Goal: Information Seeking & Learning: Learn about a topic

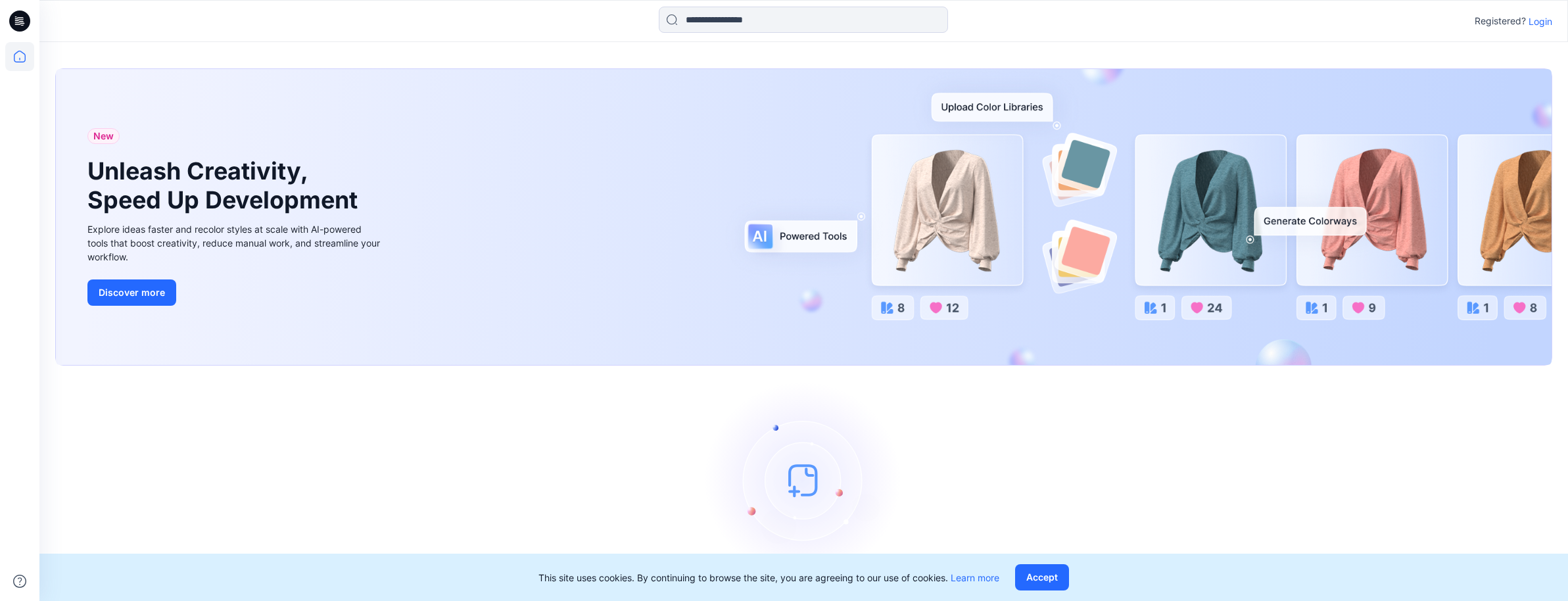
click at [1542, 17] on p "Login" at bounding box center [1540, 21] width 24 height 14
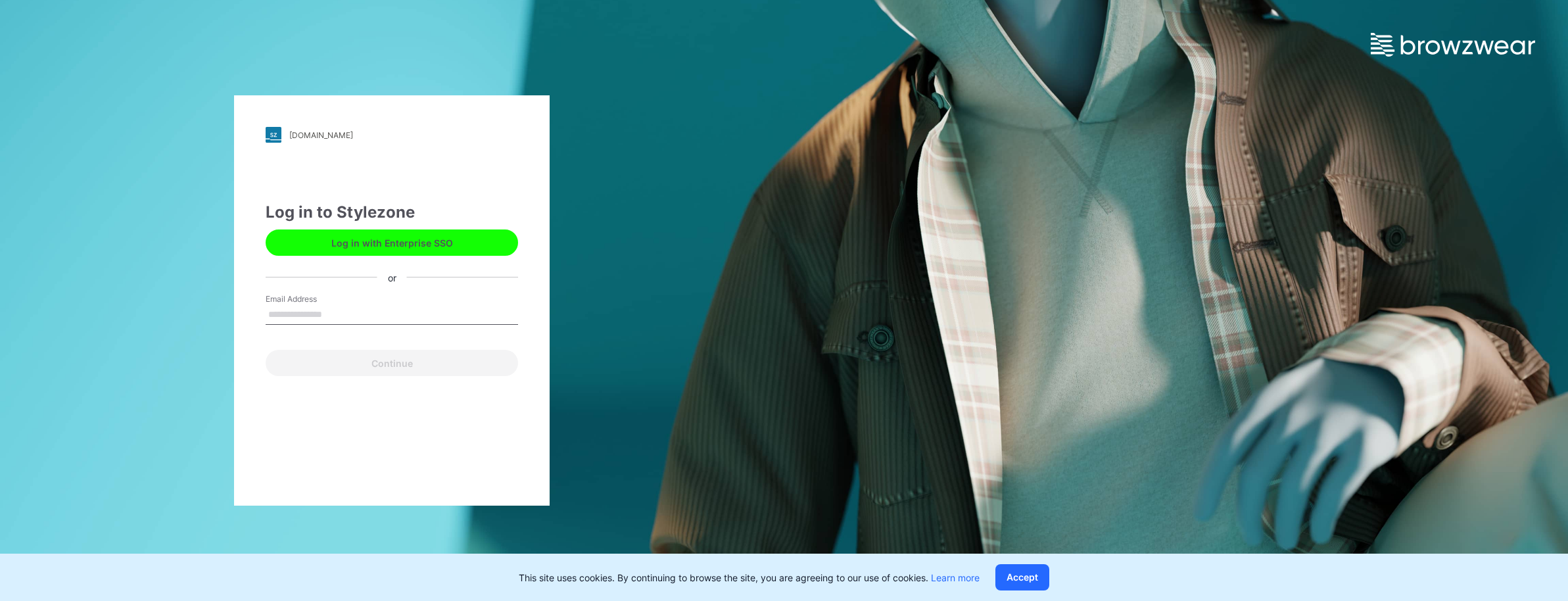
type input "**********"
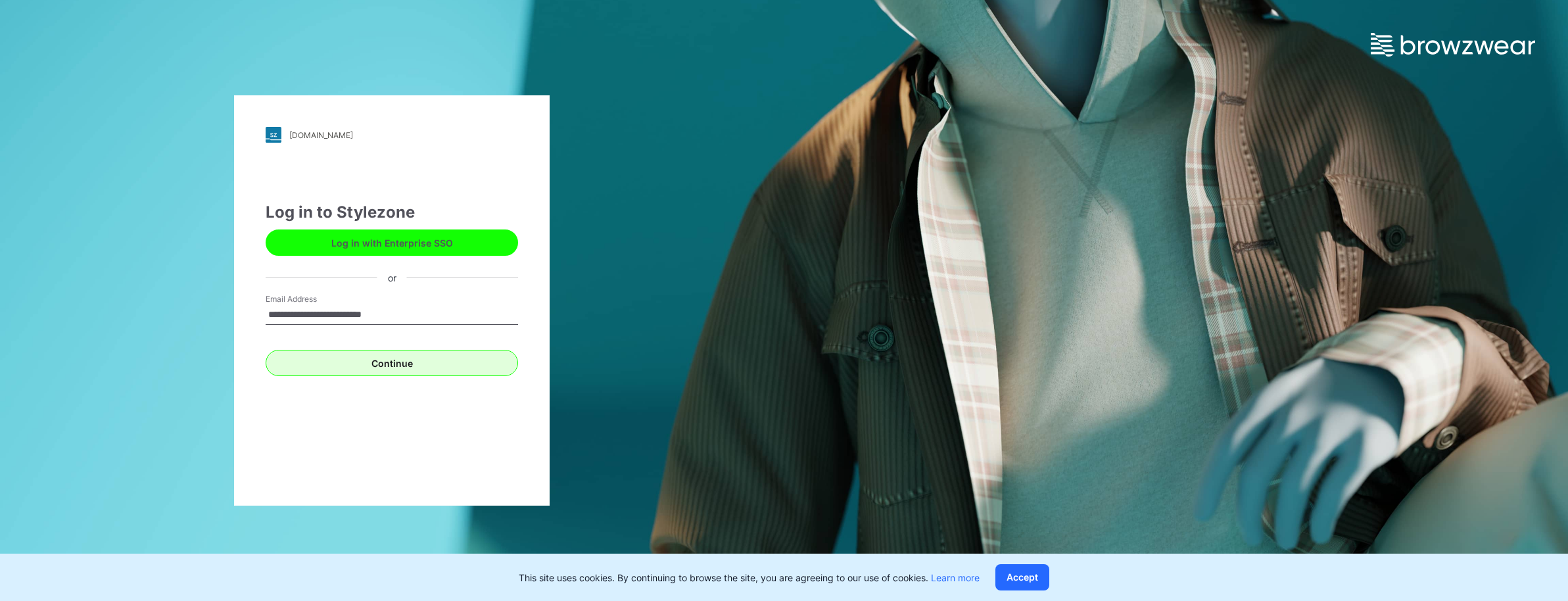
click at [338, 368] on button "Continue" at bounding box center [392, 363] width 253 height 26
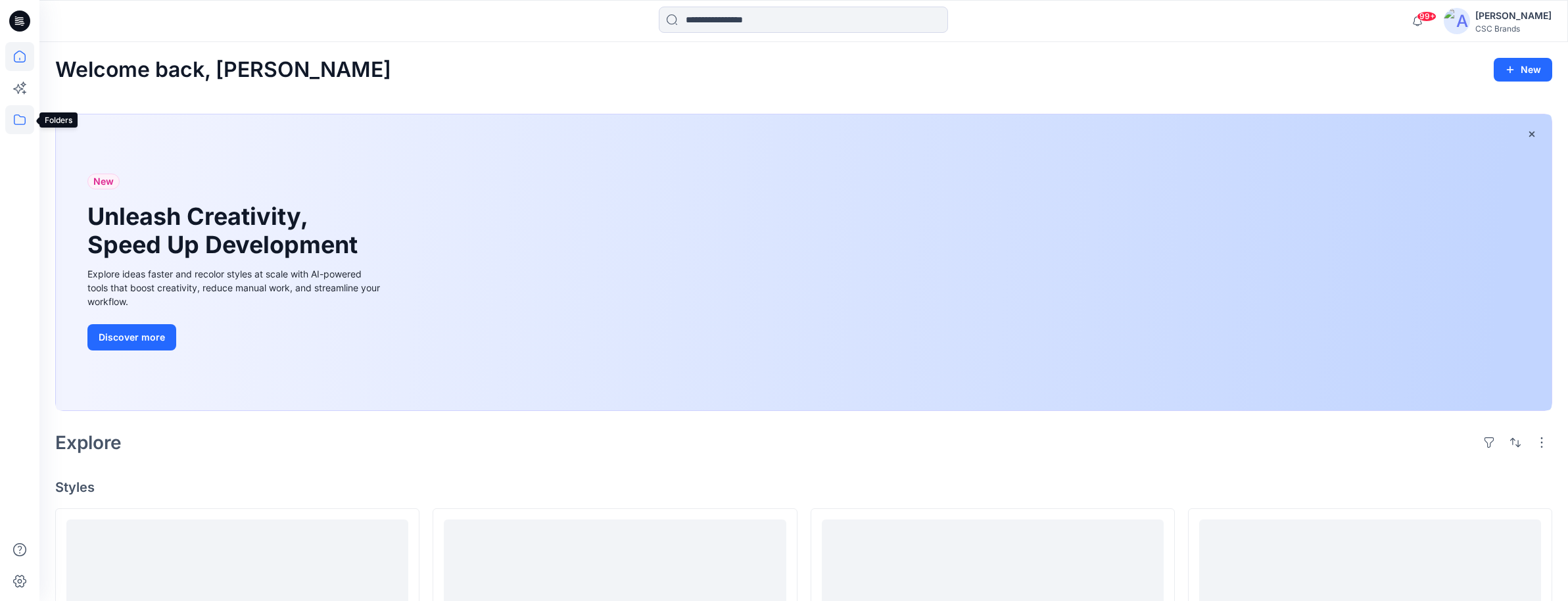
click at [21, 119] on icon at bounding box center [20, 120] width 29 height 29
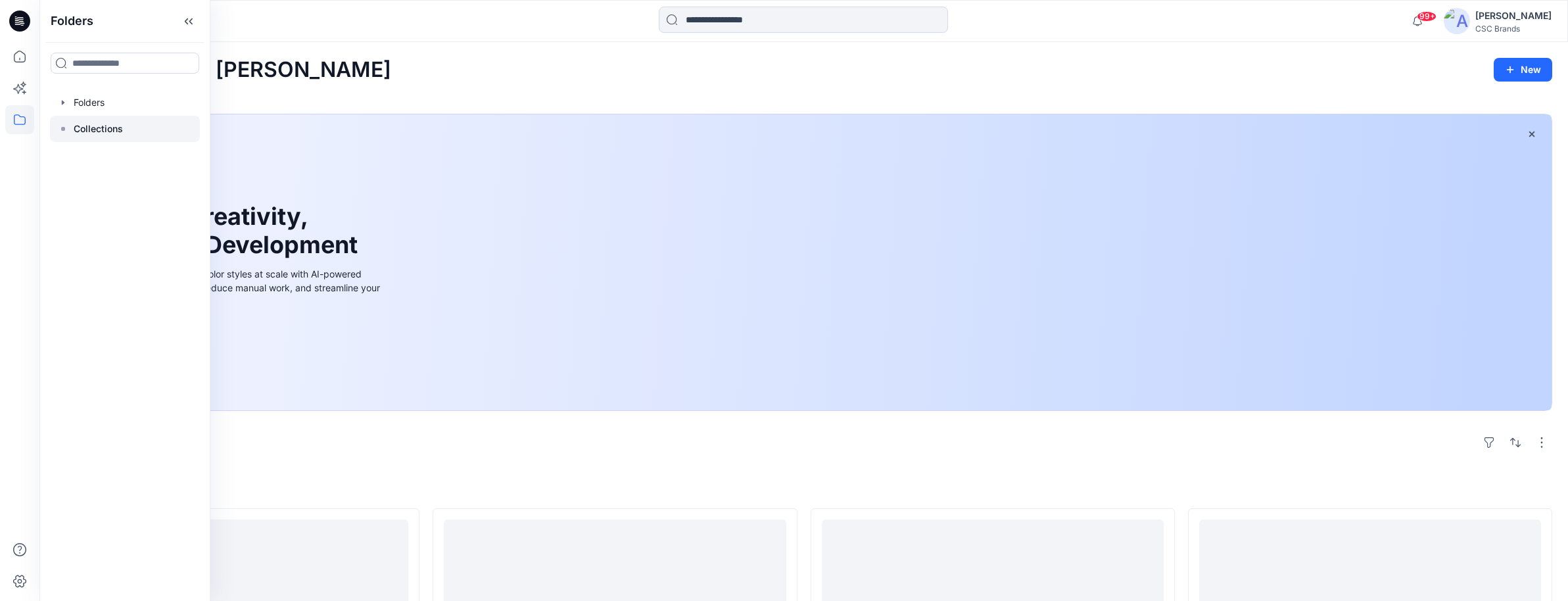
click at [91, 128] on p "Collections" at bounding box center [98, 128] width 49 height 16
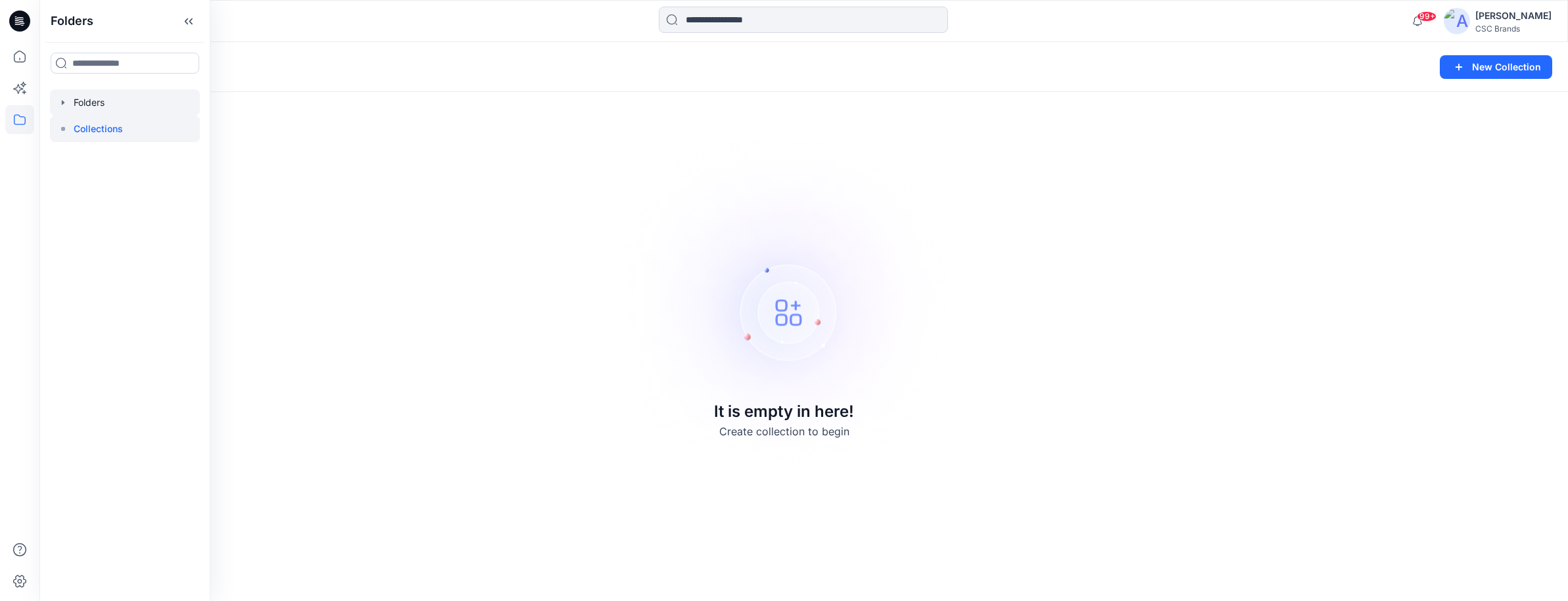
click at [84, 105] on div at bounding box center [125, 102] width 150 height 26
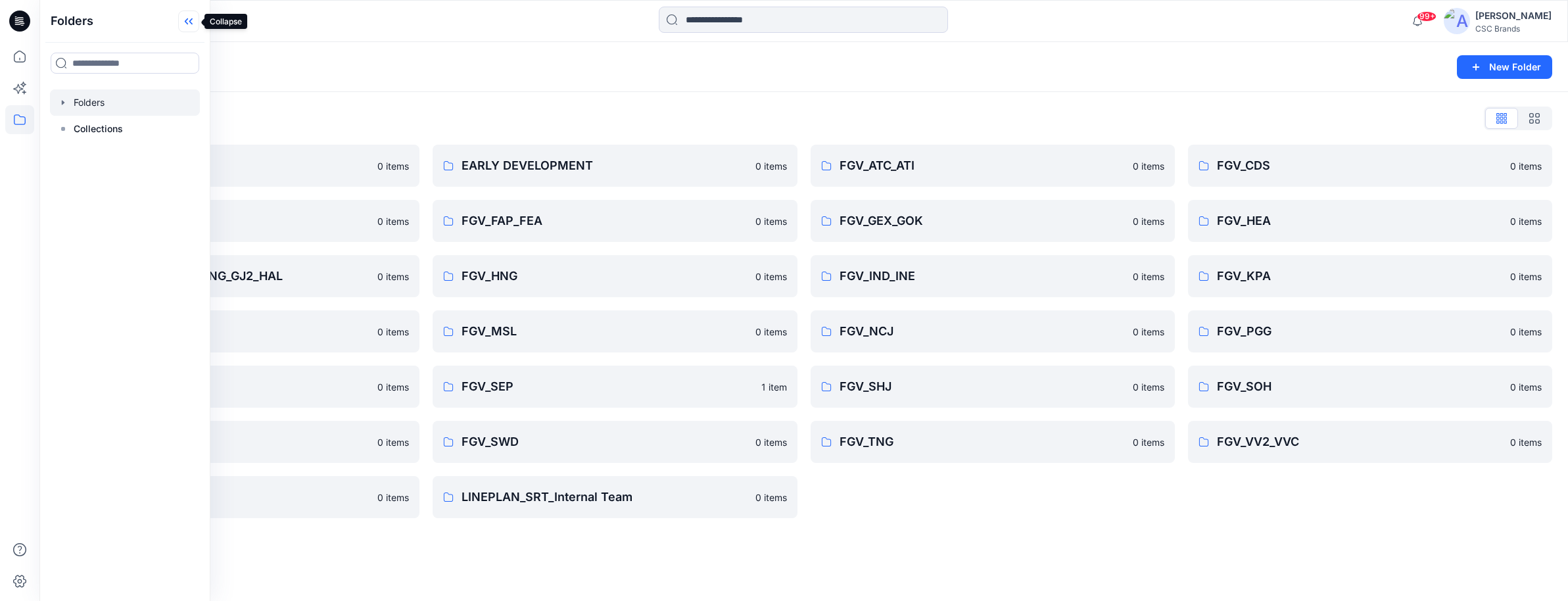
click at [187, 18] on icon at bounding box center [186, 22] width 3 height 7
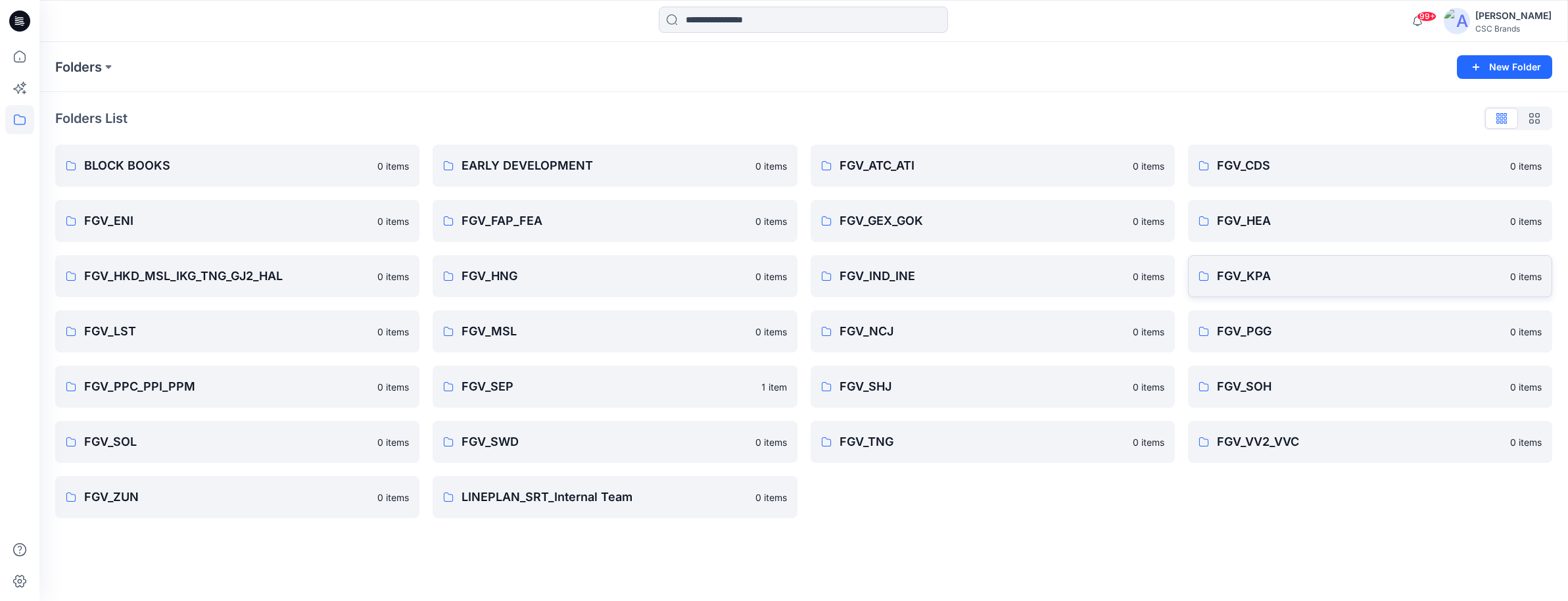
click at [1273, 273] on p "FGV_KPA" at bounding box center [1360, 276] width 285 height 18
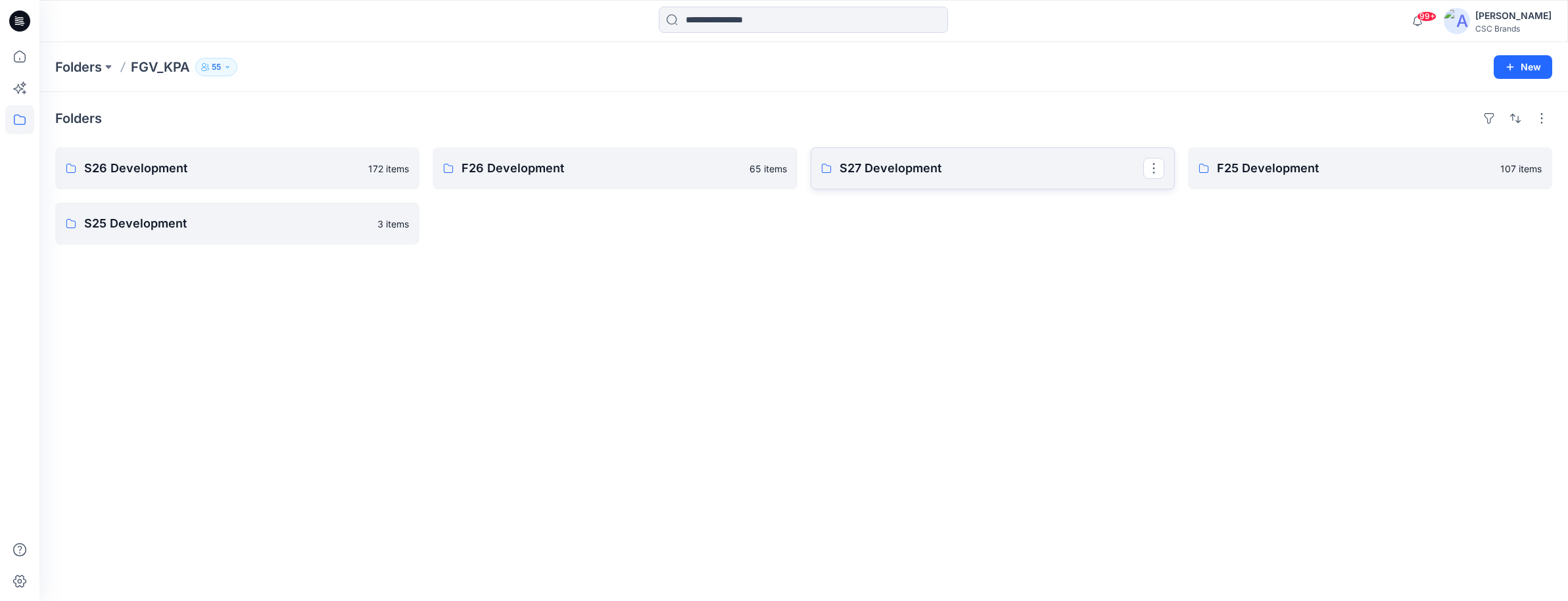
click at [997, 168] on p "S27 Development" at bounding box center [992, 168] width 304 height 18
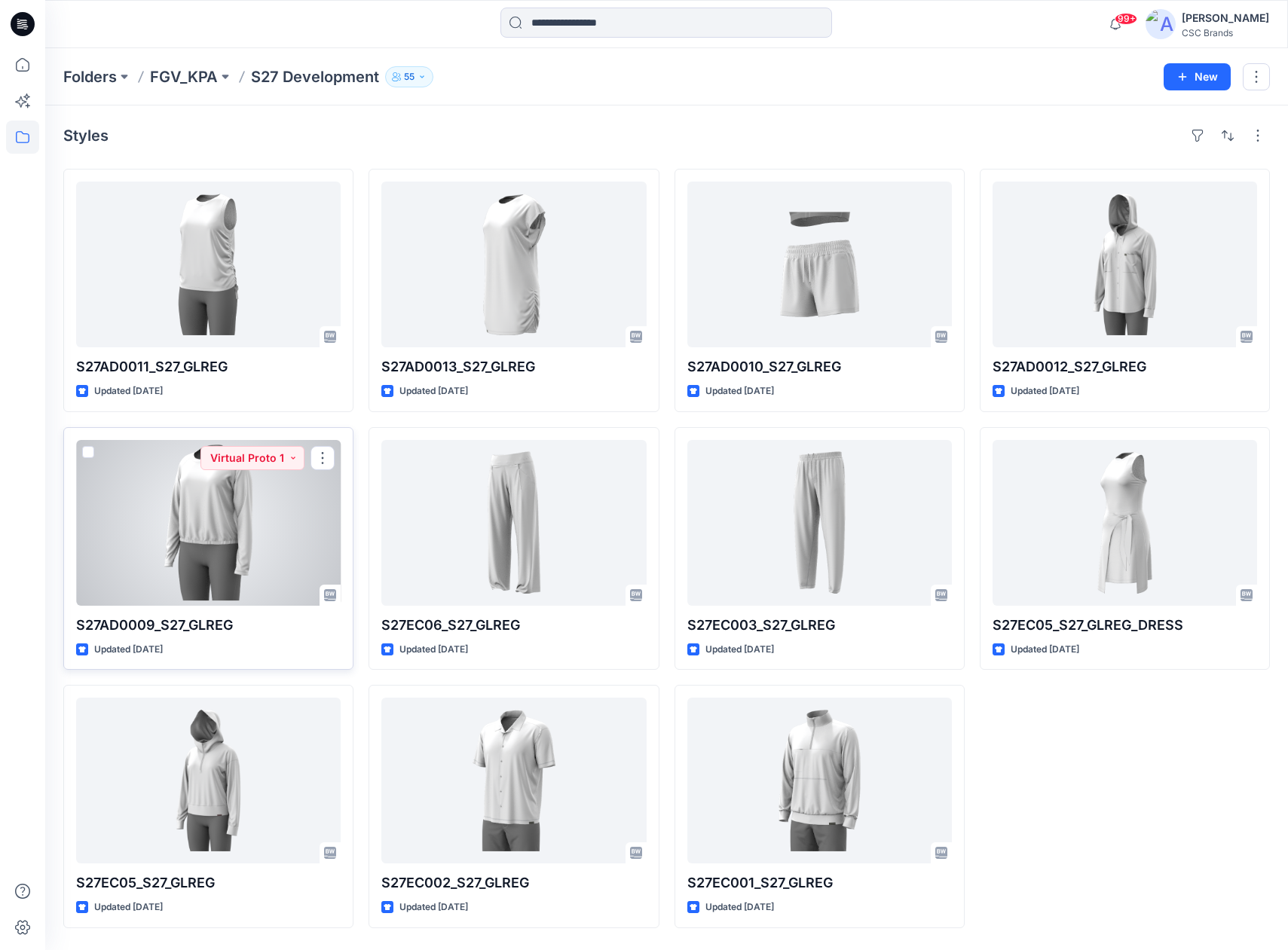
click at [218, 525] on div at bounding box center [208, 523] width 265 height 166
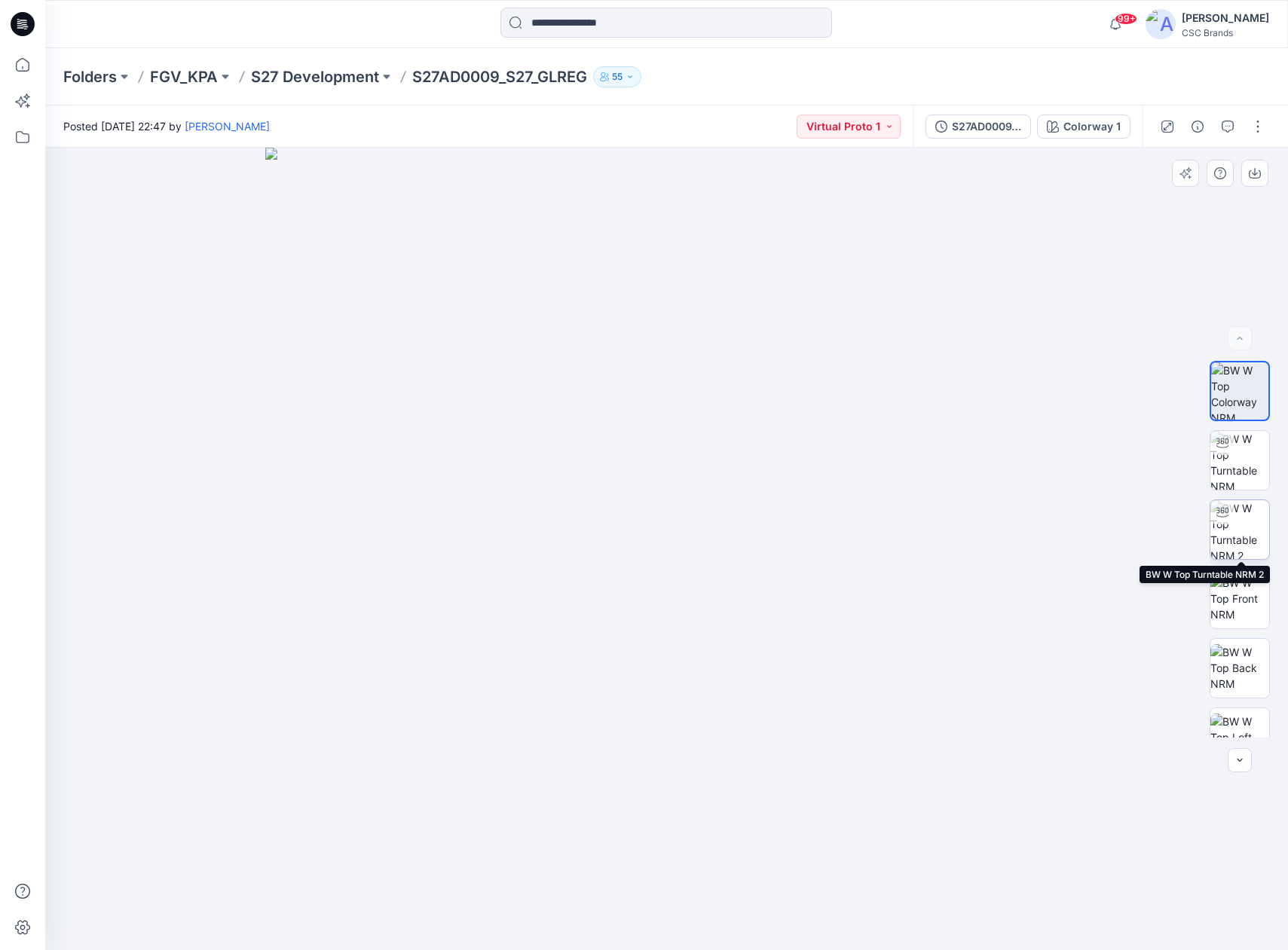
click at [1249, 537] on img at bounding box center [1240, 530] width 59 height 59
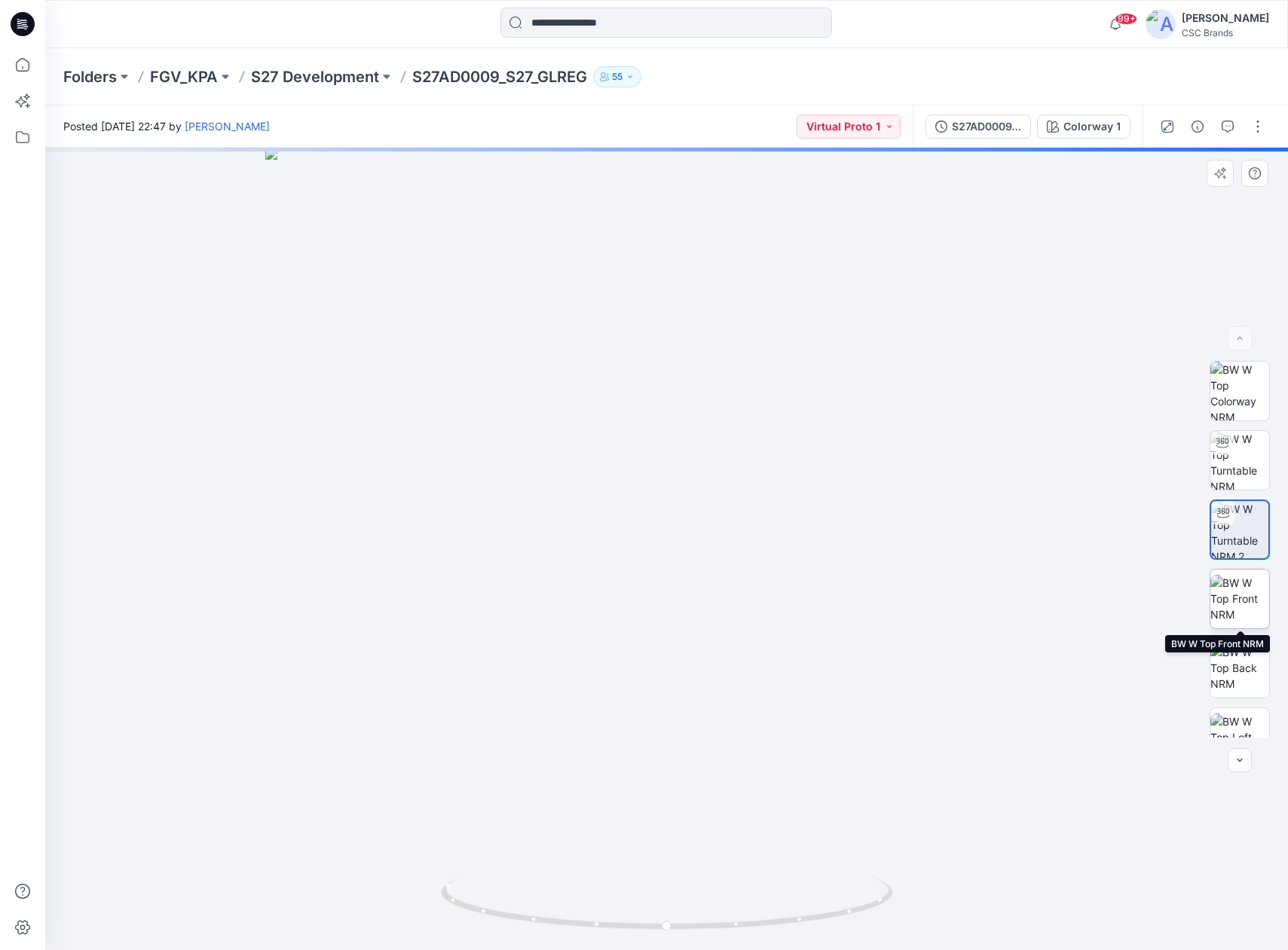
click at [1245, 588] on img at bounding box center [1240, 598] width 59 height 47
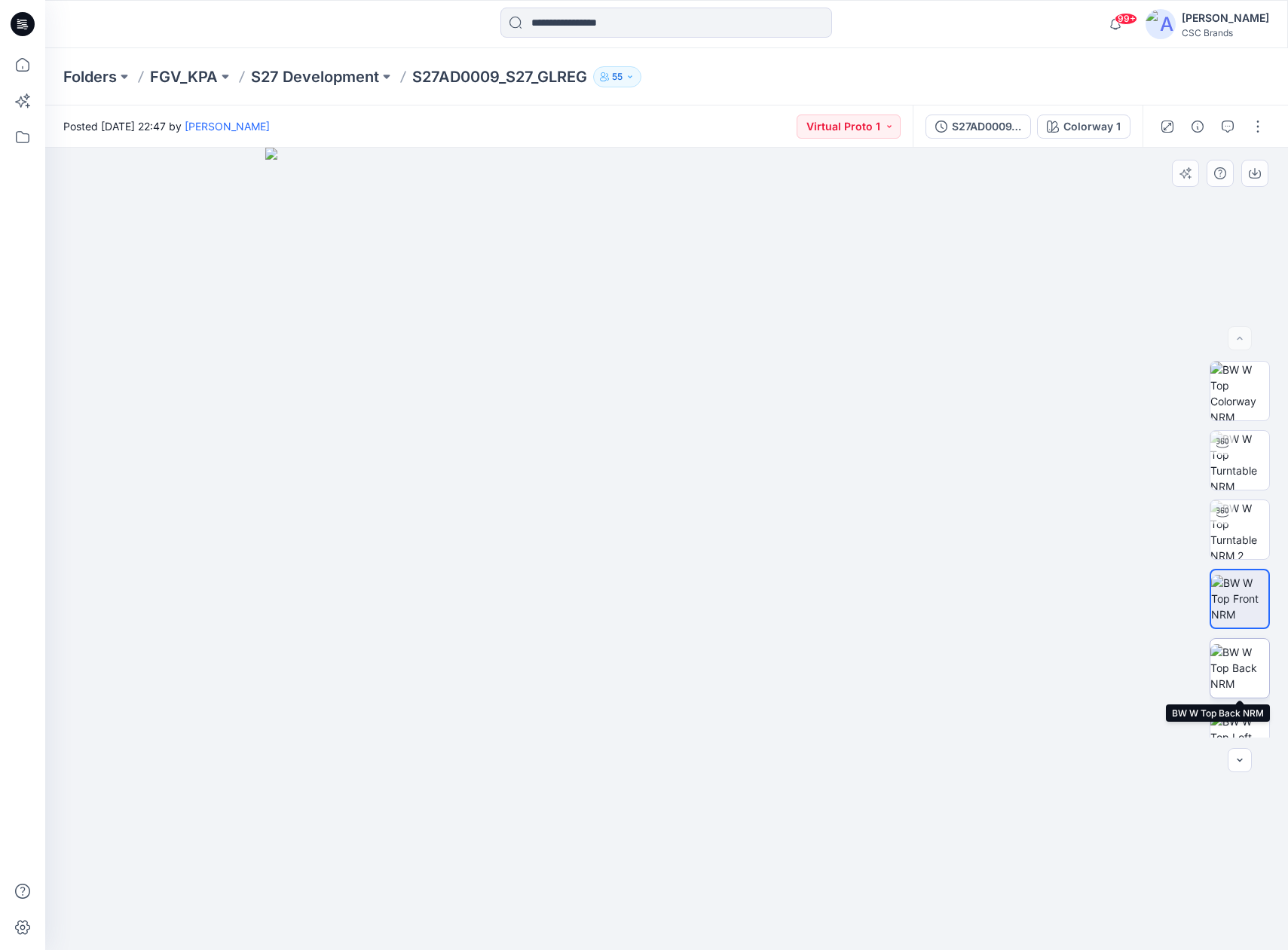
click at [1242, 672] on img at bounding box center [1240, 667] width 59 height 47
click at [1248, 688] on img at bounding box center [1240, 737] width 59 height 47
click at [1238, 688] on icon "button" at bounding box center [1240, 760] width 12 height 12
click at [1240, 688] on icon "button" at bounding box center [1240, 760] width 12 height 12
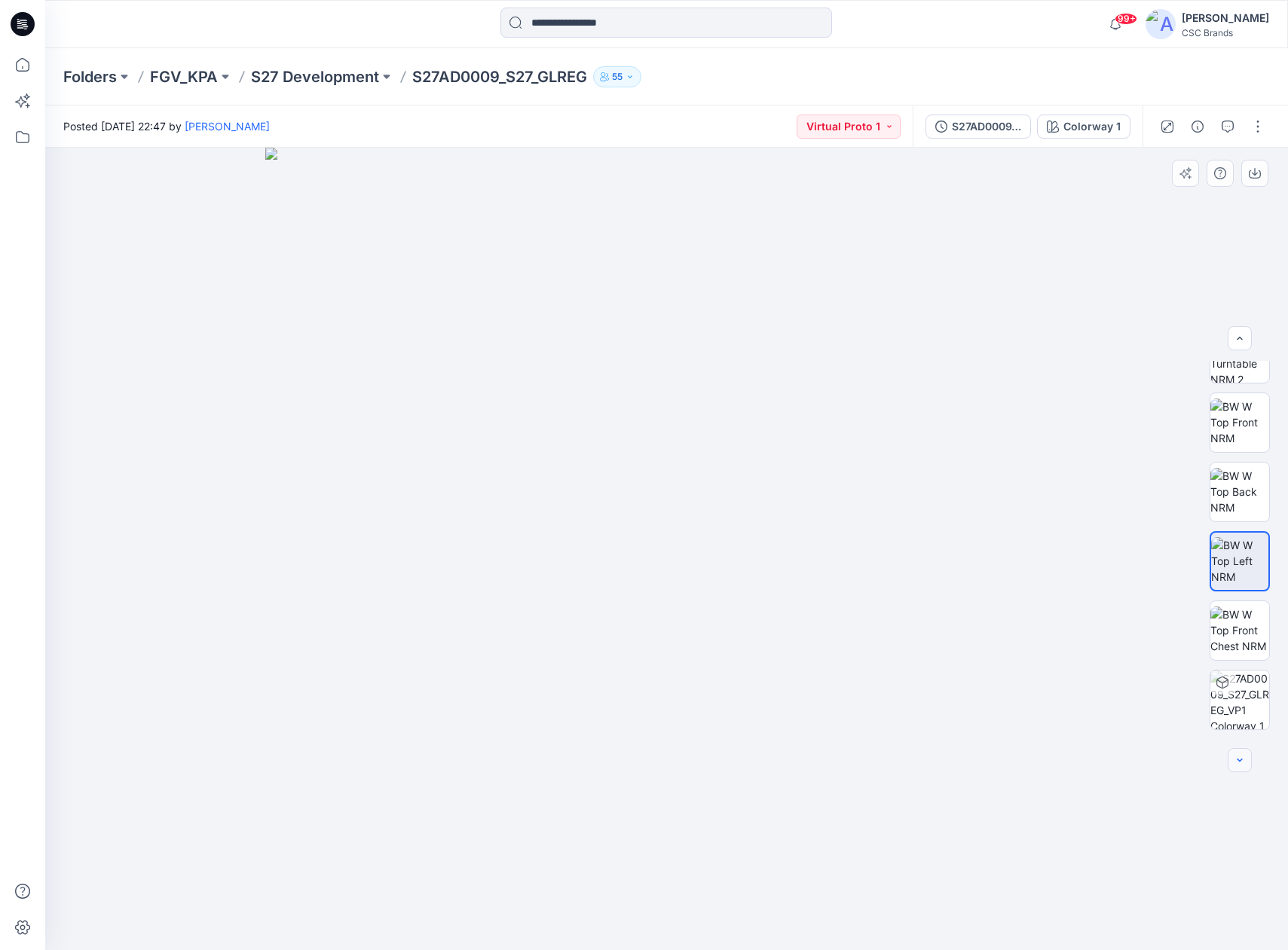
click at [1239, 688] on icon "button" at bounding box center [1240, 760] width 12 height 12
click at [1240, 688] on icon "button" at bounding box center [1240, 760] width 12 height 12
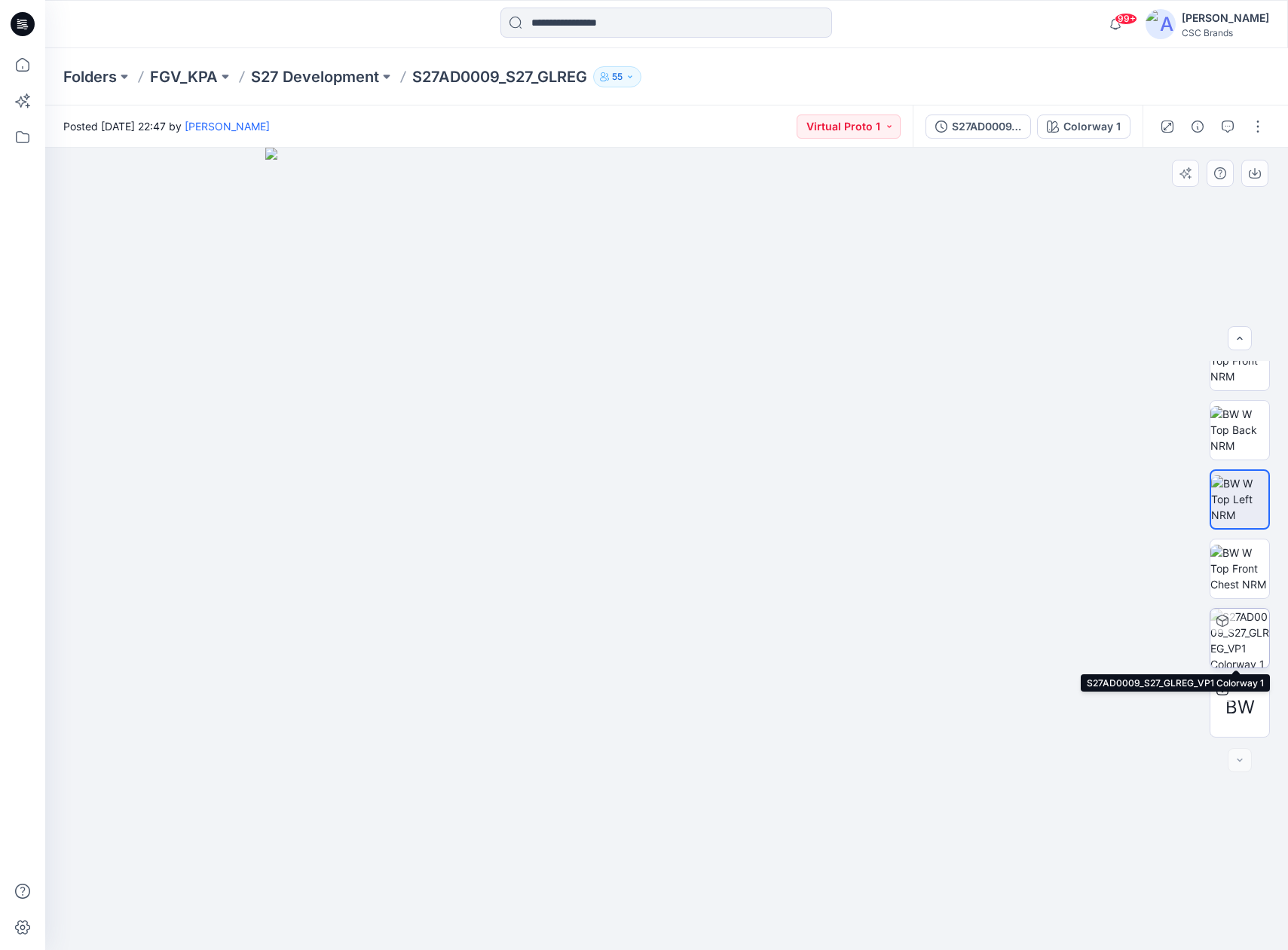
click at [1252, 625] on img at bounding box center [1240, 638] width 59 height 59
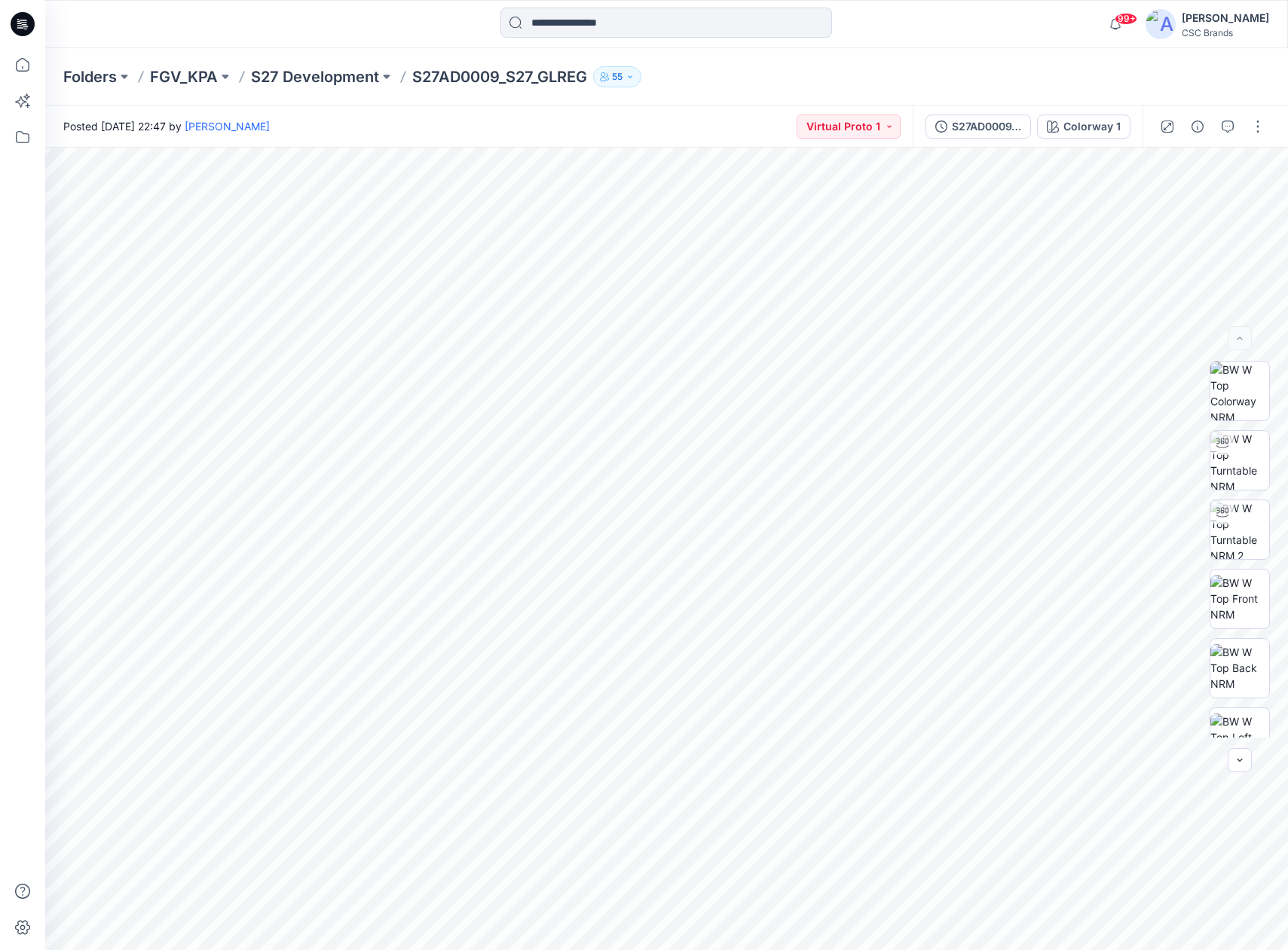
scroll to position [0, 0]
click at [1245, 461] on img at bounding box center [1240, 461] width 59 height 59
drag, startPoint x: 965, startPoint y: 649, endPoint x: 864, endPoint y: 681, distance: 105.9
click at [864, 681] on div at bounding box center [666, 549] width 1243 height 803
drag, startPoint x: 981, startPoint y: 545, endPoint x: 943, endPoint y: 547, distance: 38.1
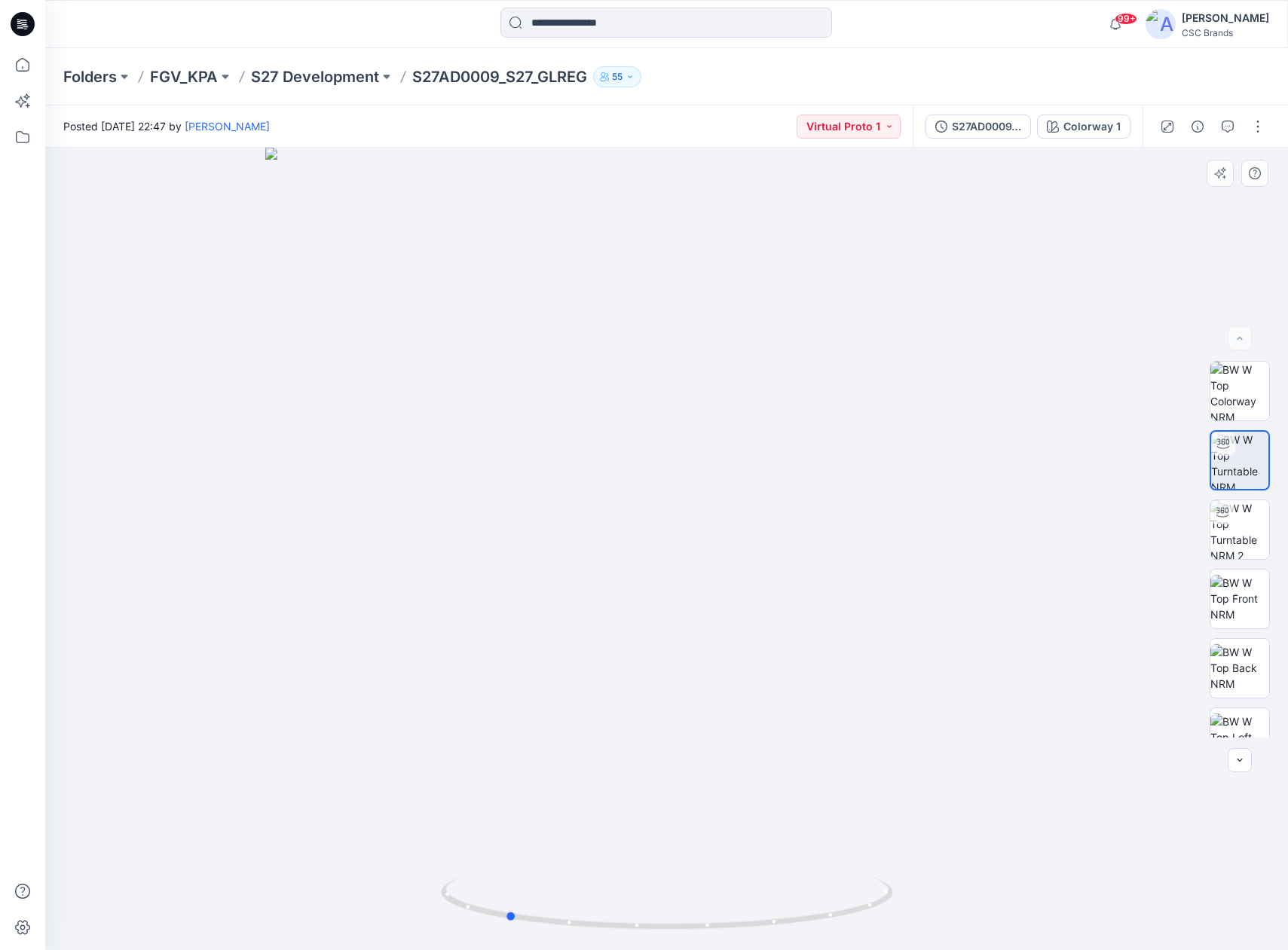
click at [943, 547] on div at bounding box center [666, 549] width 1243 height 803
click at [943, 547] on div at bounding box center [666, 549] width 1243 height 803
drag, startPoint x: 1012, startPoint y: 534, endPoint x: 1001, endPoint y: 535, distance: 11.0
click at [1001, 535] on div at bounding box center [666, 549] width 1243 height 803
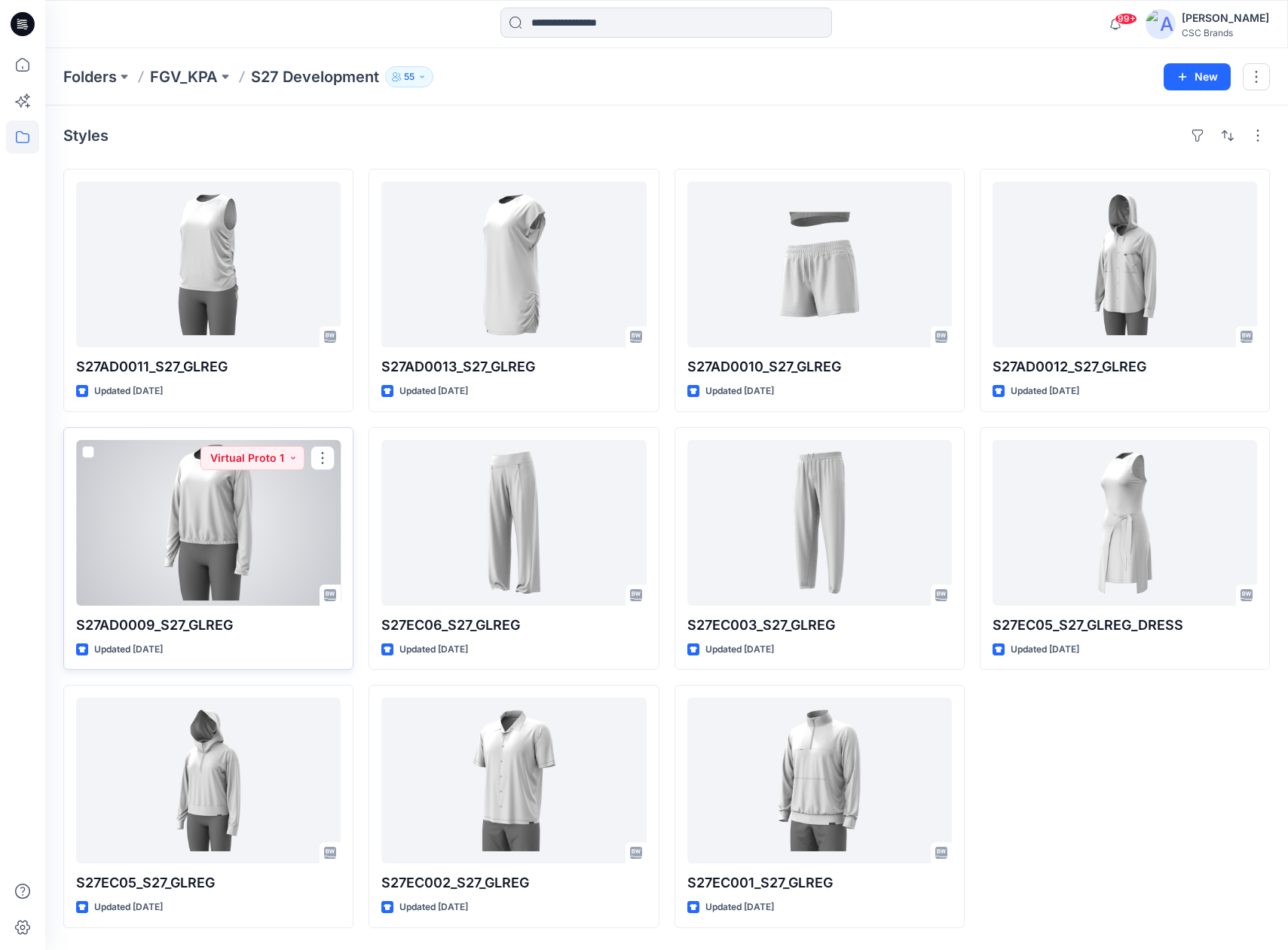
click at [197, 544] on div at bounding box center [208, 523] width 265 height 166
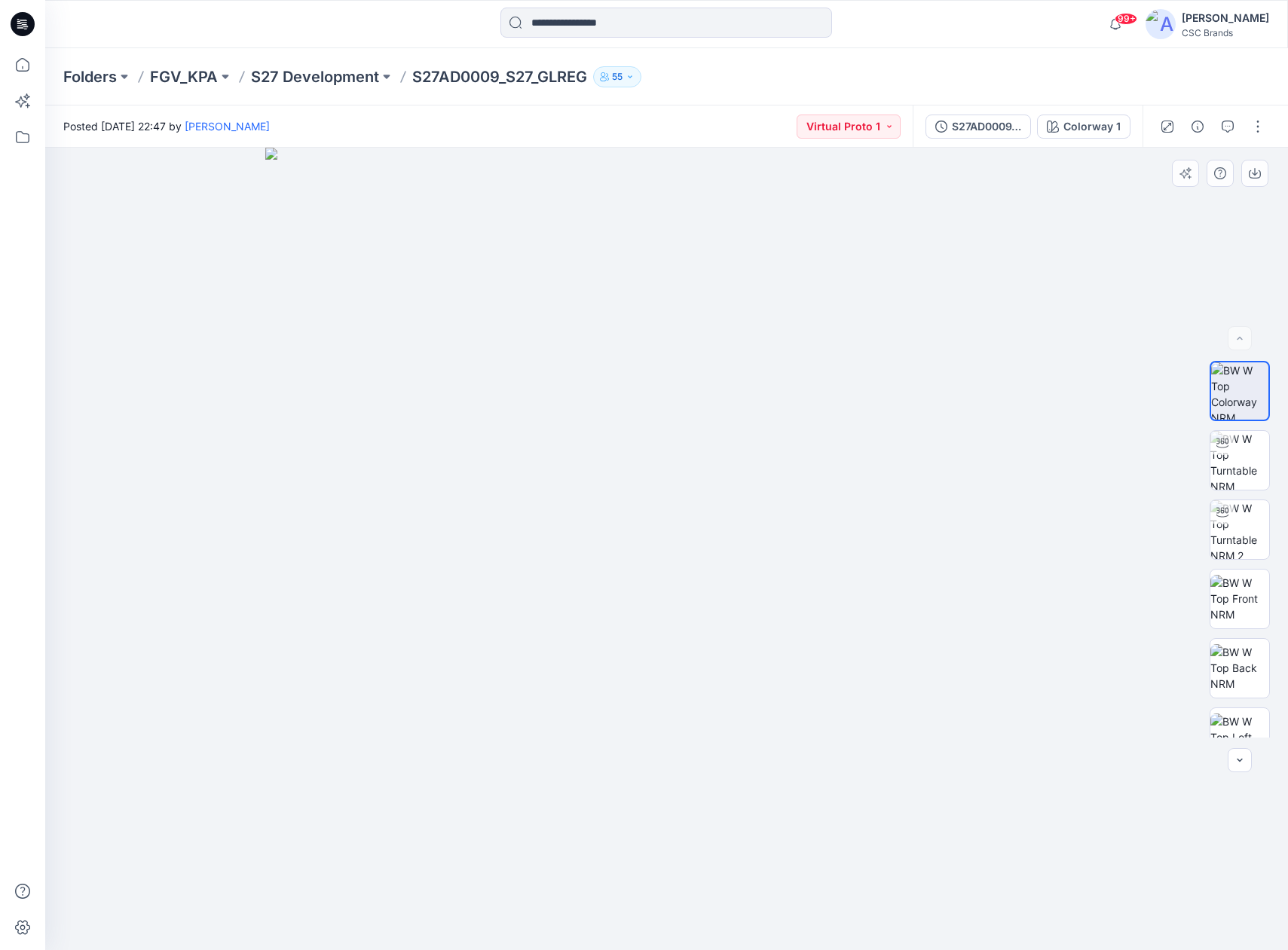
click at [788, 688] on img at bounding box center [667, 549] width 803 height 803
click at [1241, 688] on icon "button" at bounding box center [1240, 760] width 12 height 12
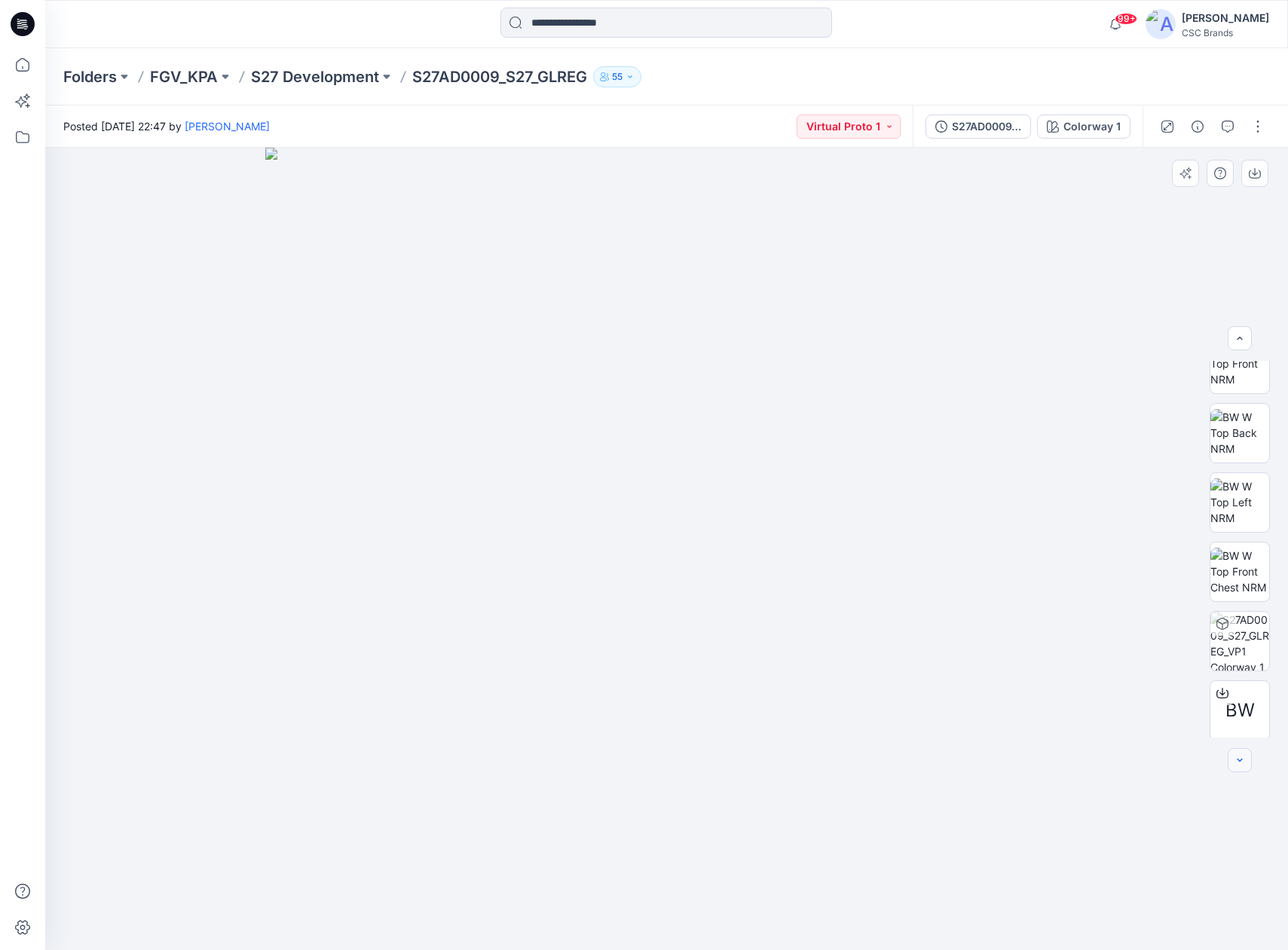
click at [1241, 688] on icon "button" at bounding box center [1240, 760] width 12 height 12
click at [1241, 688] on div at bounding box center [1239, 760] width 24 height 24
click at [1244, 688] on span "BW" at bounding box center [1241, 707] width 29 height 27
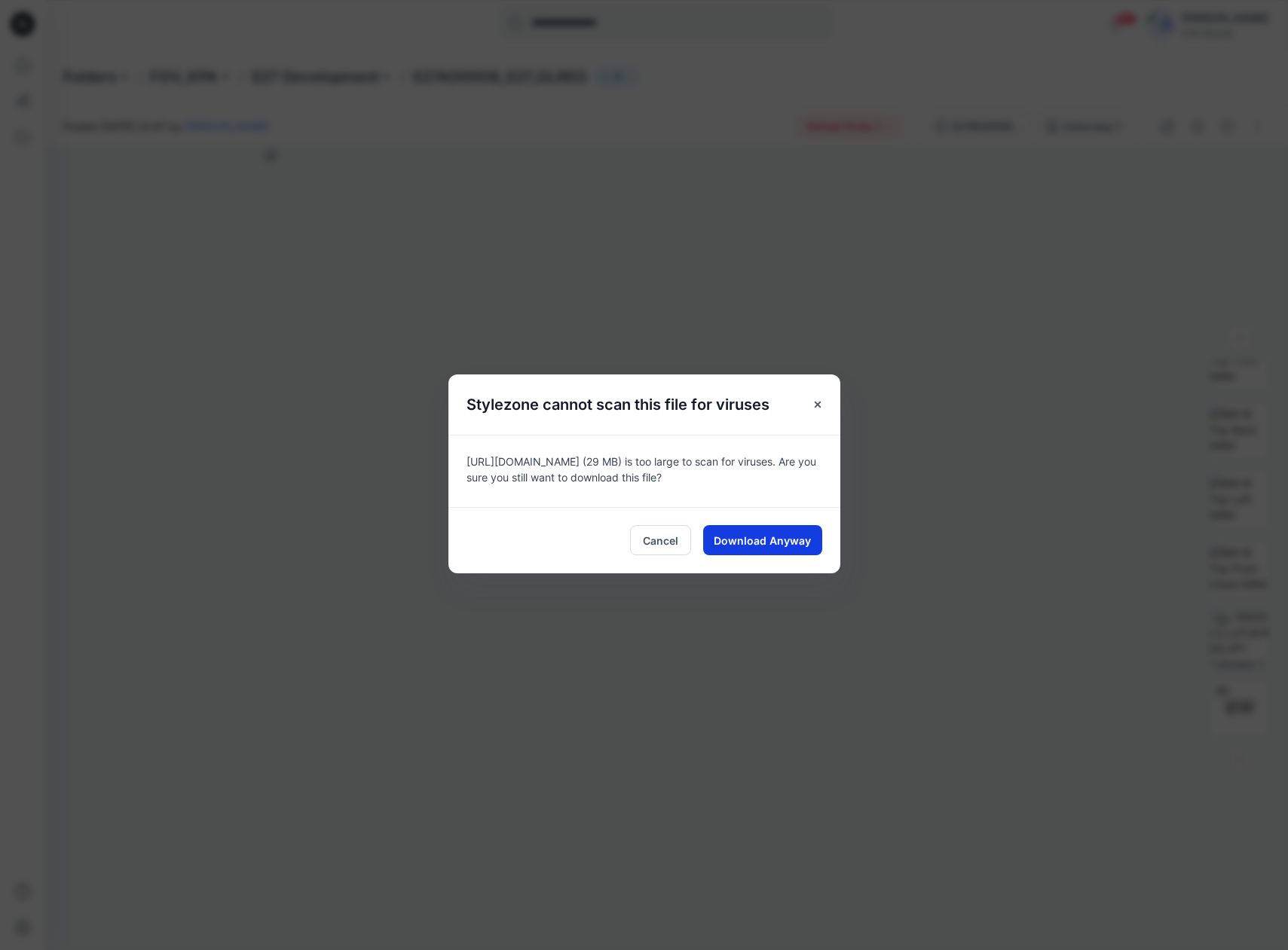
click at [768, 540] on span "Download Anyway" at bounding box center [763, 540] width 98 height 15
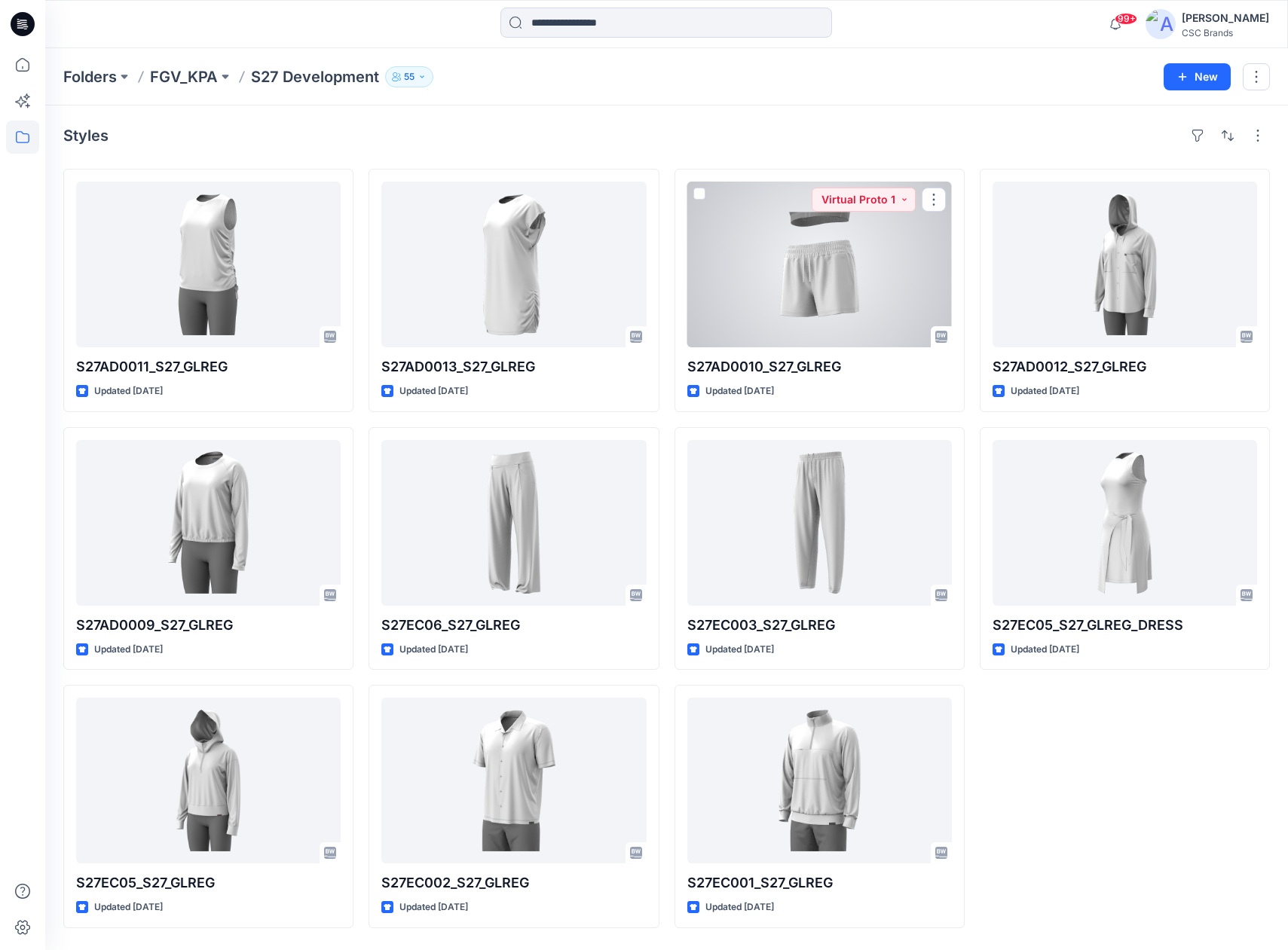
click at [809, 286] on div at bounding box center [820, 265] width 265 height 166
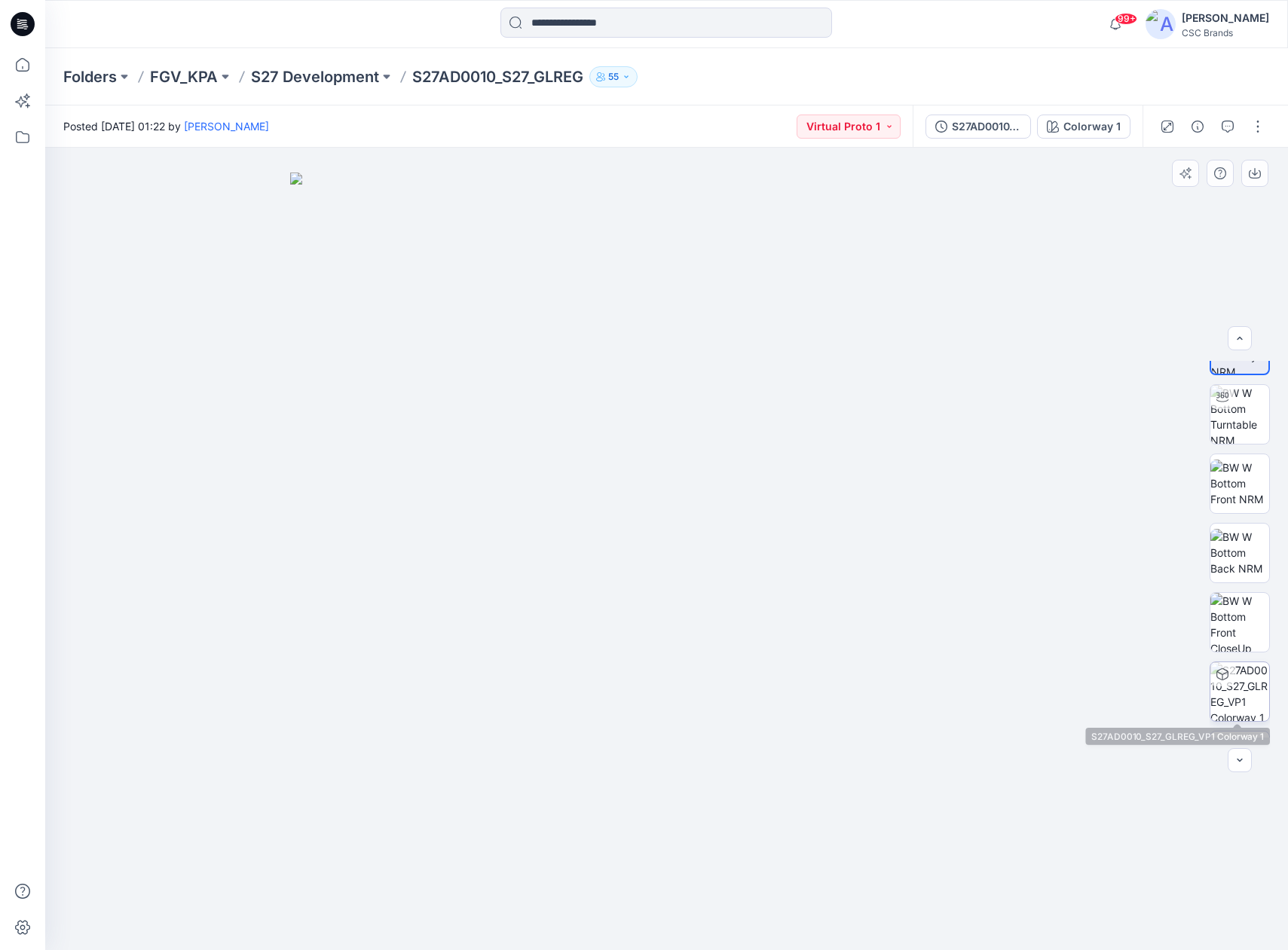
scroll to position [45, 0]
click at [1236, 681] on img at bounding box center [1240, 692] width 59 height 59
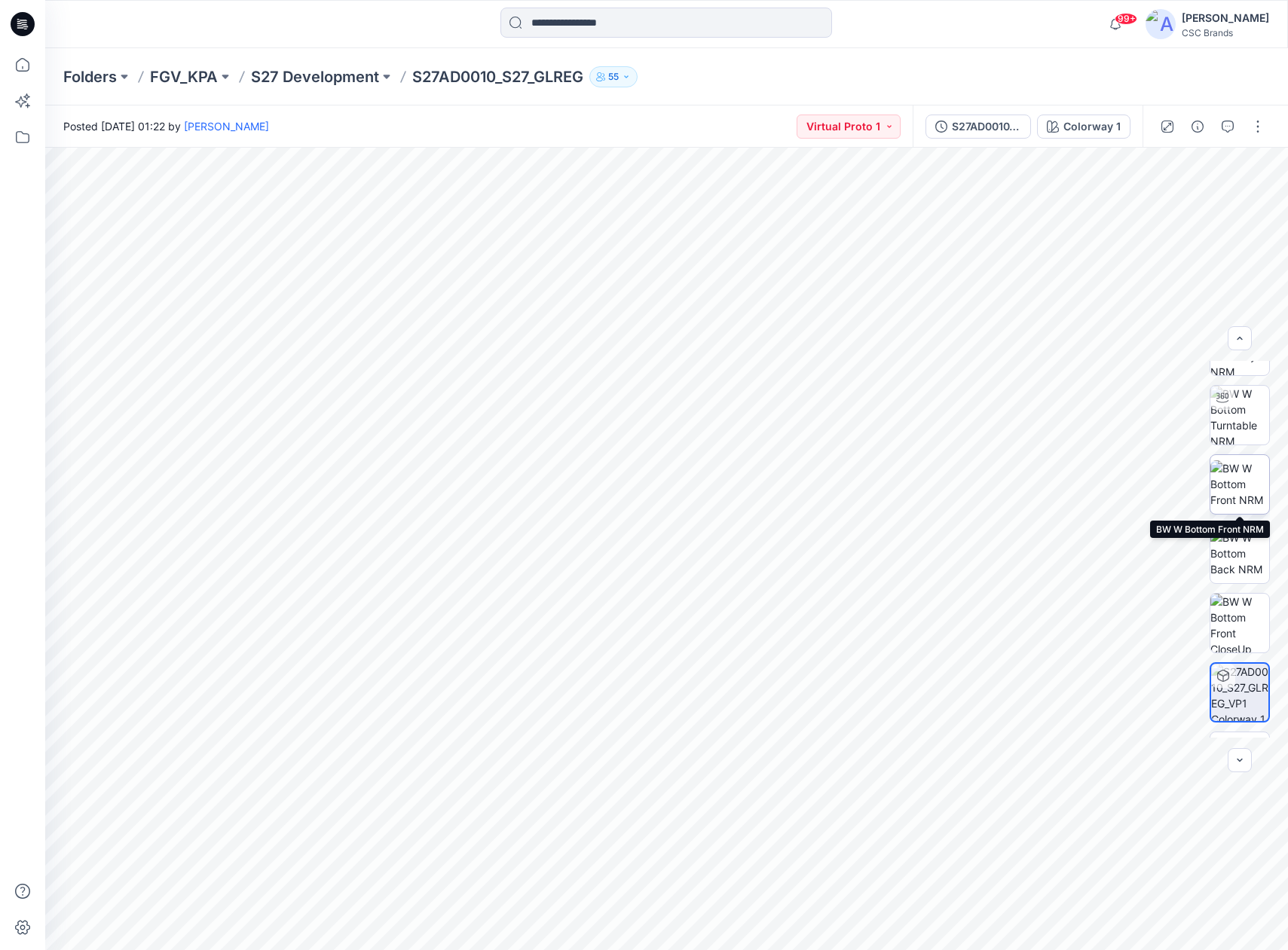
click at [1234, 486] on img at bounding box center [1240, 484] width 59 height 47
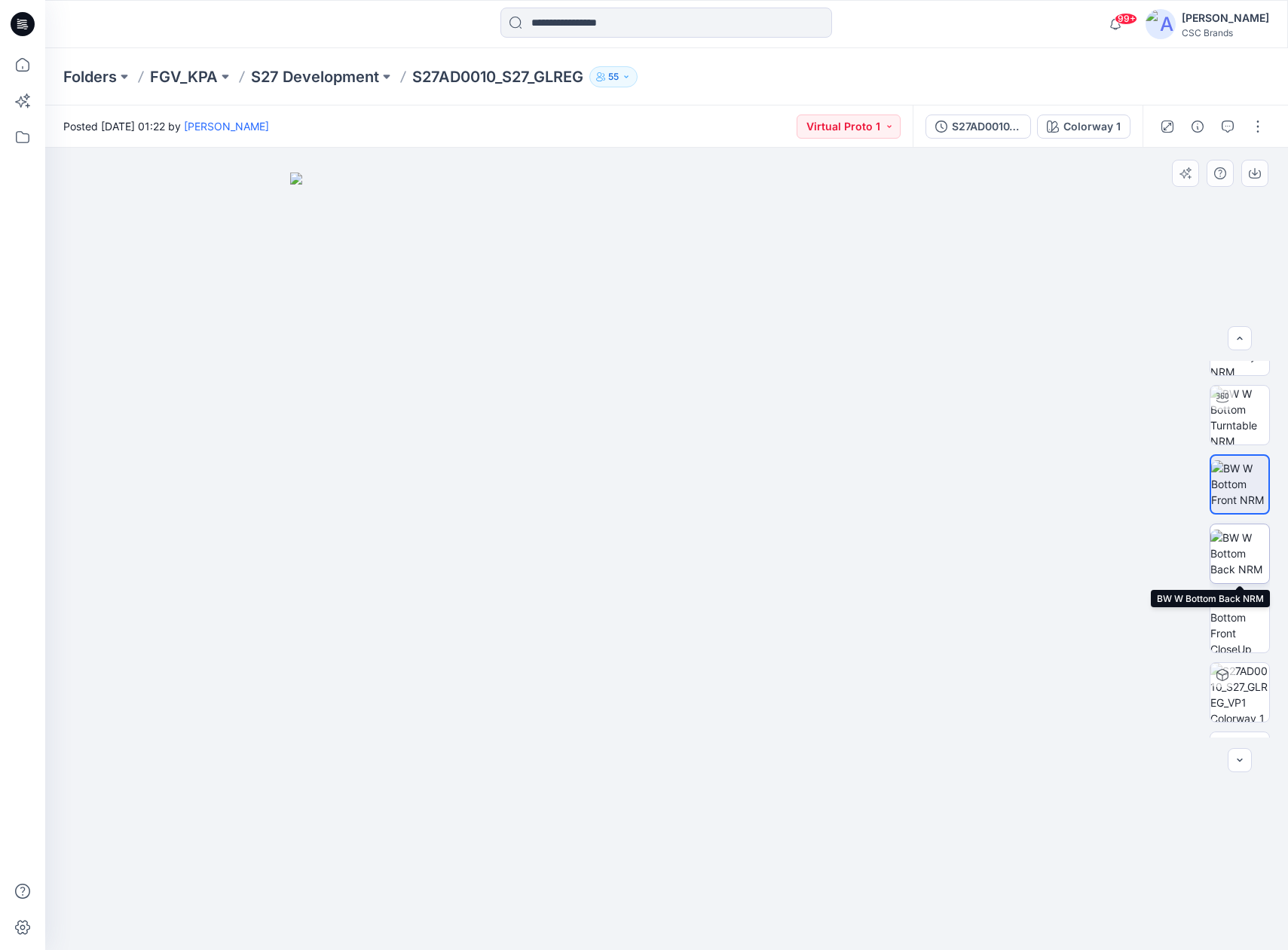
click at [1242, 554] on img at bounding box center [1240, 553] width 59 height 47
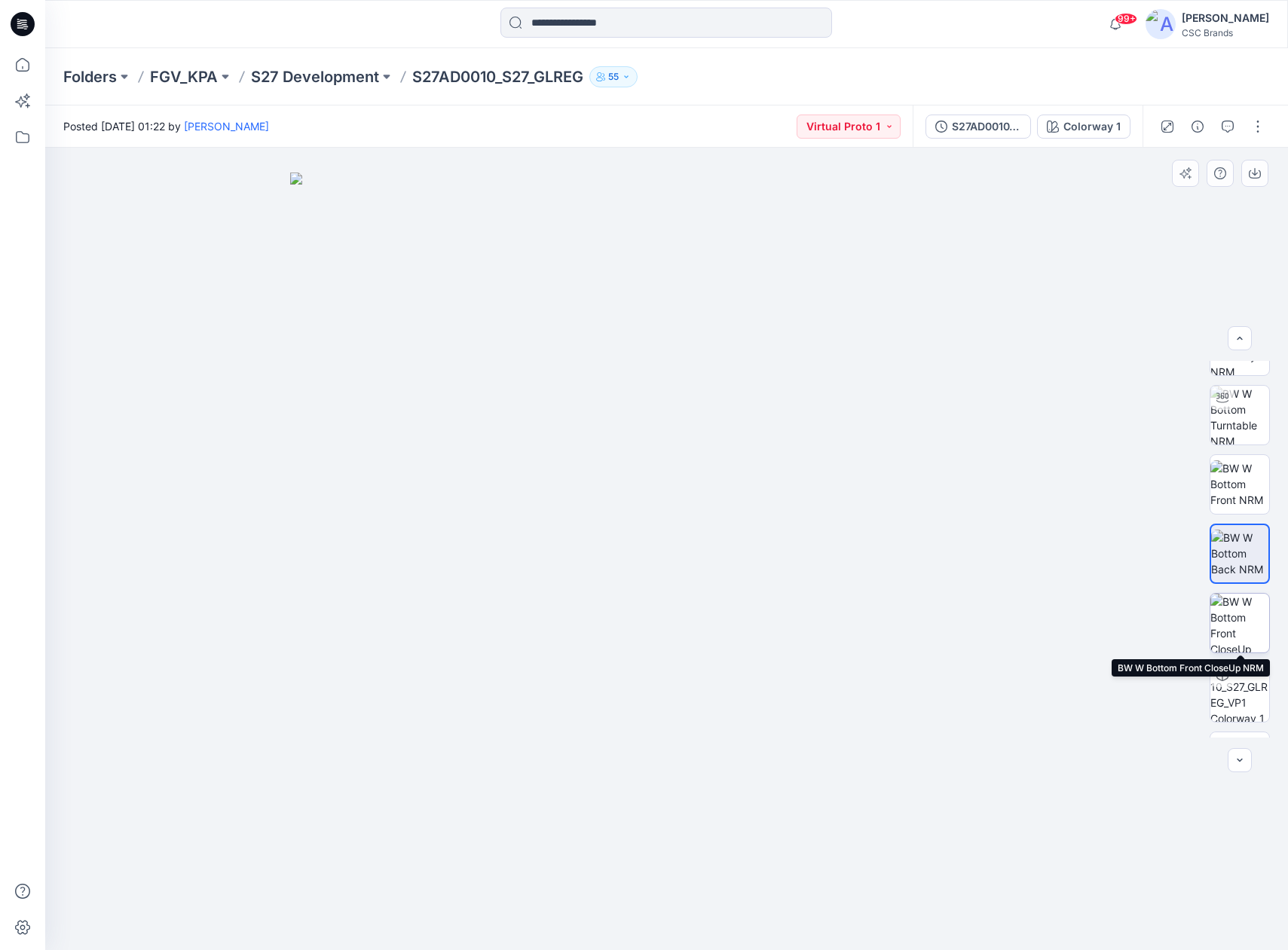
click at [1244, 609] on img at bounding box center [1240, 623] width 59 height 59
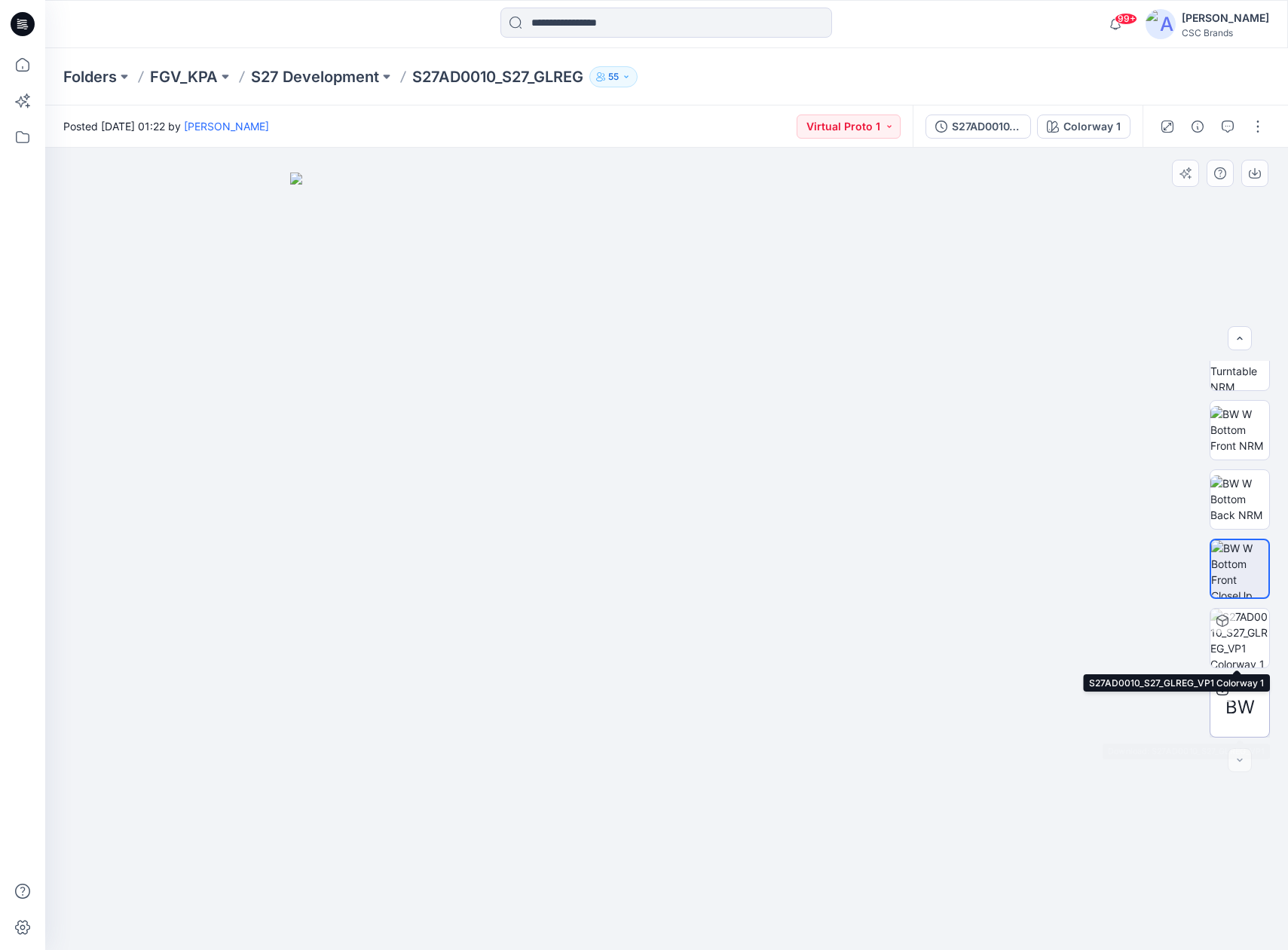
scroll to position [99, 0]
click at [1241, 637] on img at bounding box center [1240, 638] width 59 height 59
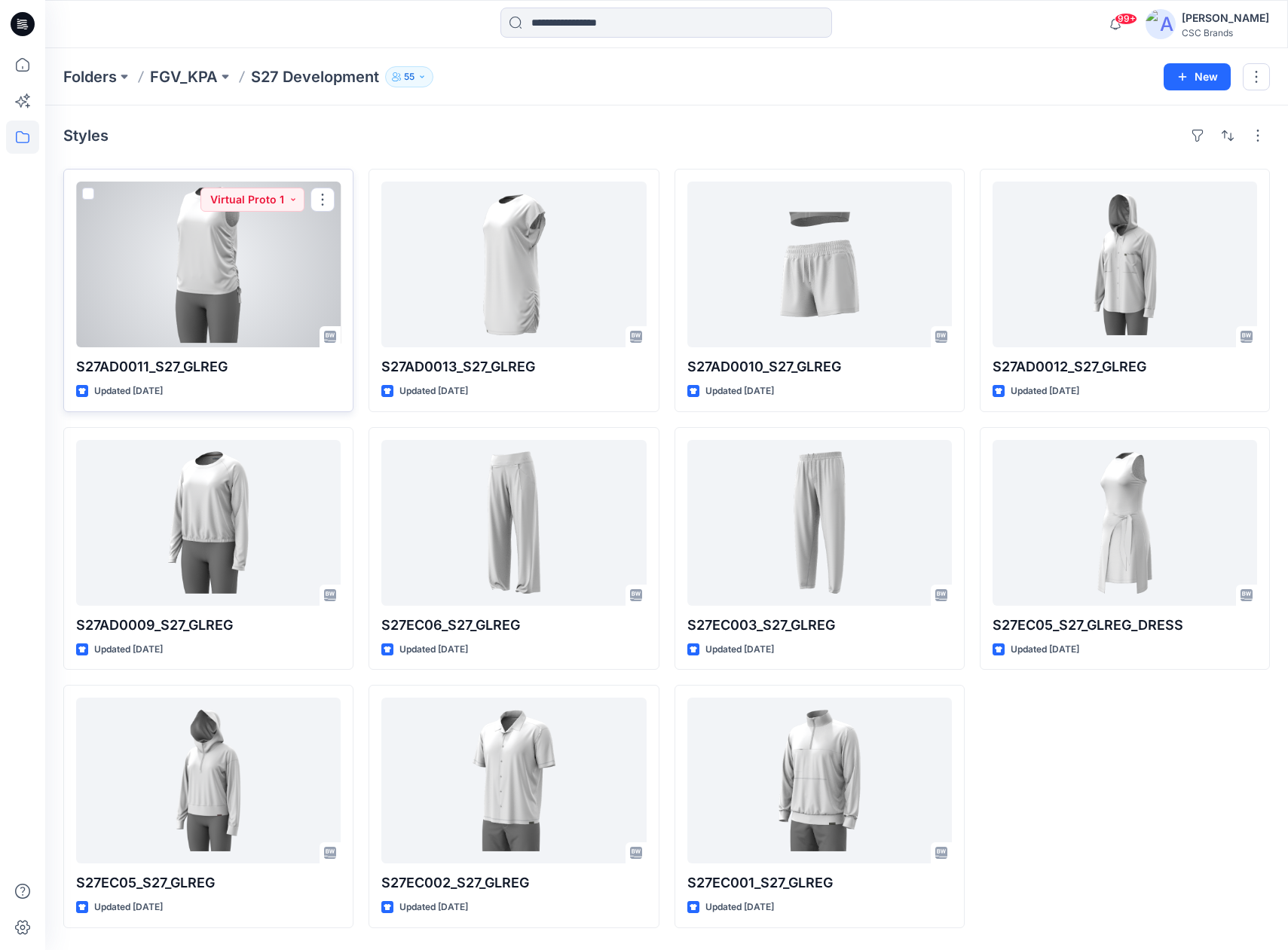
click at [216, 268] on div at bounding box center [208, 265] width 265 height 166
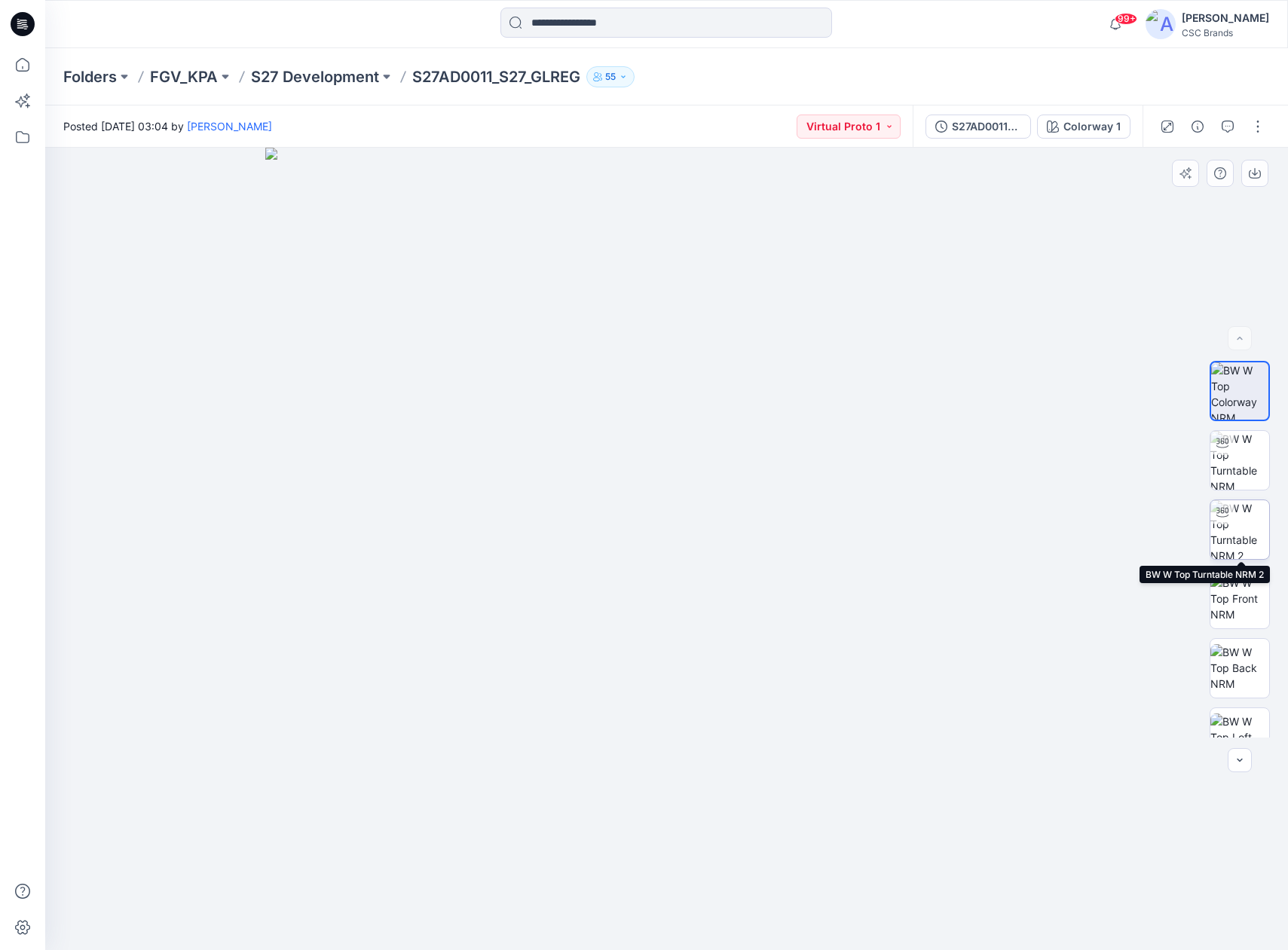
click at [1238, 527] on img at bounding box center [1240, 530] width 59 height 59
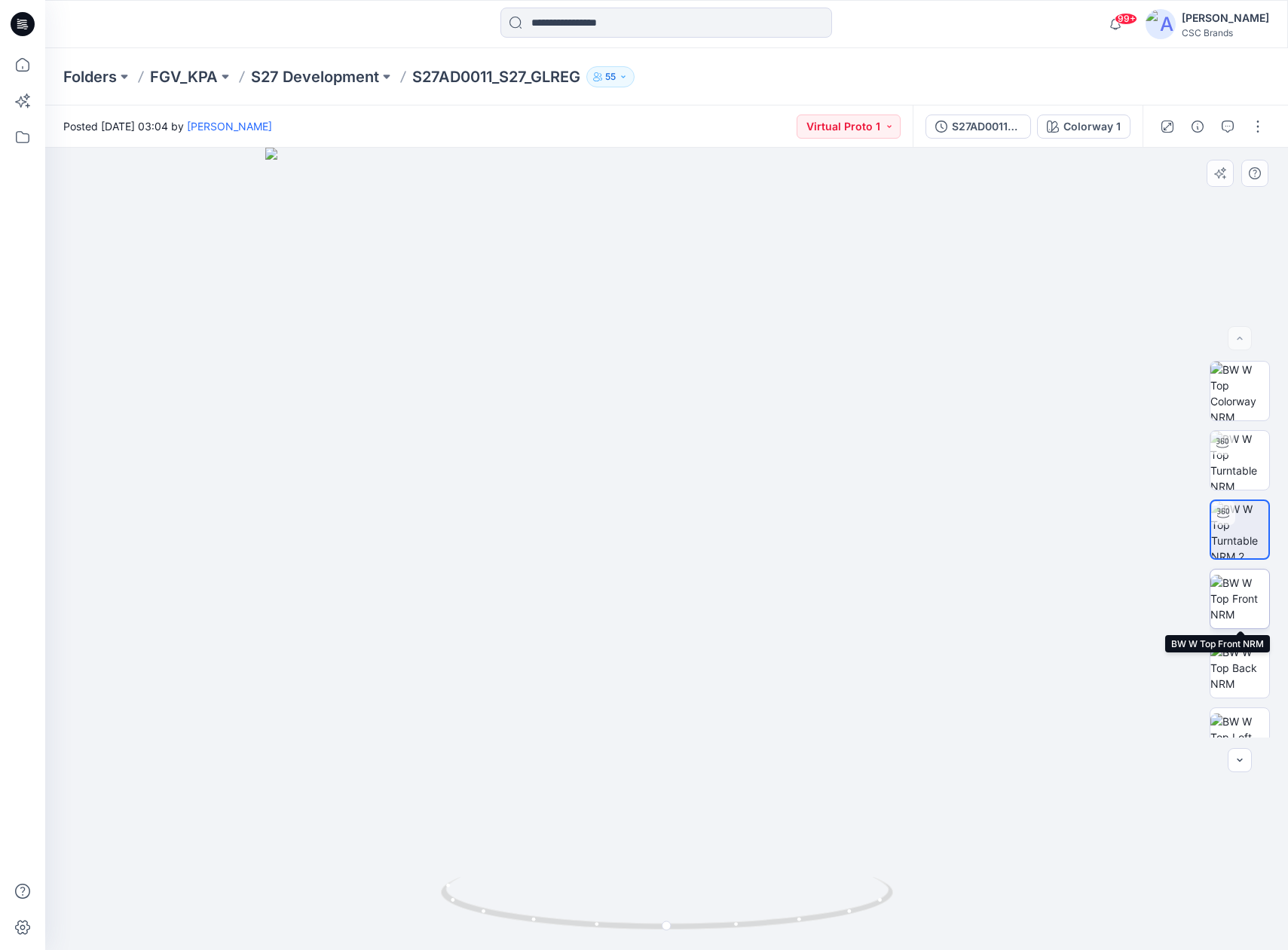
click at [1251, 614] on img at bounding box center [1240, 598] width 59 height 47
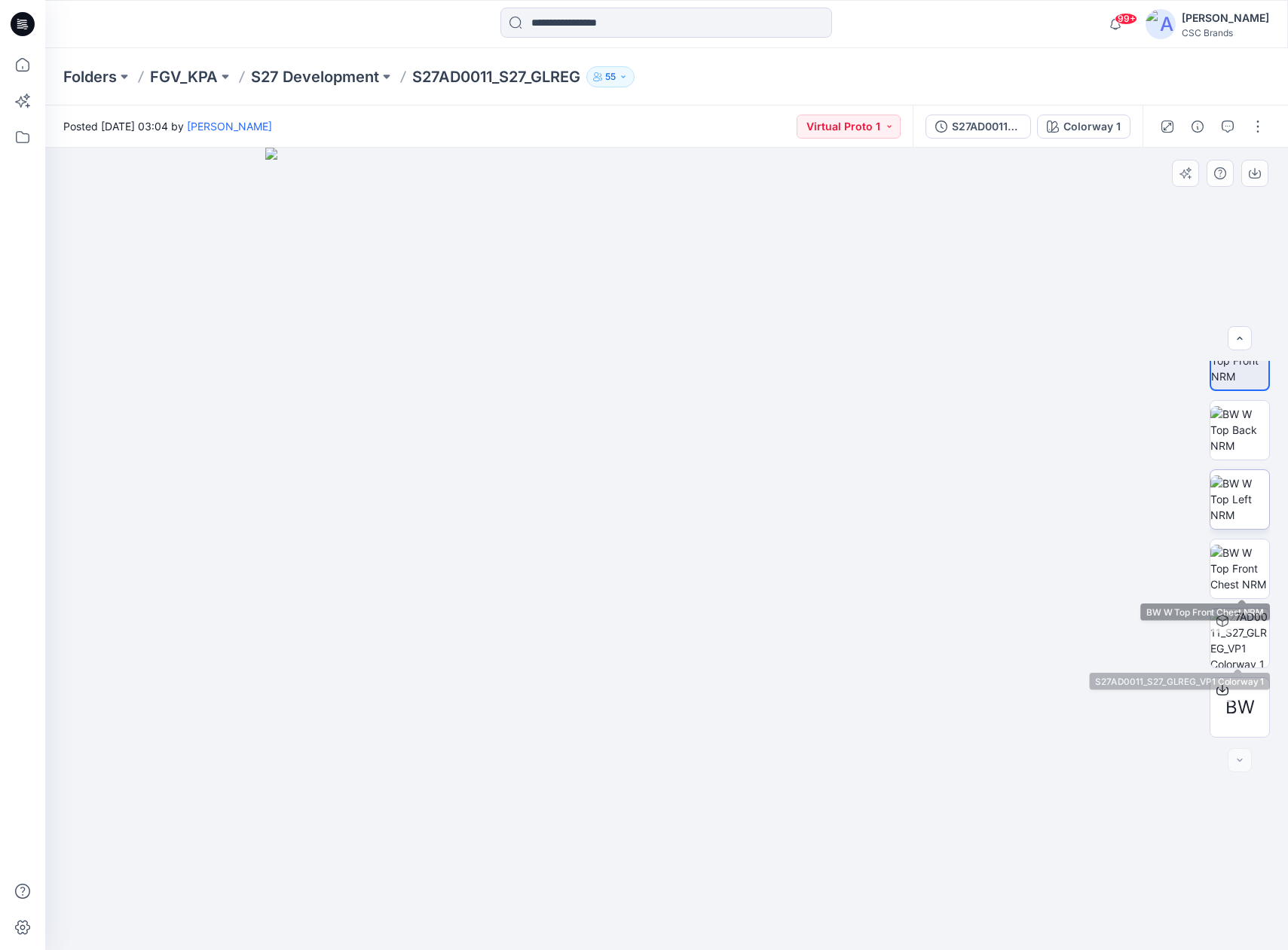
scroll to position [238, 0]
click at [1243, 484] on img at bounding box center [1240, 499] width 59 height 47
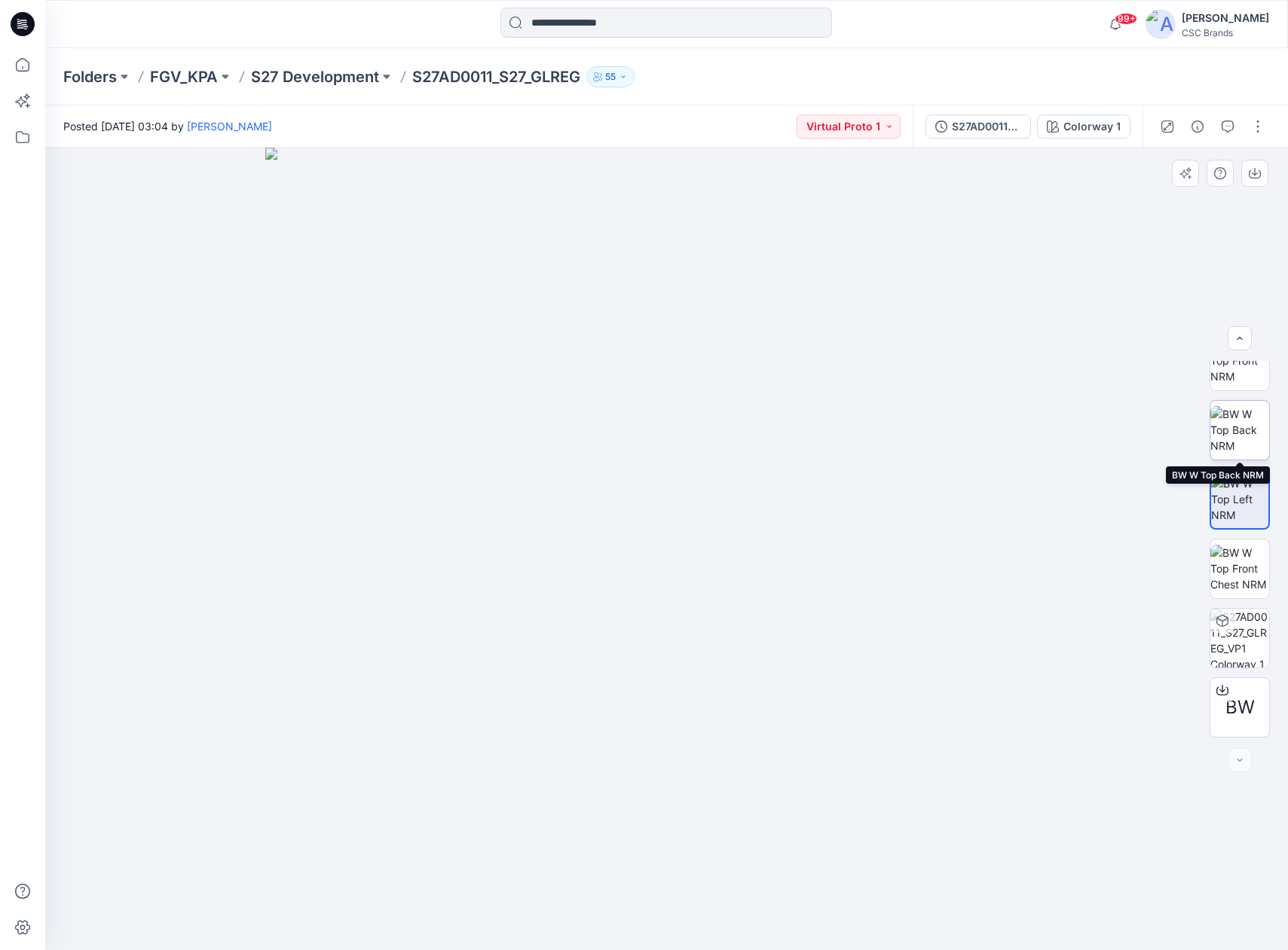
click at [1244, 428] on img at bounding box center [1240, 430] width 59 height 47
click at [1243, 632] on img at bounding box center [1240, 638] width 59 height 59
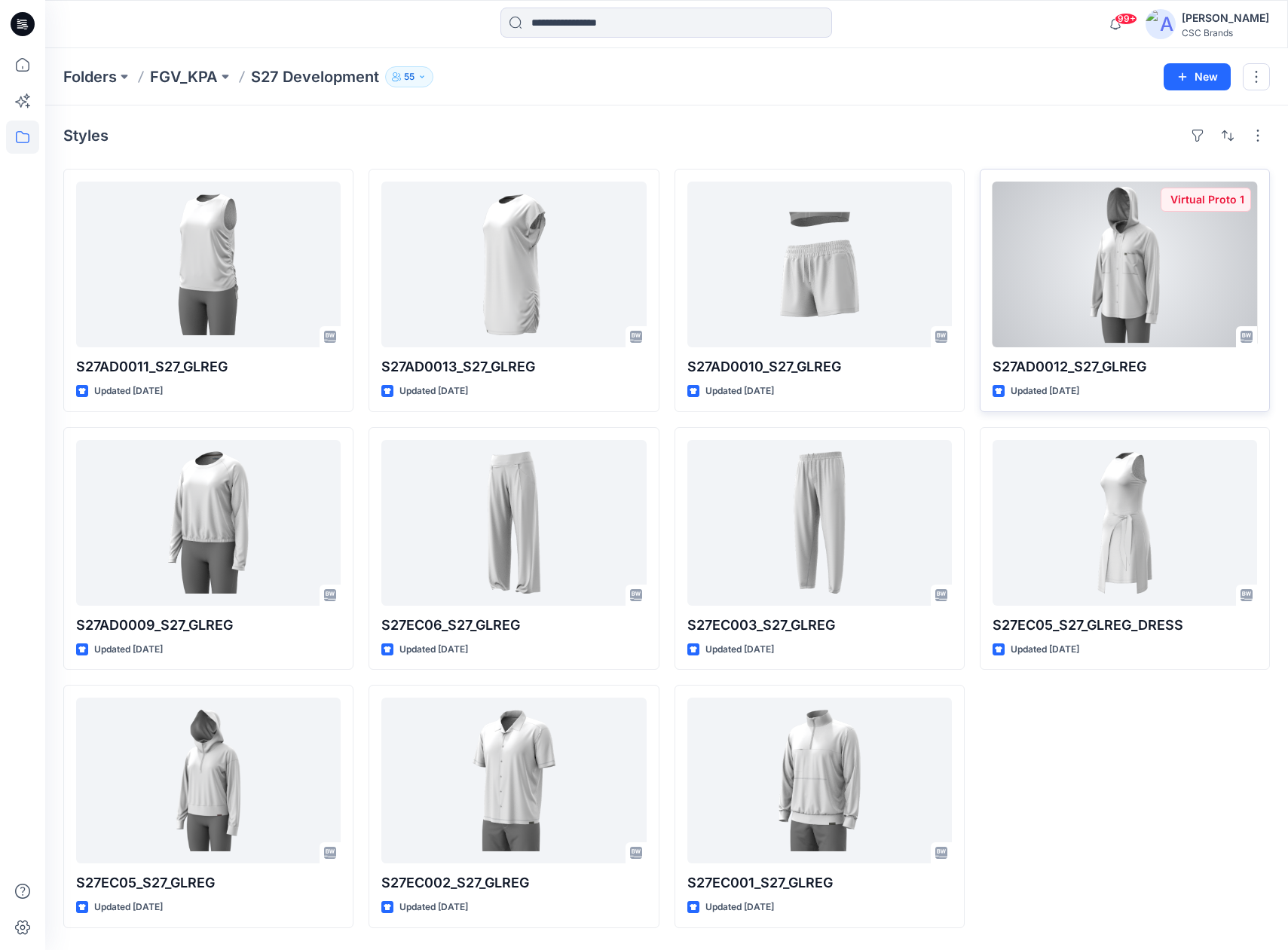
click at [1115, 276] on div at bounding box center [1125, 265] width 265 height 166
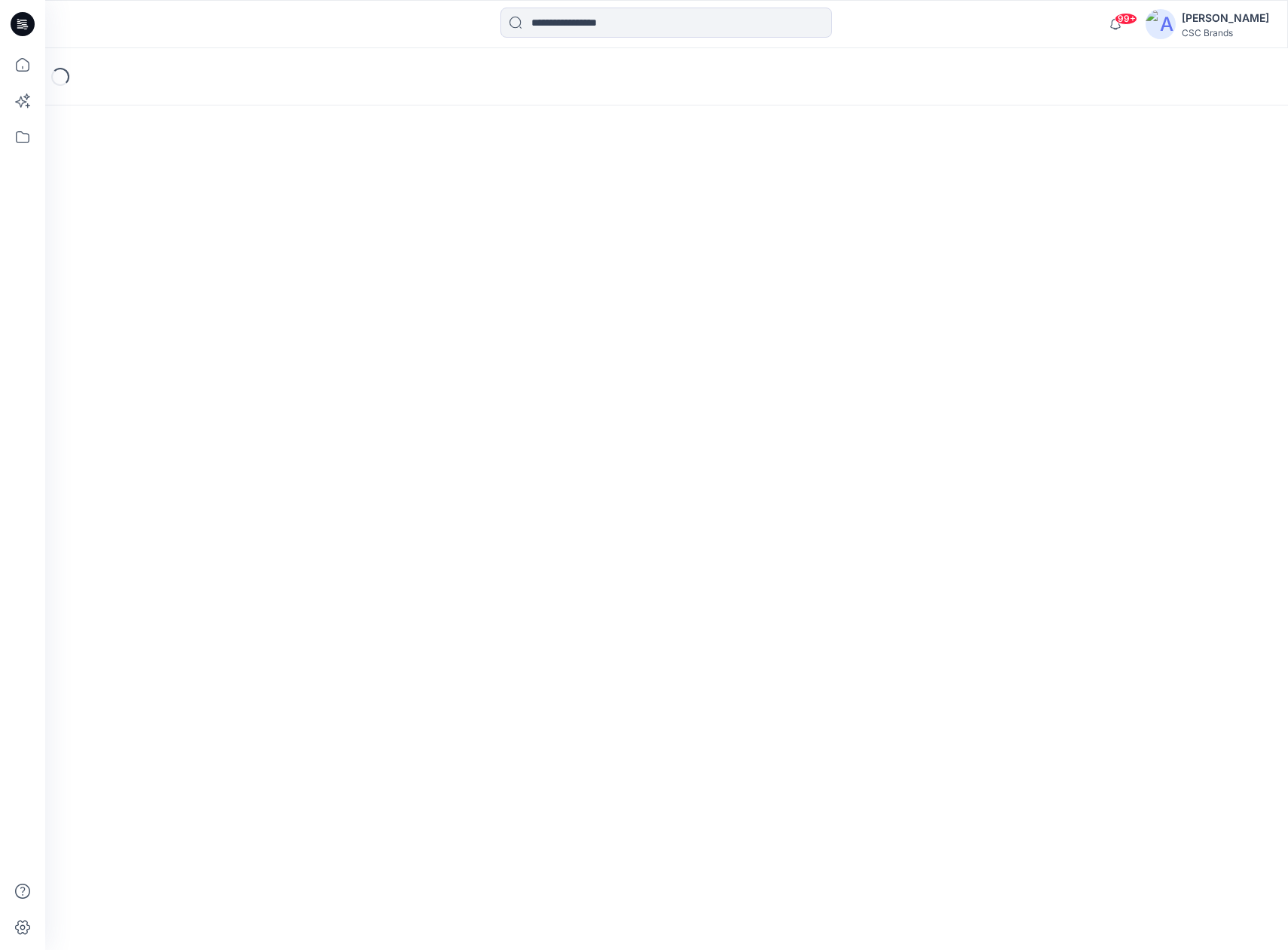
click at [1115, 276] on div "Loading..." at bounding box center [666, 499] width 1243 height 902
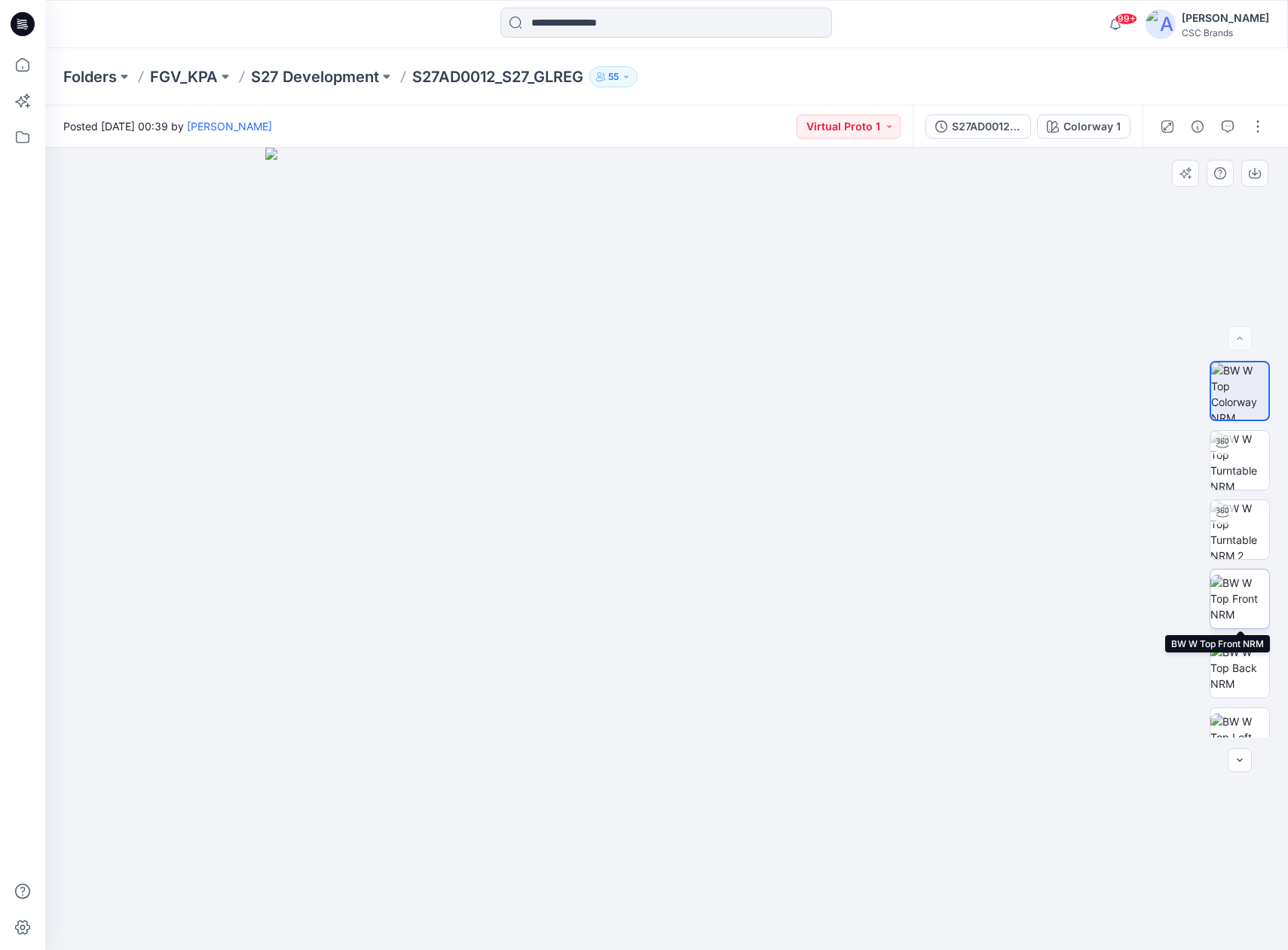
click at [1243, 595] on img at bounding box center [1240, 598] width 59 height 47
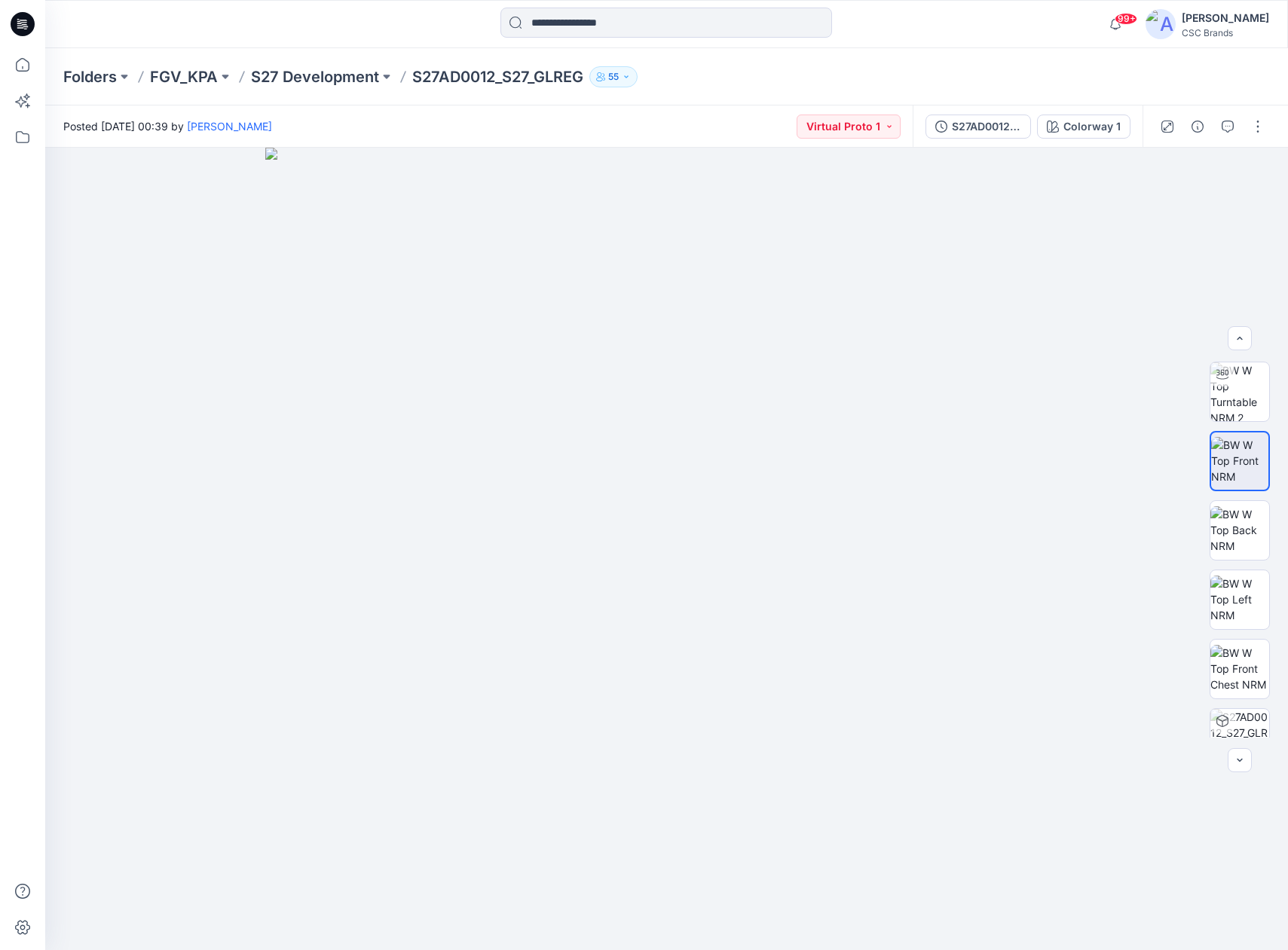
scroll to position [149, 0]
click at [1238, 598] on img at bounding box center [1240, 588] width 59 height 47
click at [1245, 511] on img at bounding box center [1240, 518] width 59 height 47
click at [1228, 386] on img at bounding box center [1240, 381] width 59 height 59
drag, startPoint x: 983, startPoint y: 539, endPoint x: 995, endPoint y: 562, distance: 25.9
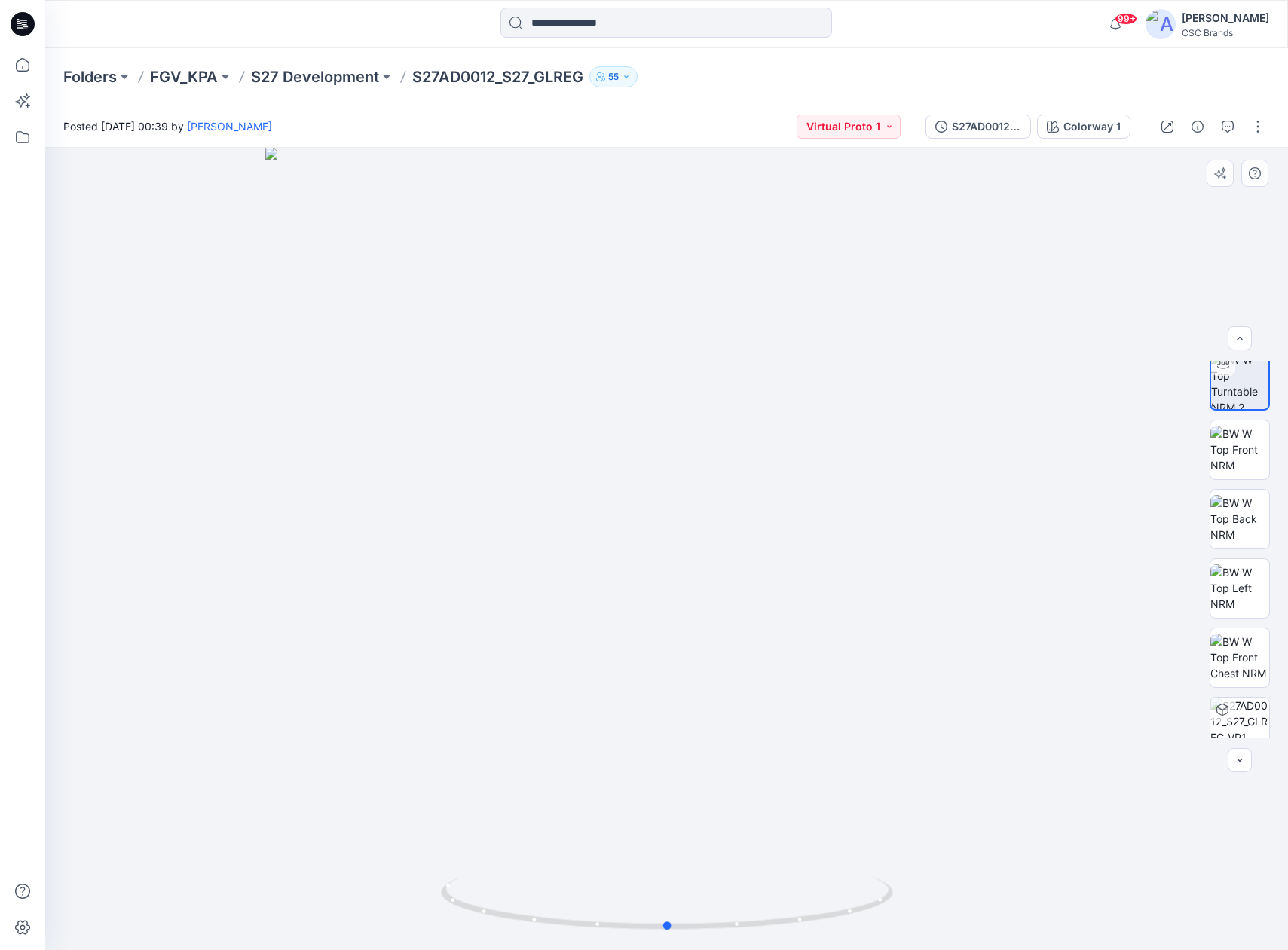
click at [995, 562] on div at bounding box center [666, 549] width 1243 height 803
click at [1244, 451] on img at bounding box center [1240, 449] width 59 height 47
click at [1247, 526] on img at bounding box center [1240, 518] width 59 height 47
click at [1241, 582] on img at bounding box center [1240, 588] width 59 height 47
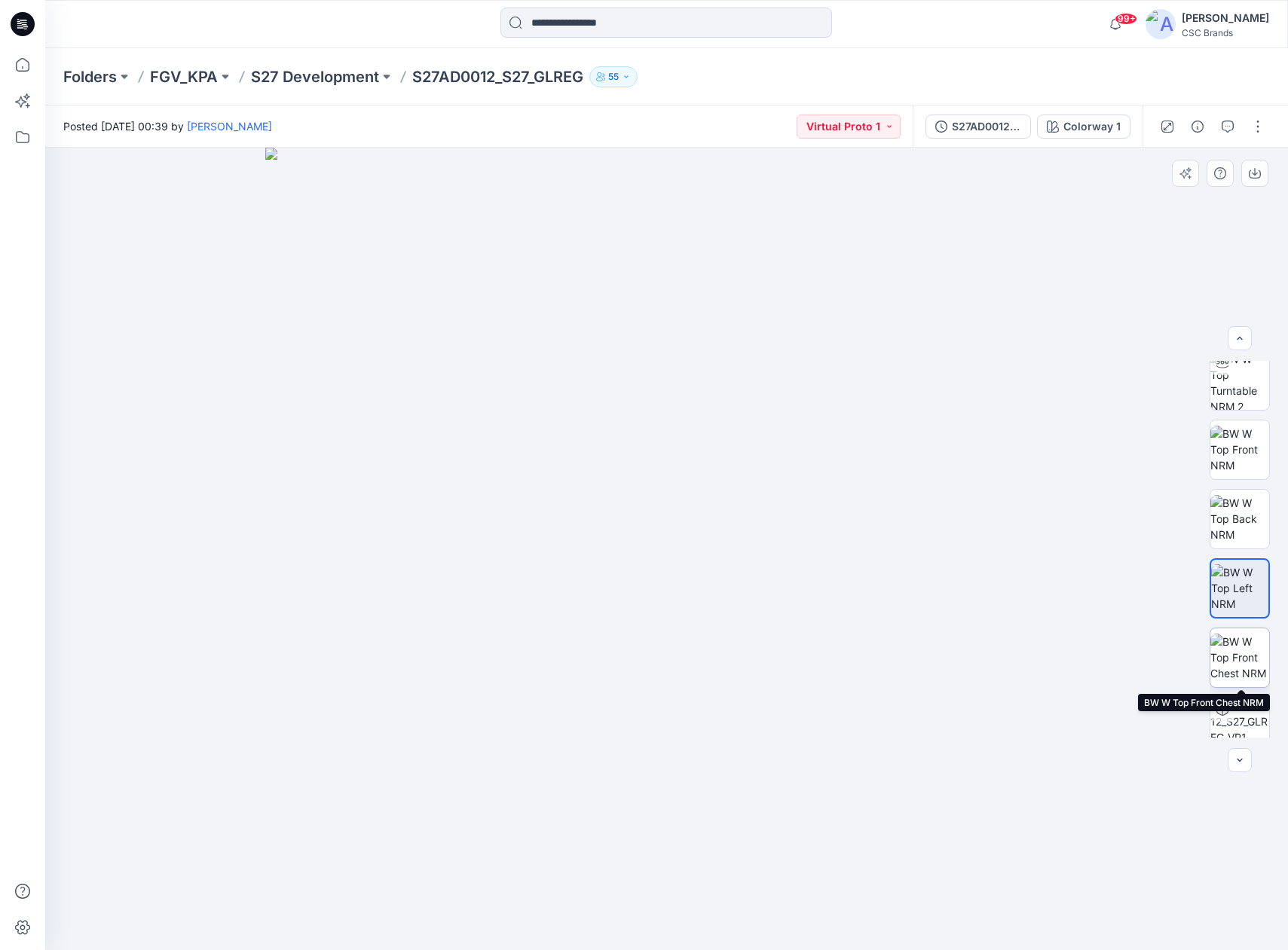
click at [1250, 657] on img at bounding box center [1240, 657] width 59 height 47
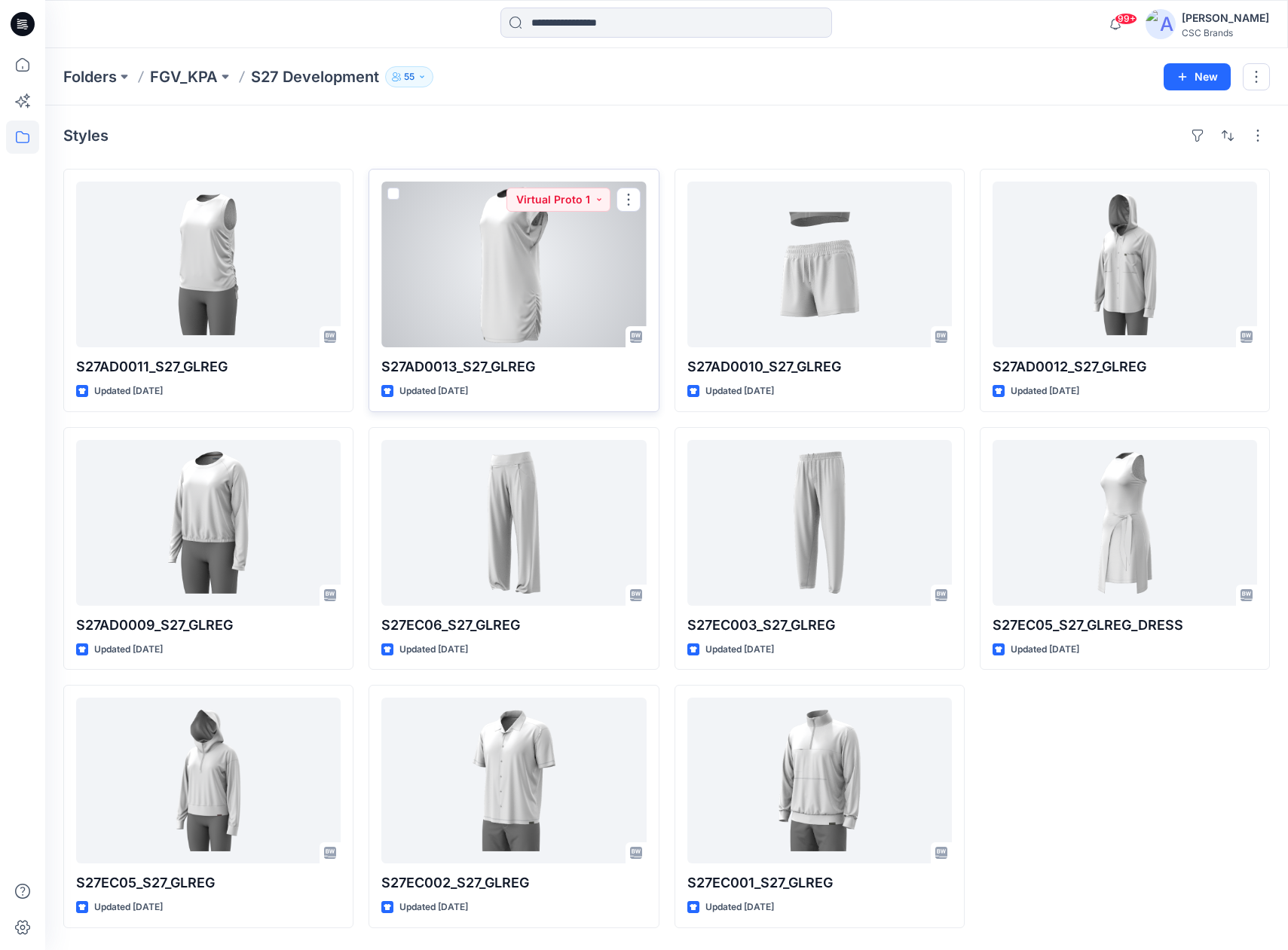
click at [510, 290] on div at bounding box center [513, 265] width 265 height 166
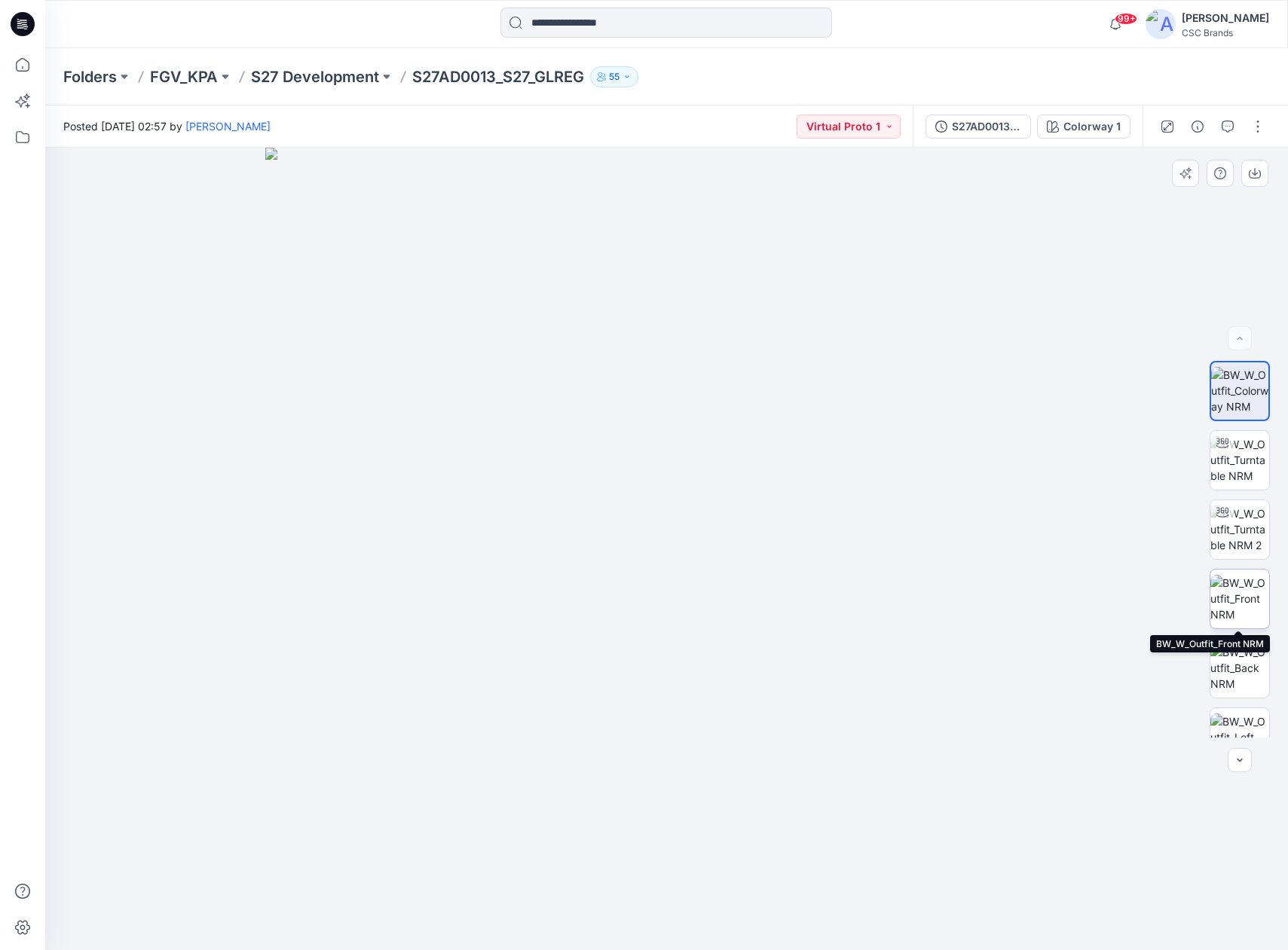
click at [1234, 593] on img at bounding box center [1240, 598] width 59 height 47
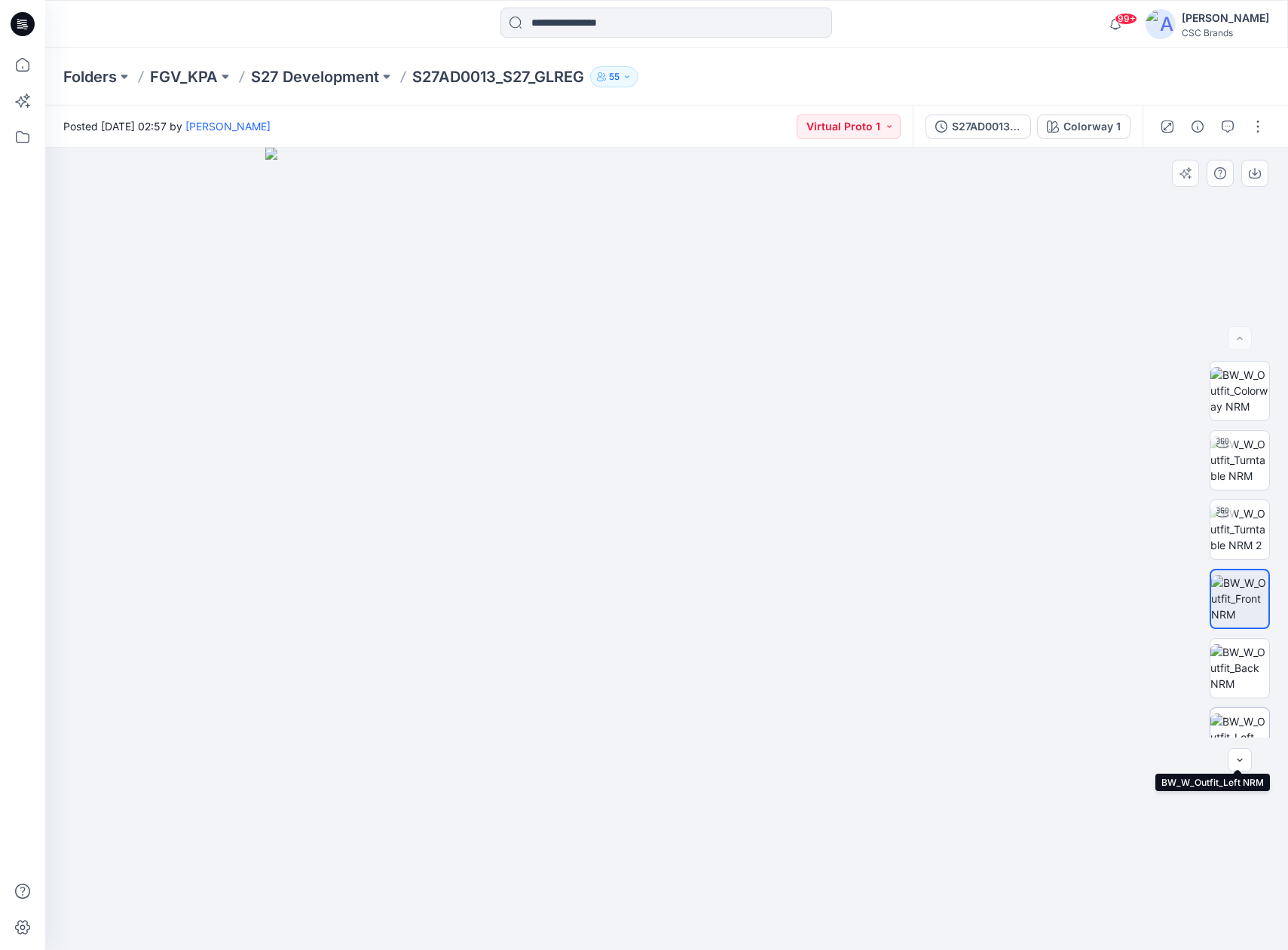
click at [1245, 688] on img at bounding box center [1240, 737] width 59 height 47
drag, startPoint x: 1252, startPoint y: 654, endPoint x: 1222, endPoint y: 646, distance: 31.0
click at [1252, 654] on img at bounding box center [1240, 667] width 59 height 47
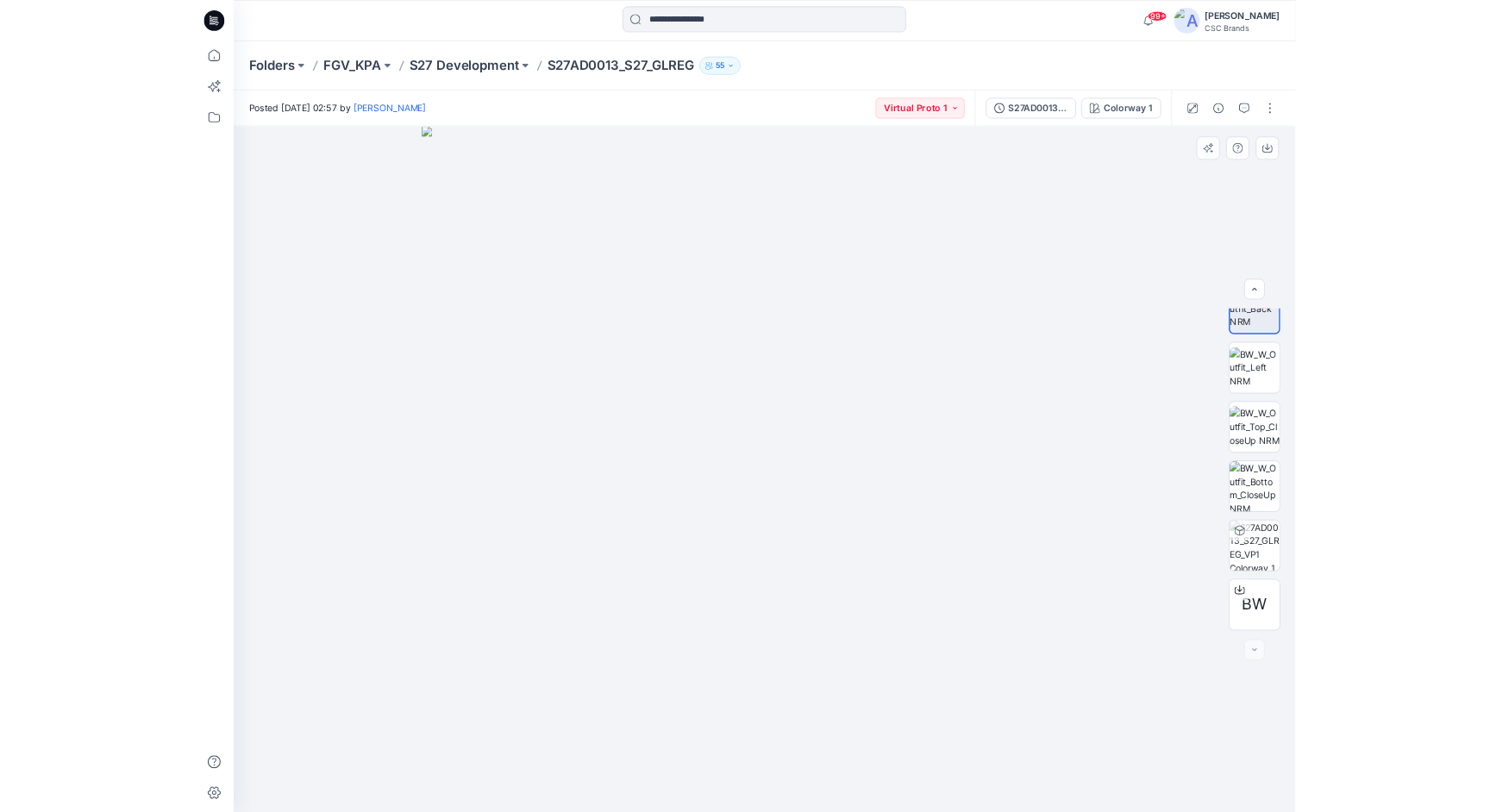
scroll to position [352, 0]
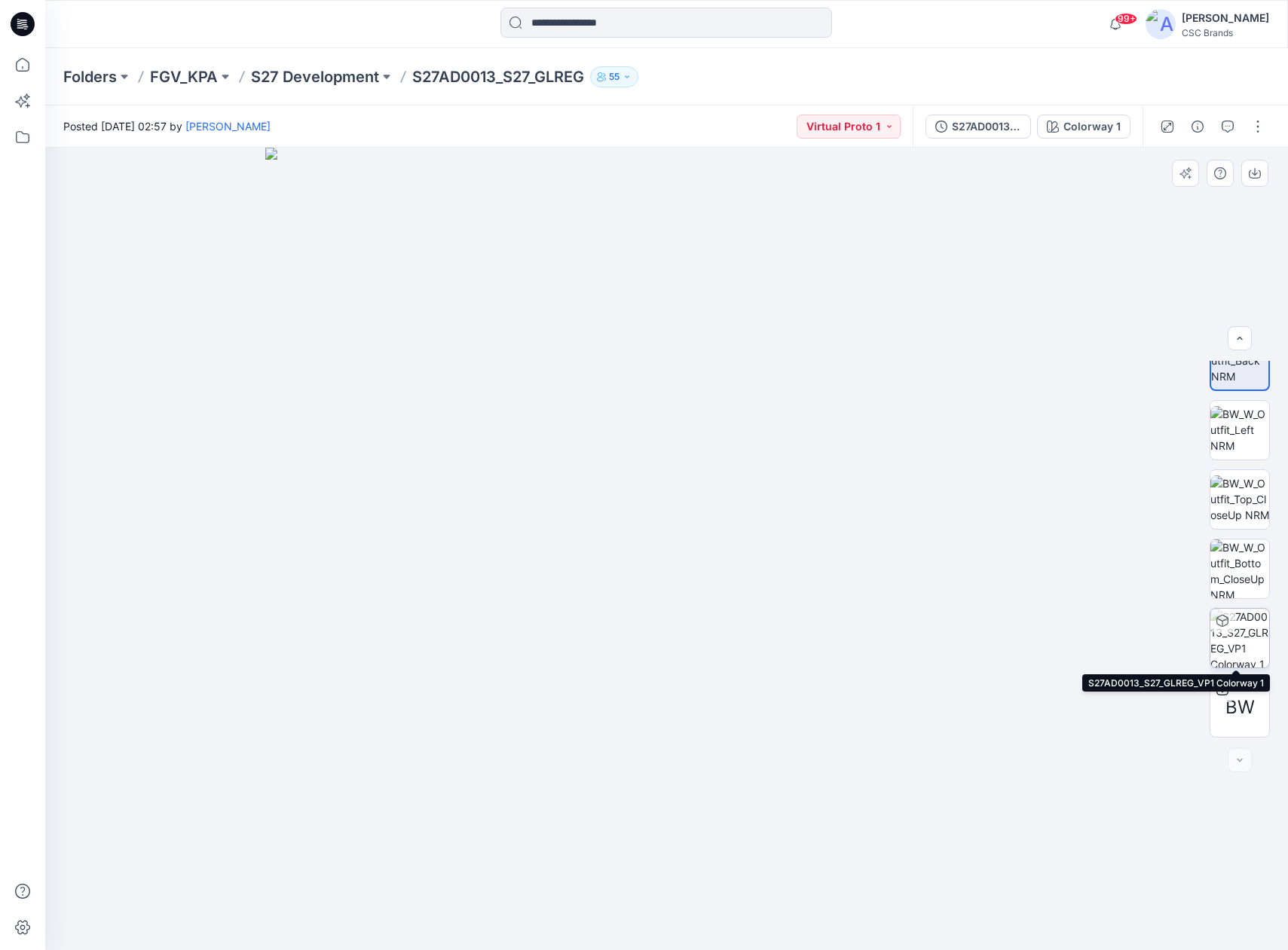
click at [1242, 640] on img at bounding box center [1240, 638] width 59 height 59
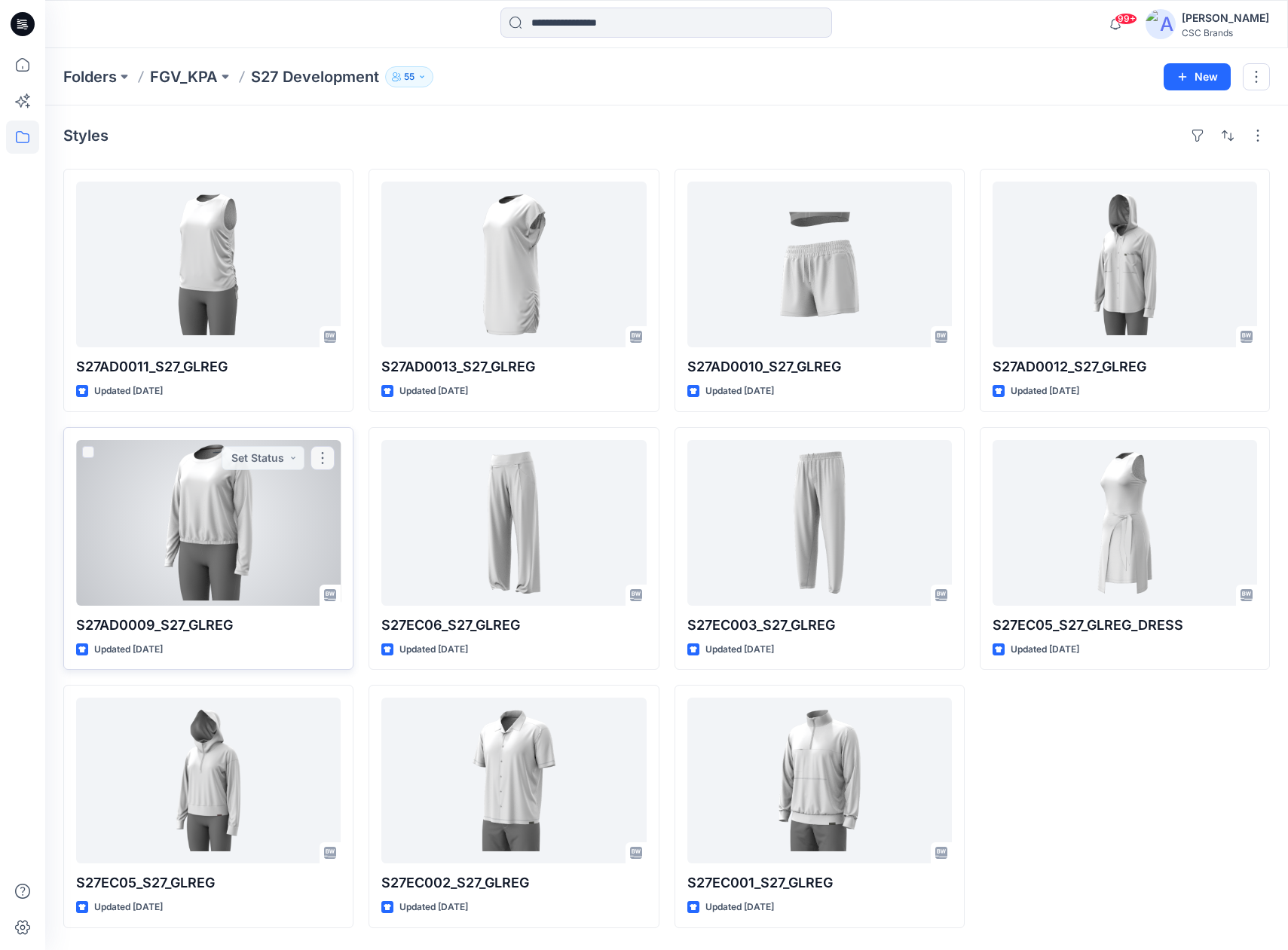
click at [208, 522] on div at bounding box center [208, 523] width 265 height 166
click at [208, 522] on div "Folders FGV_KPA S27 Development 55 New Styles S27AD0011_S27_GLREG Updated [DATE…" at bounding box center [666, 499] width 1243 height 902
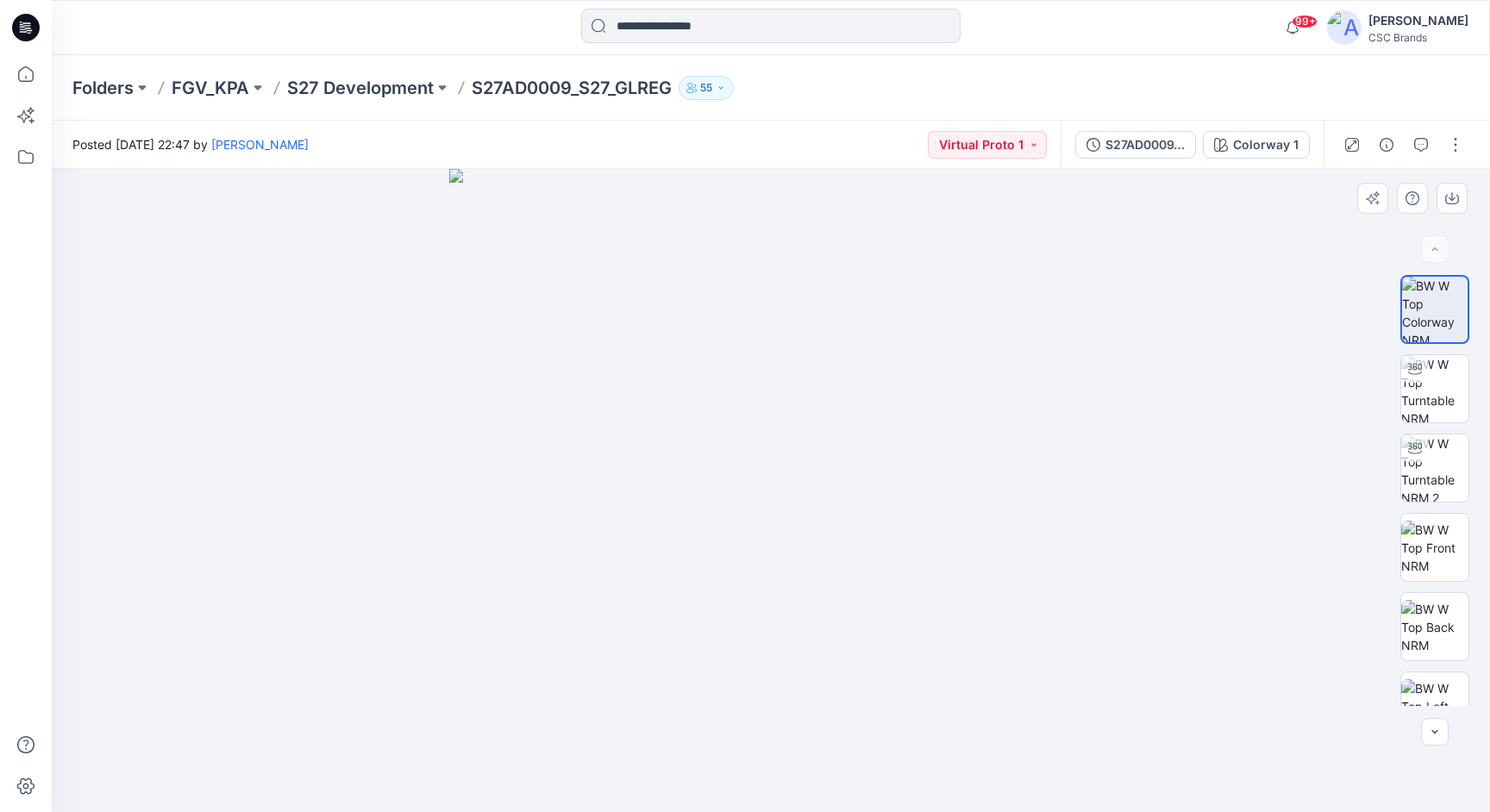
drag, startPoint x: 777, startPoint y: 545, endPoint x: 788, endPoint y: 518, distance: 29.2
click at [788, 518] on img at bounding box center [771, 491] width 643 height 643
click at [1442, 392] on img at bounding box center [1435, 389] width 67 height 67
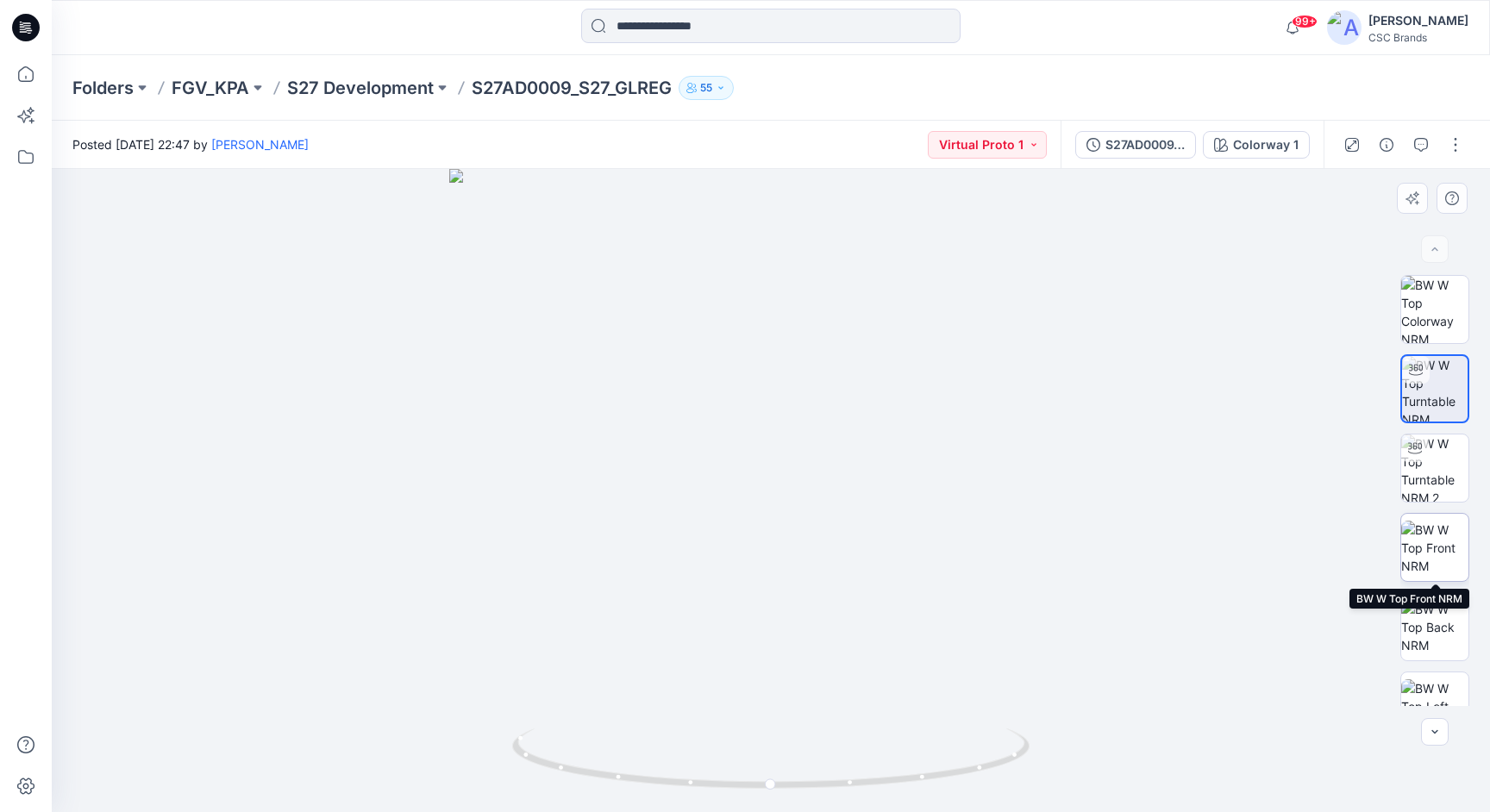
click at [1437, 555] on img at bounding box center [1435, 547] width 67 height 54
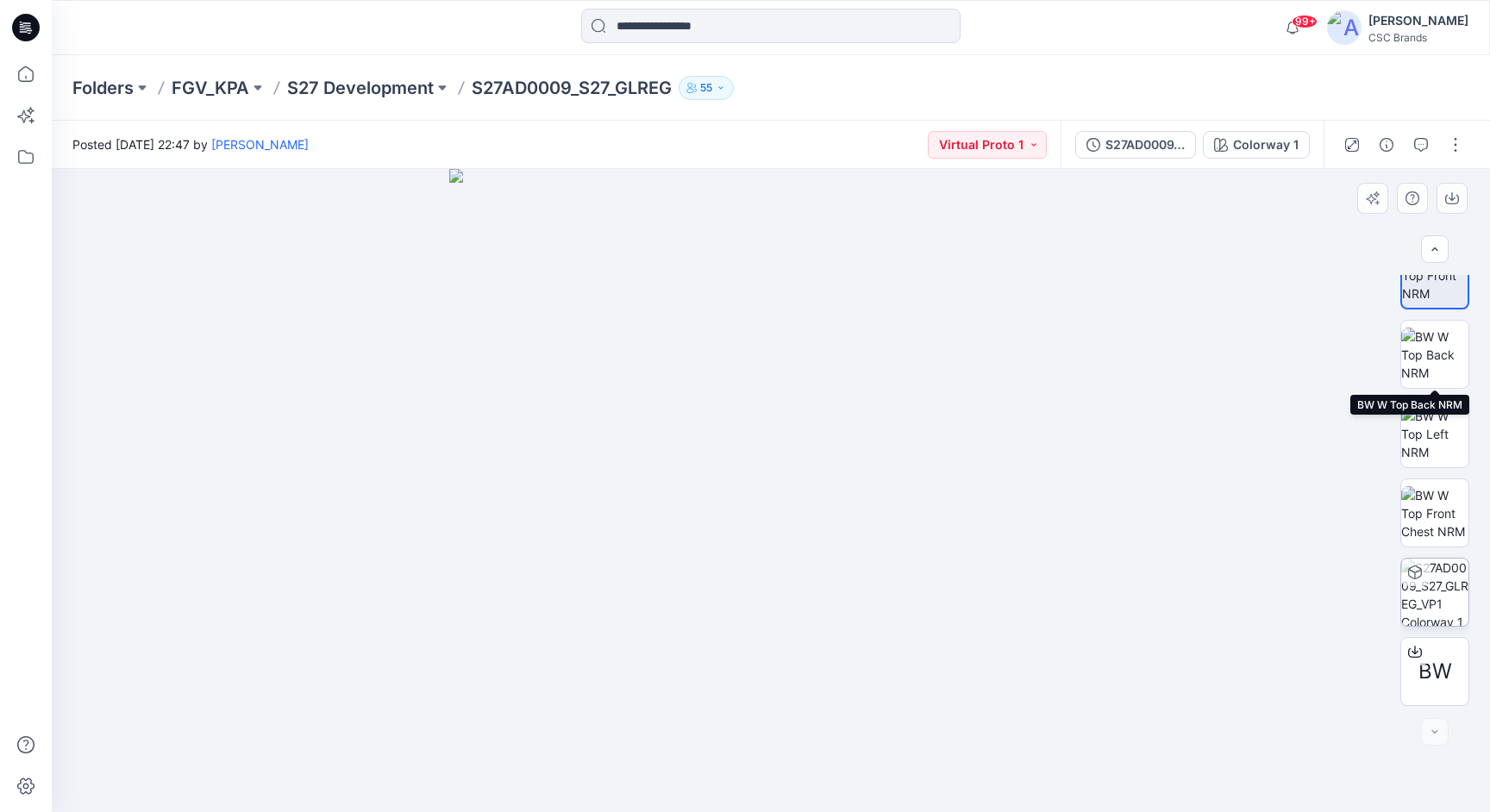
scroll to position [273, 0]
click at [1439, 597] on img at bounding box center [1435, 592] width 67 height 67
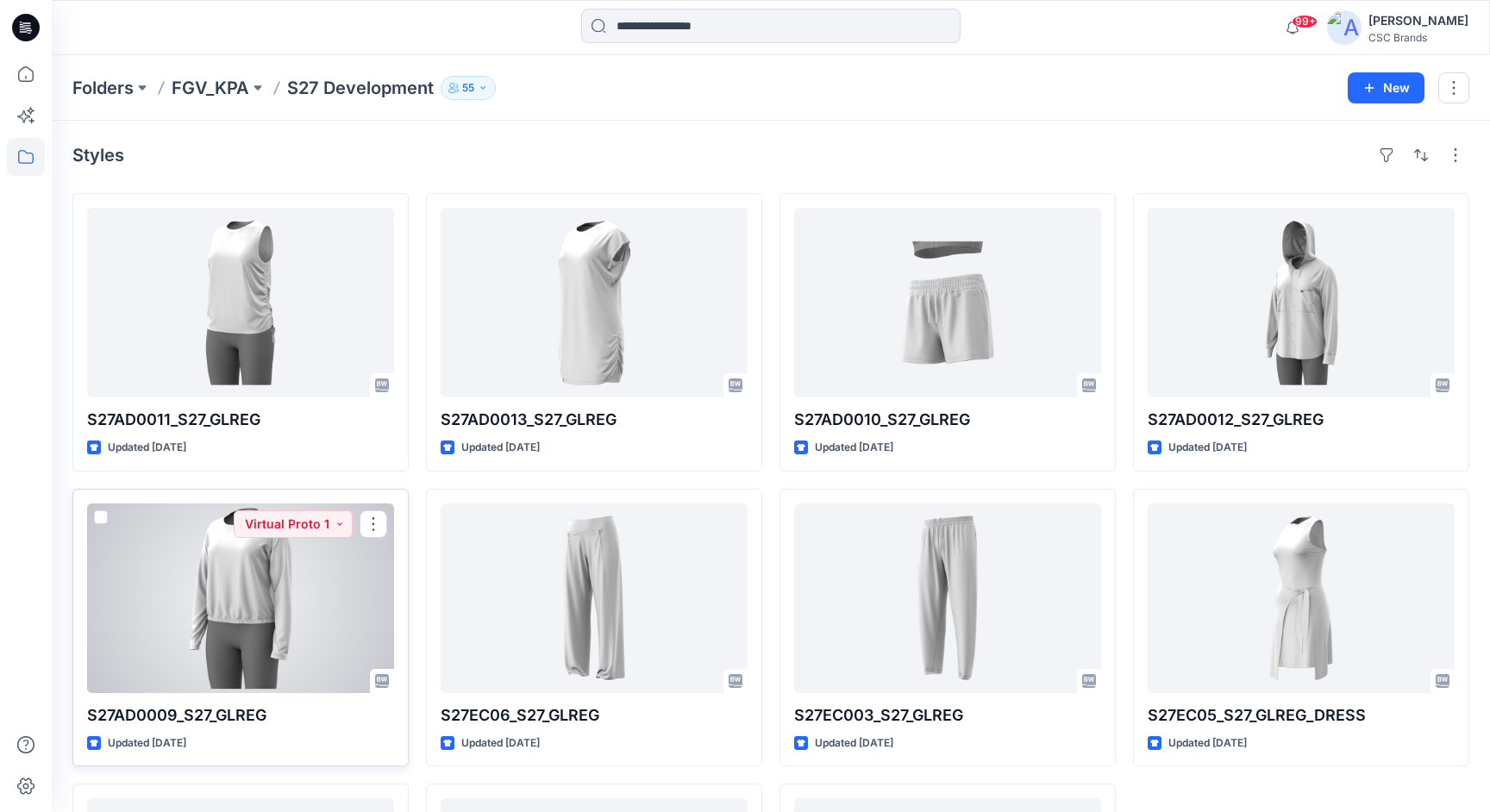
click at [286, 565] on div at bounding box center [240, 598] width 307 height 189
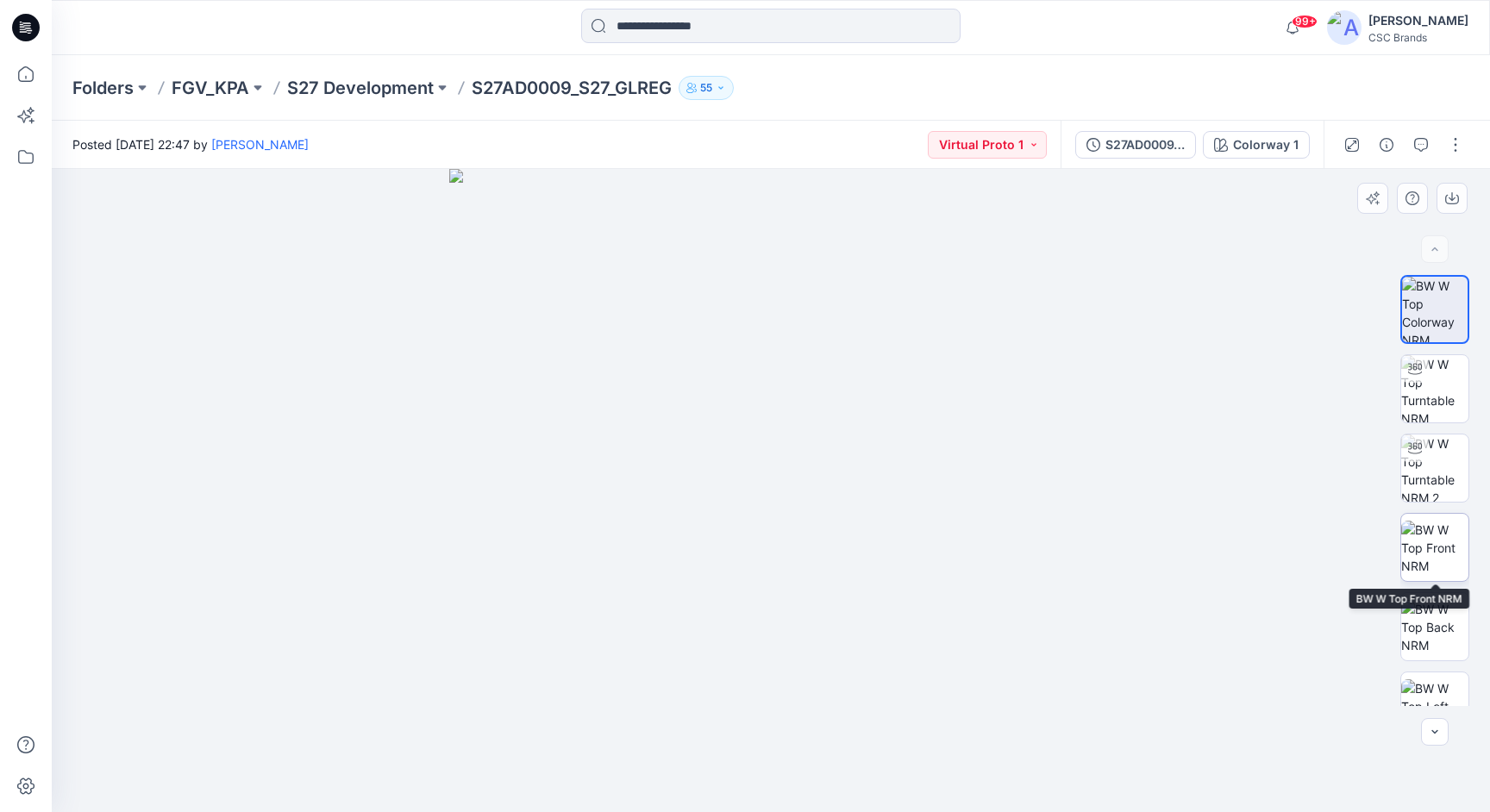
click at [1446, 534] on img at bounding box center [1435, 547] width 67 height 54
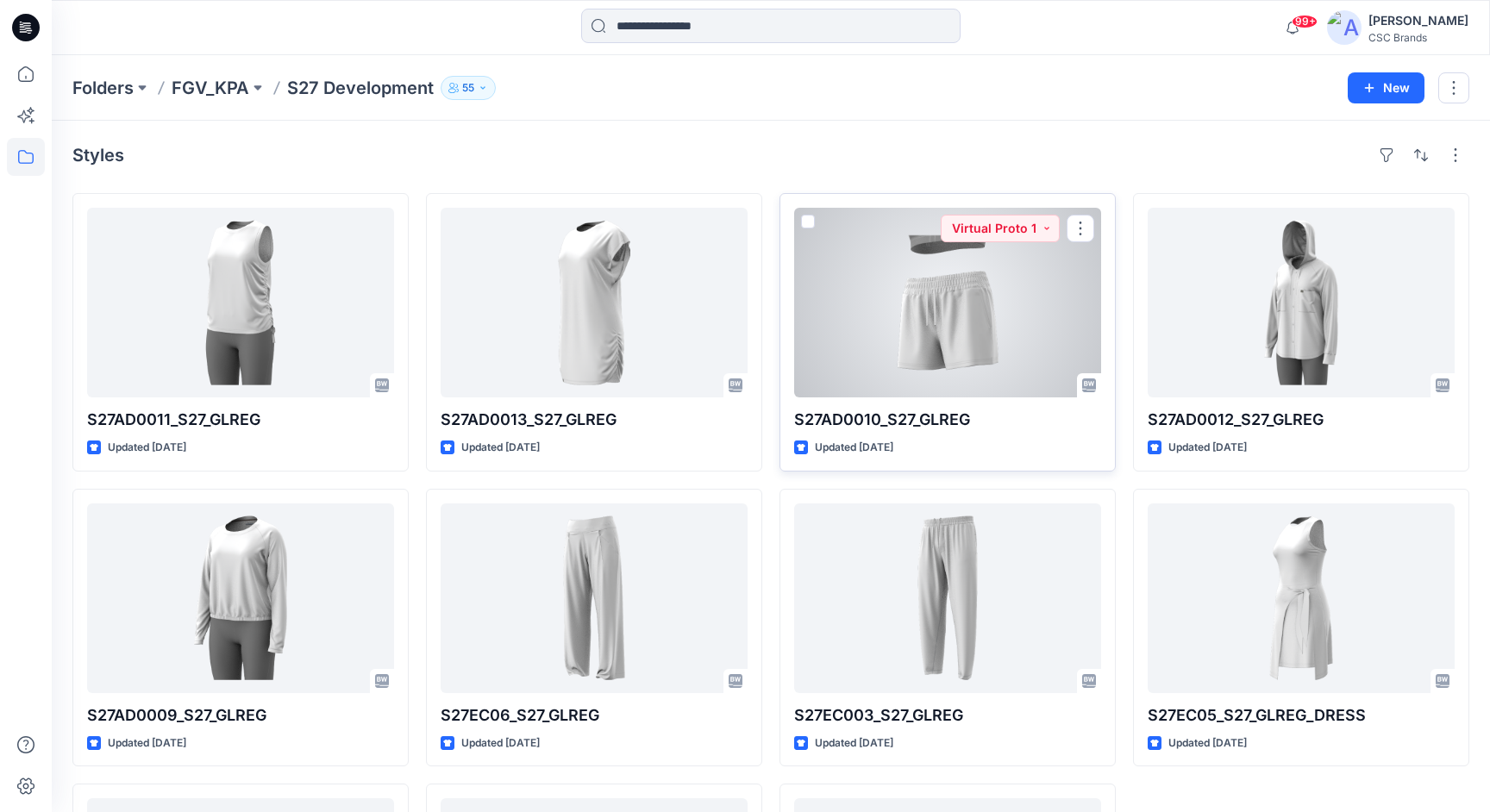
click at [945, 318] on div at bounding box center [947, 303] width 307 height 189
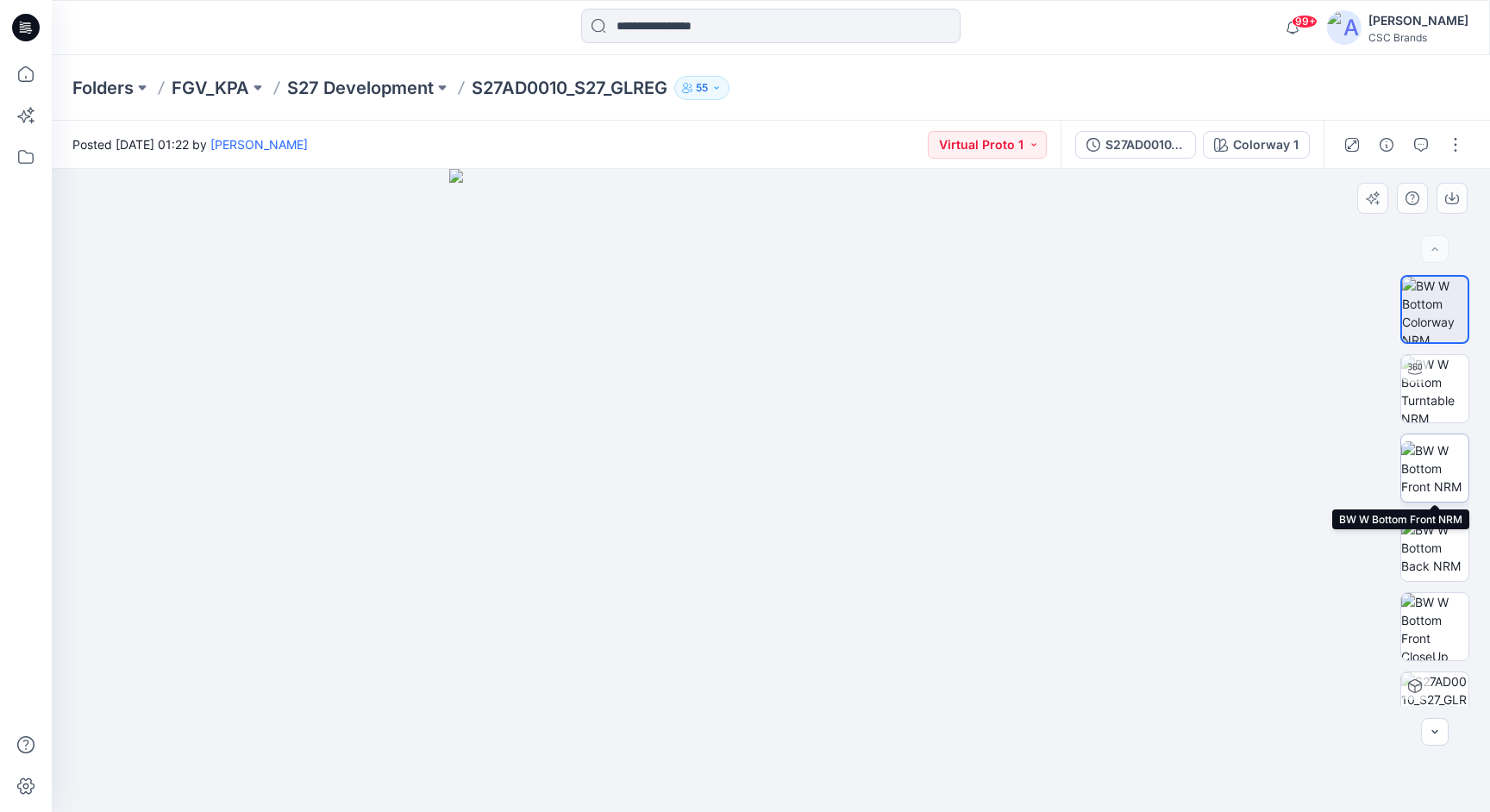
click at [1433, 452] on img at bounding box center [1435, 468] width 67 height 54
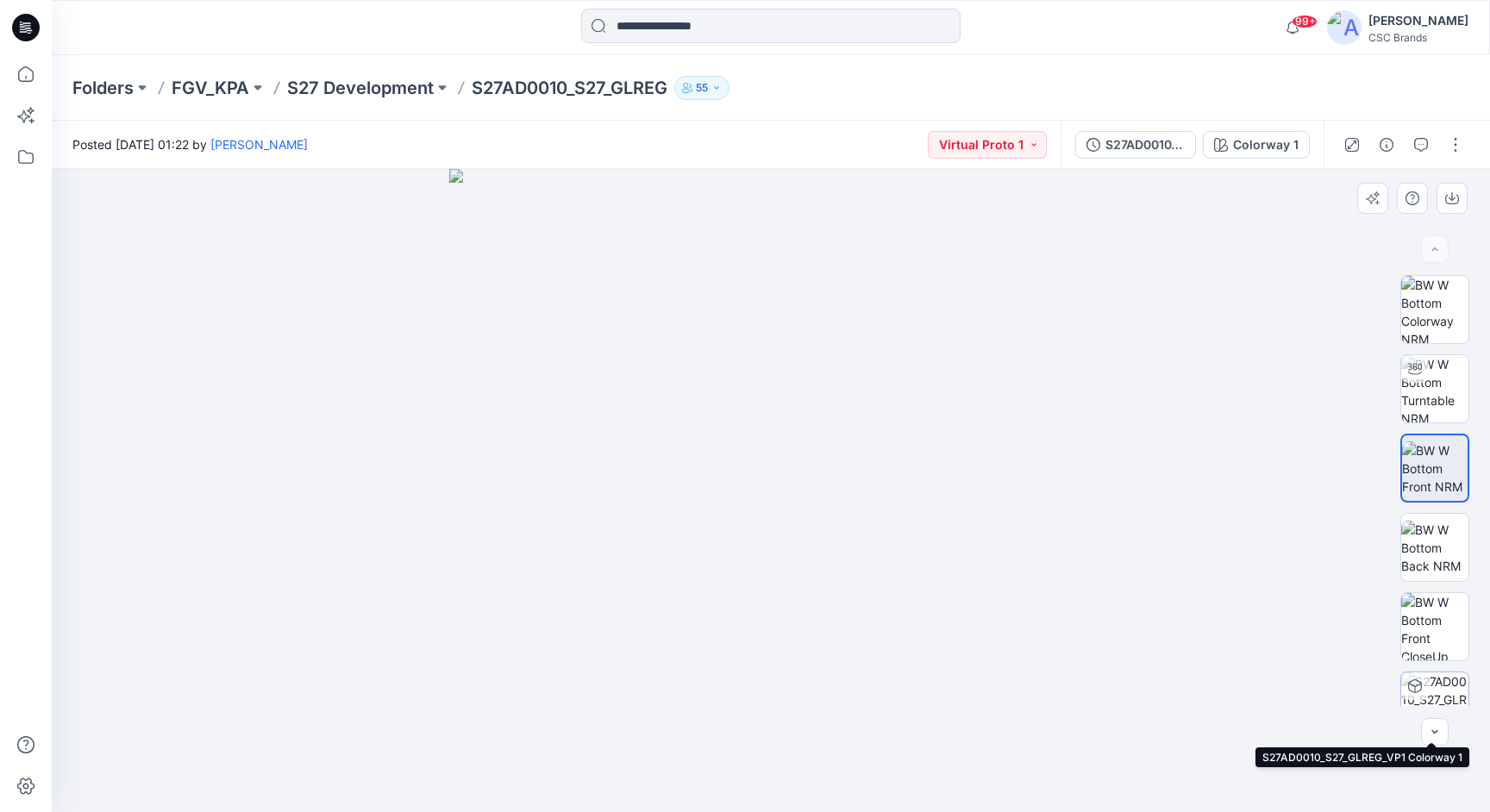
click at [1447, 687] on img at bounding box center [1435, 706] width 67 height 67
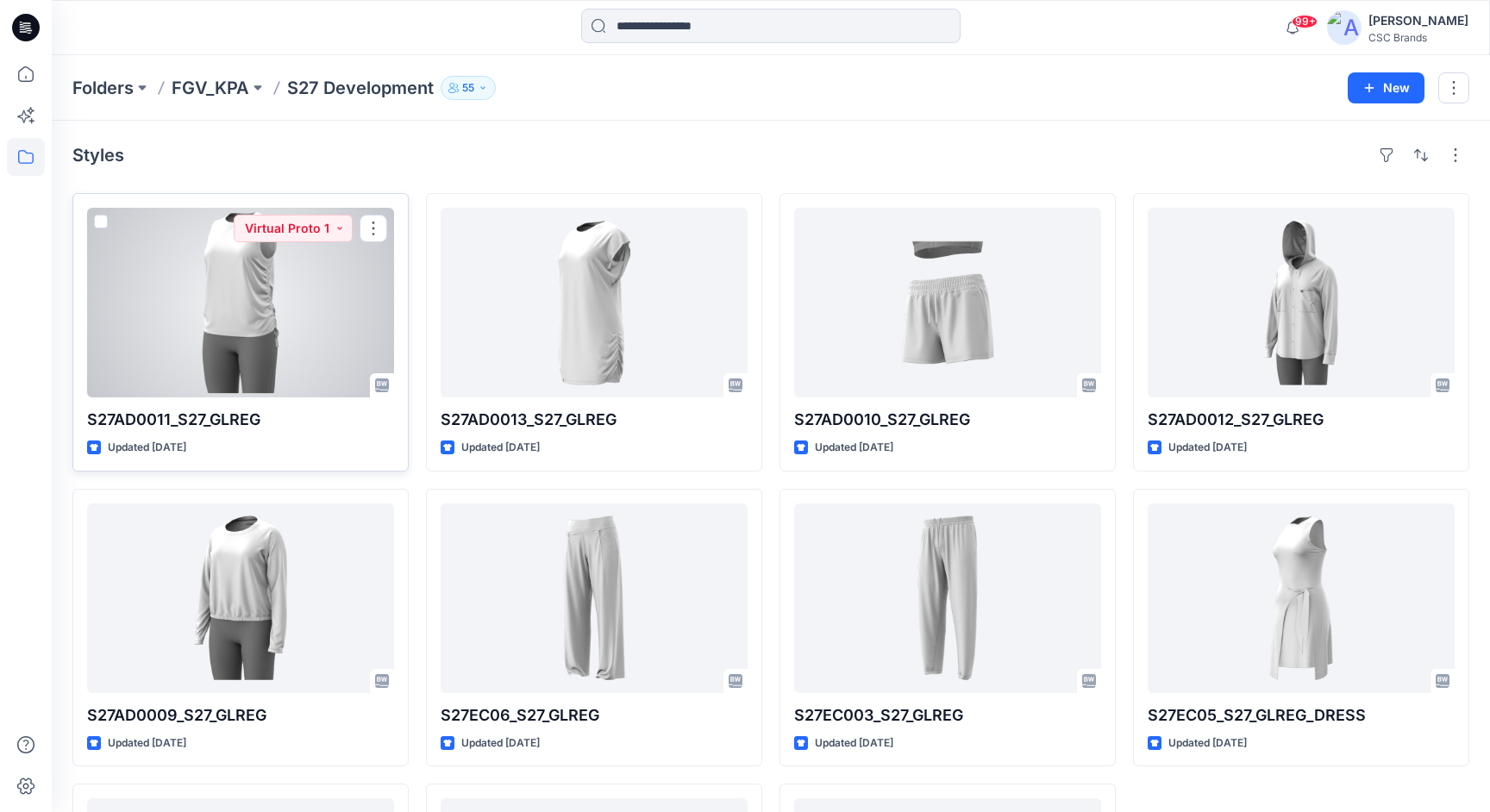
click at [240, 297] on div at bounding box center [240, 303] width 307 height 189
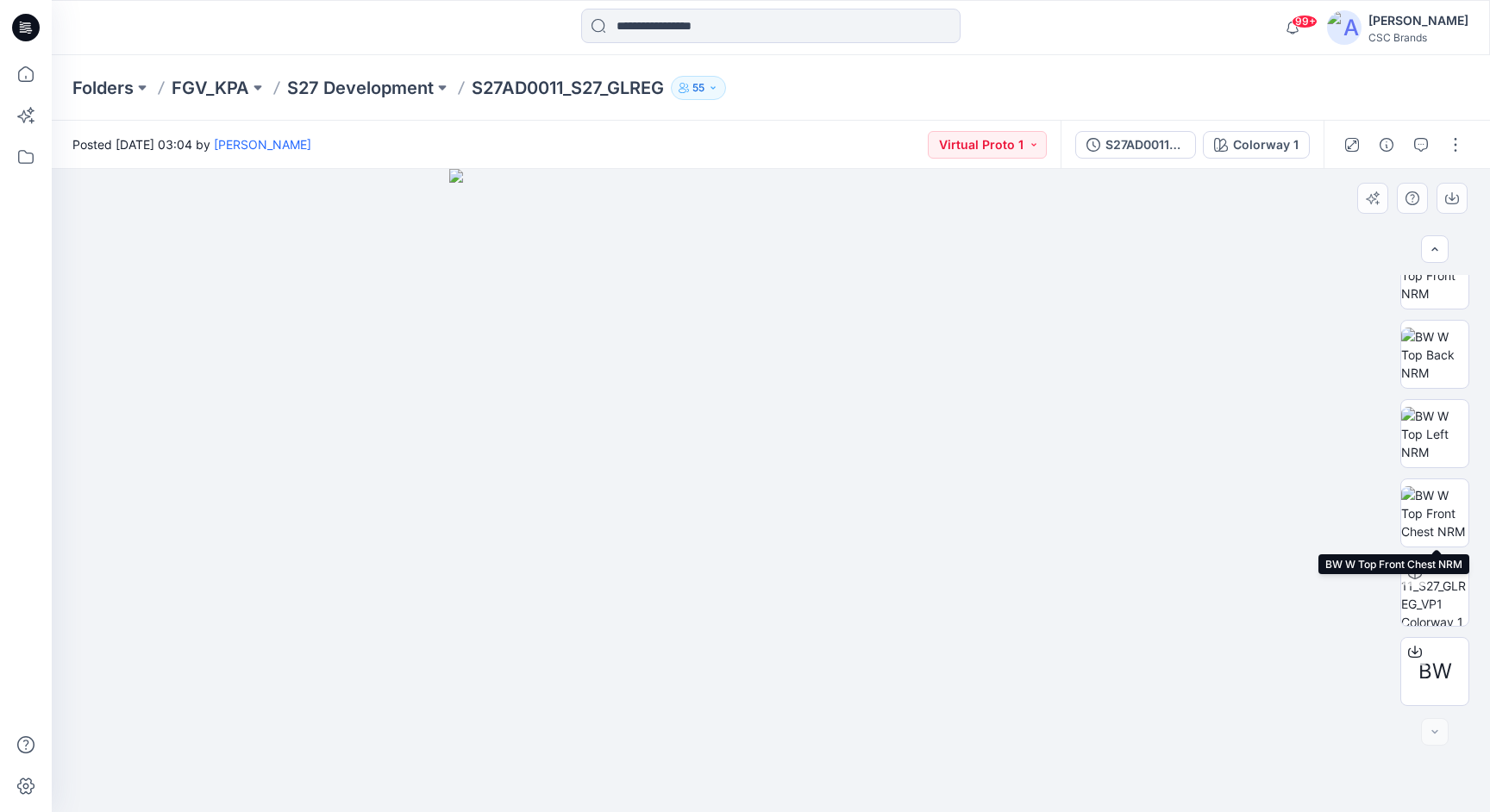
scroll to position [273, 0]
click at [1433, 583] on img at bounding box center [1435, 592] width 67 height 67
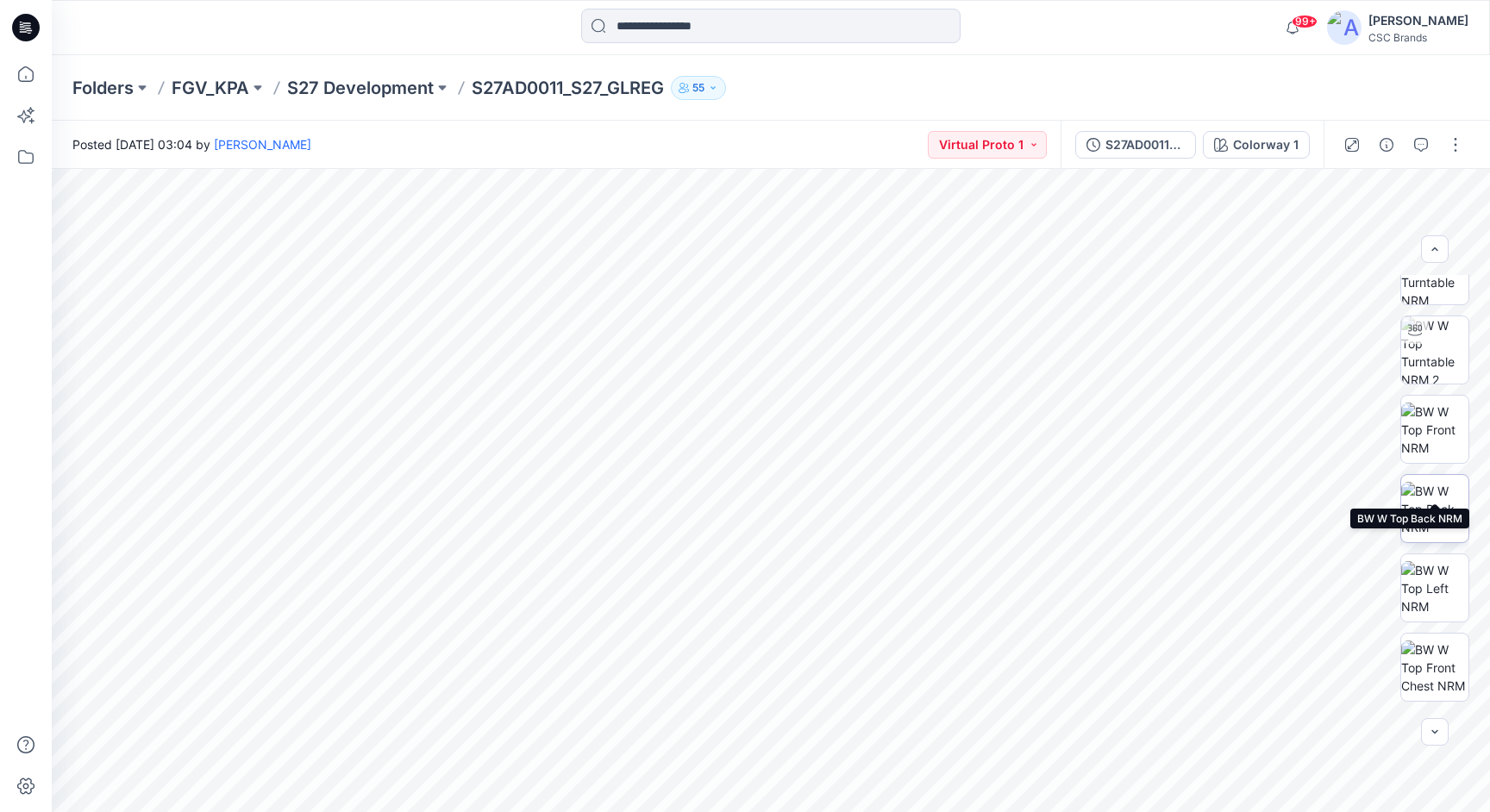
scroll to position [80, 0]
click at [1434, 491] on img at bounding box center [1435, 468] width 67 height 54
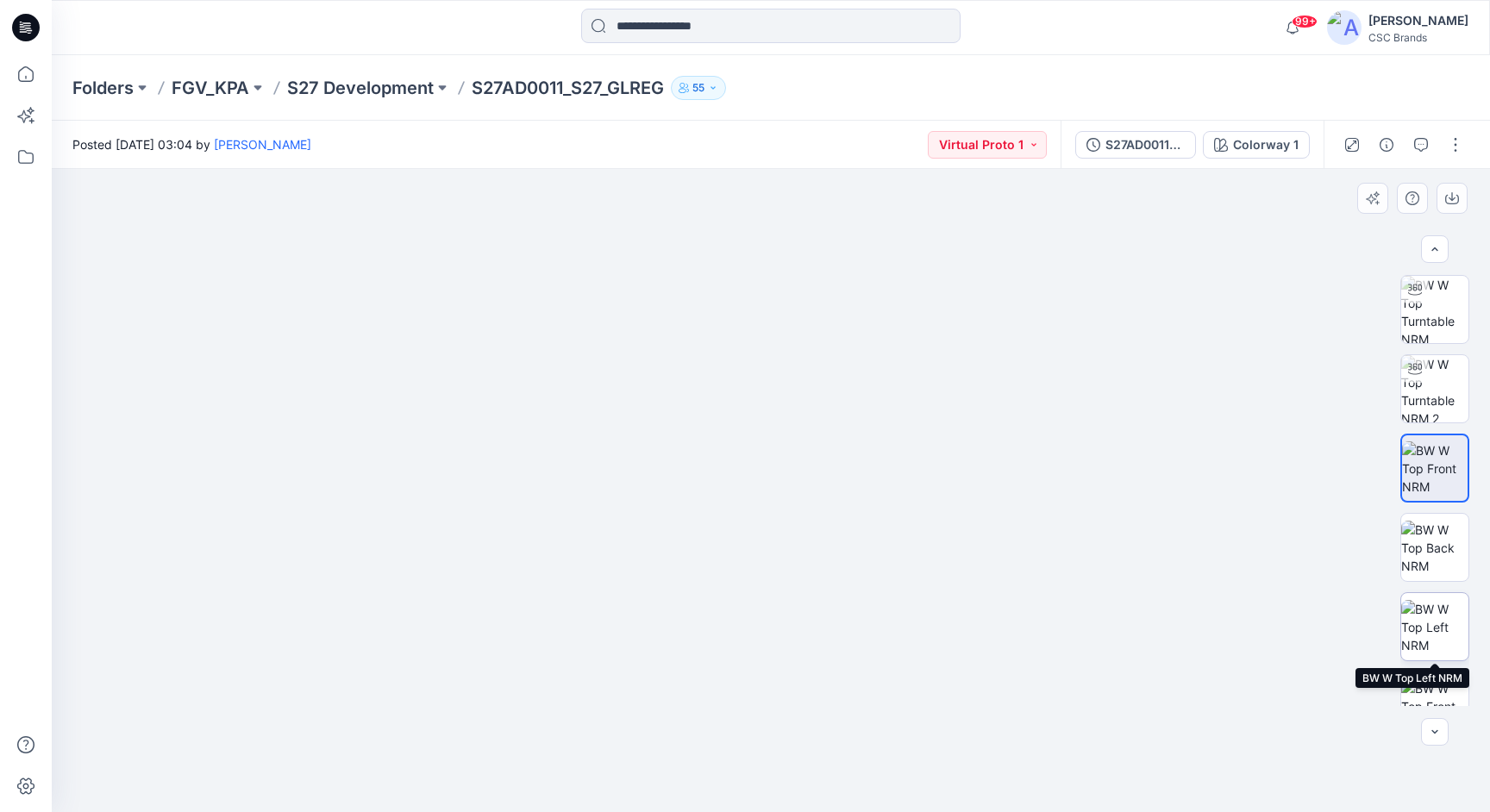
click at [1440, 626] on img at bounding box center [1435, 626] width 67 height 54
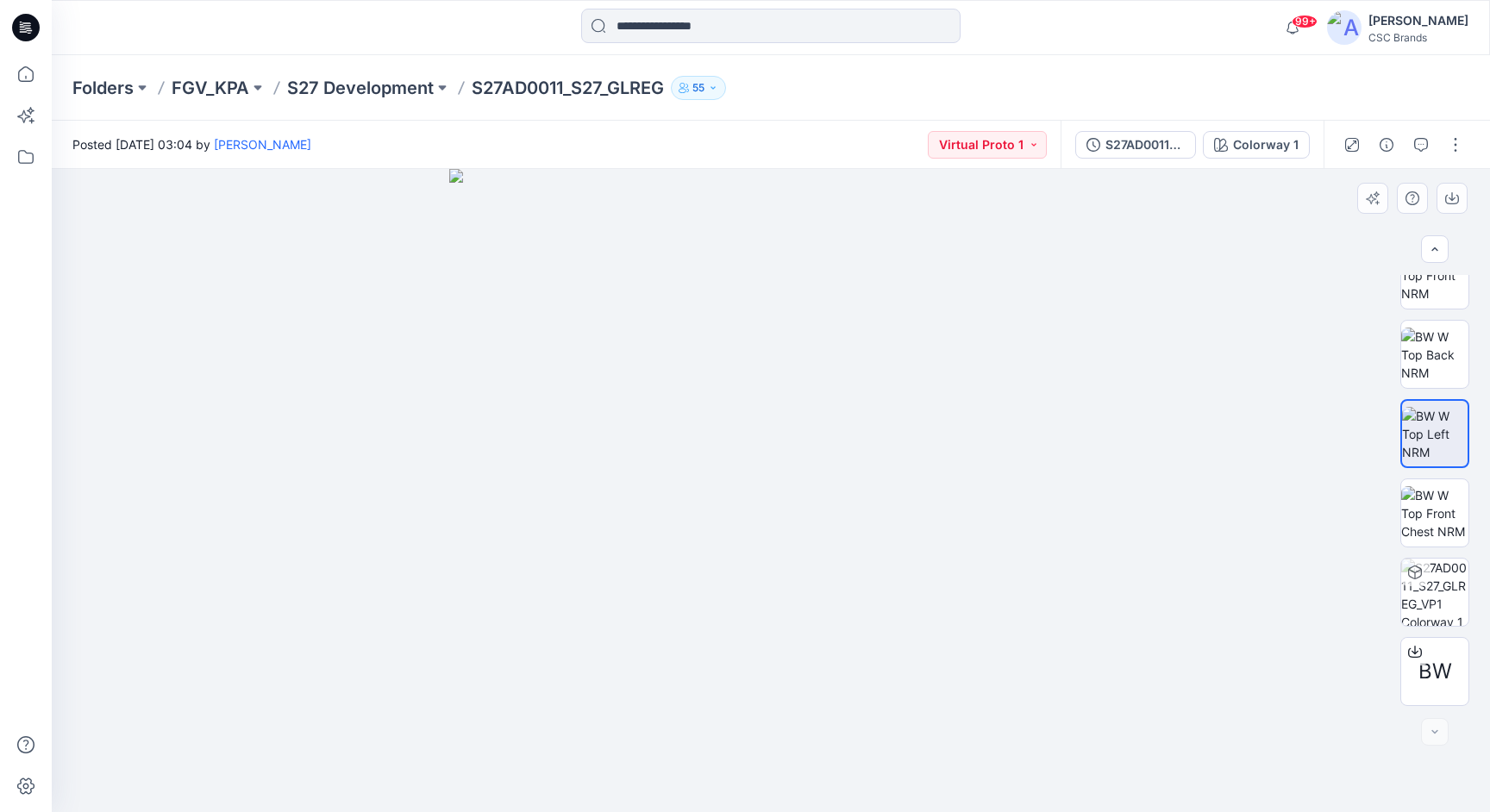
scroll to position [273, 0]
click at [1442, 351] on img at bounding box center [1435, 354] width 67 height 54
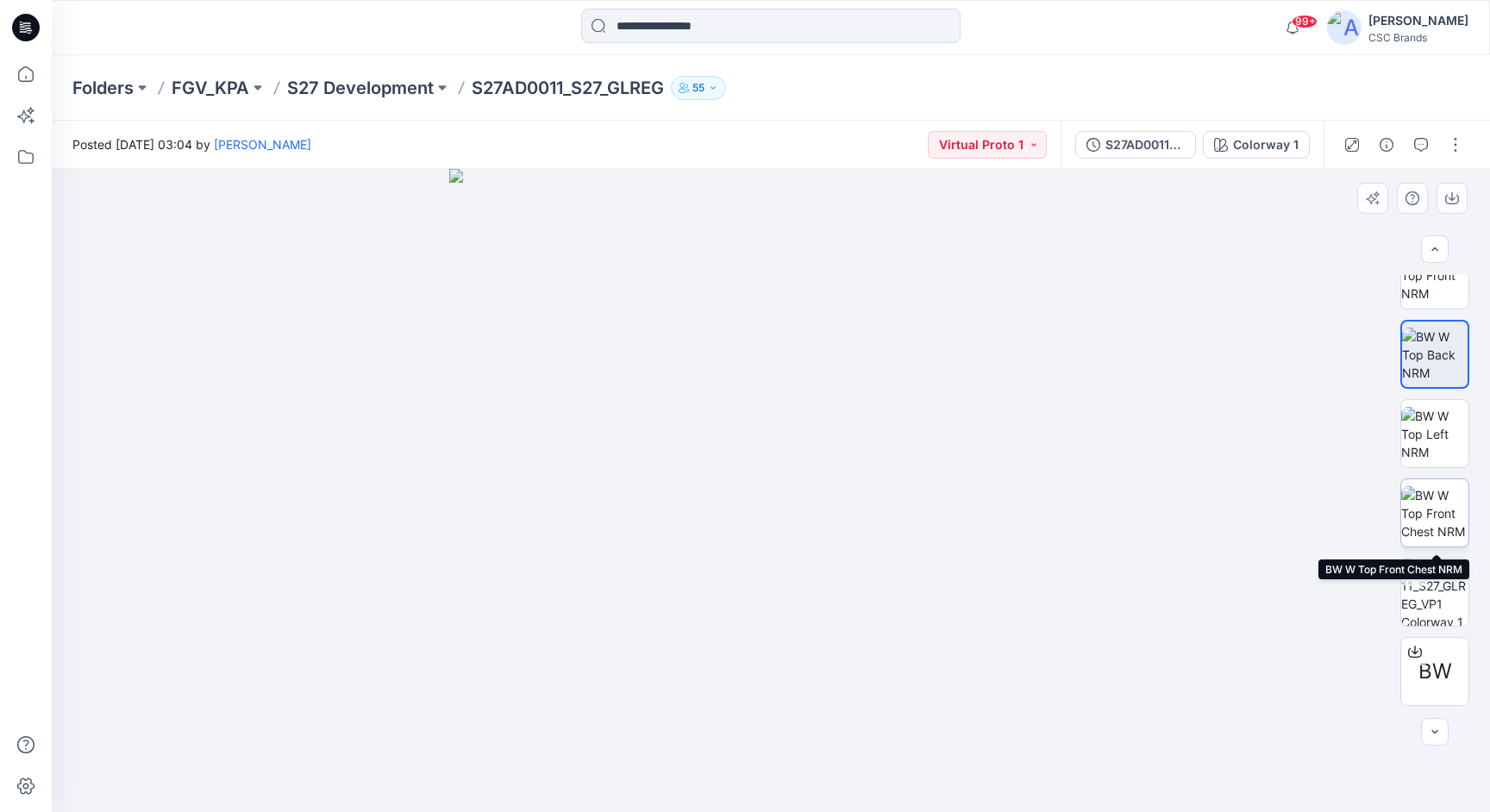
click at [1439, 522] on img at bounding box center [1435, 513] width 67 height 54
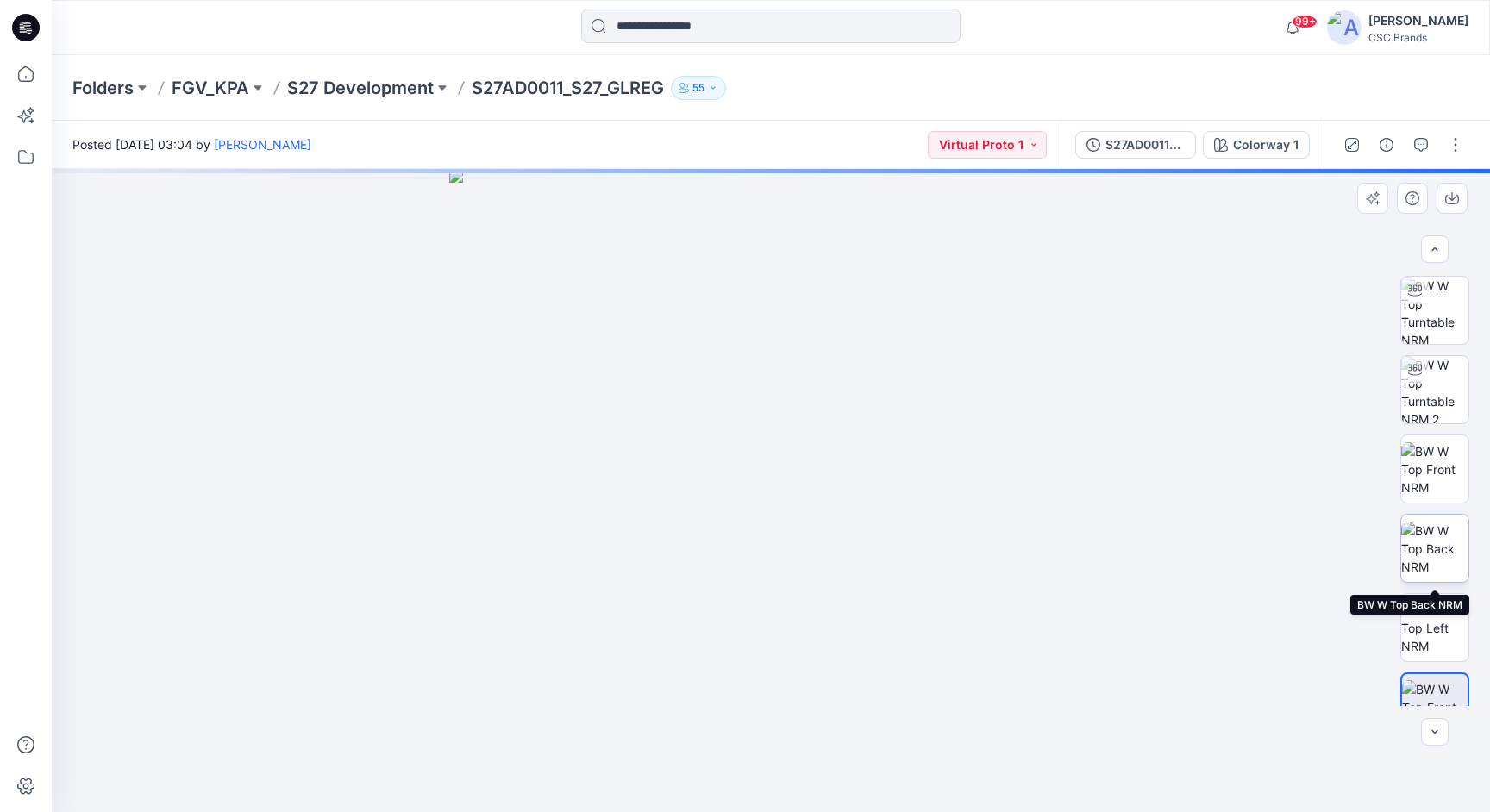
scroll to position [51, 0]
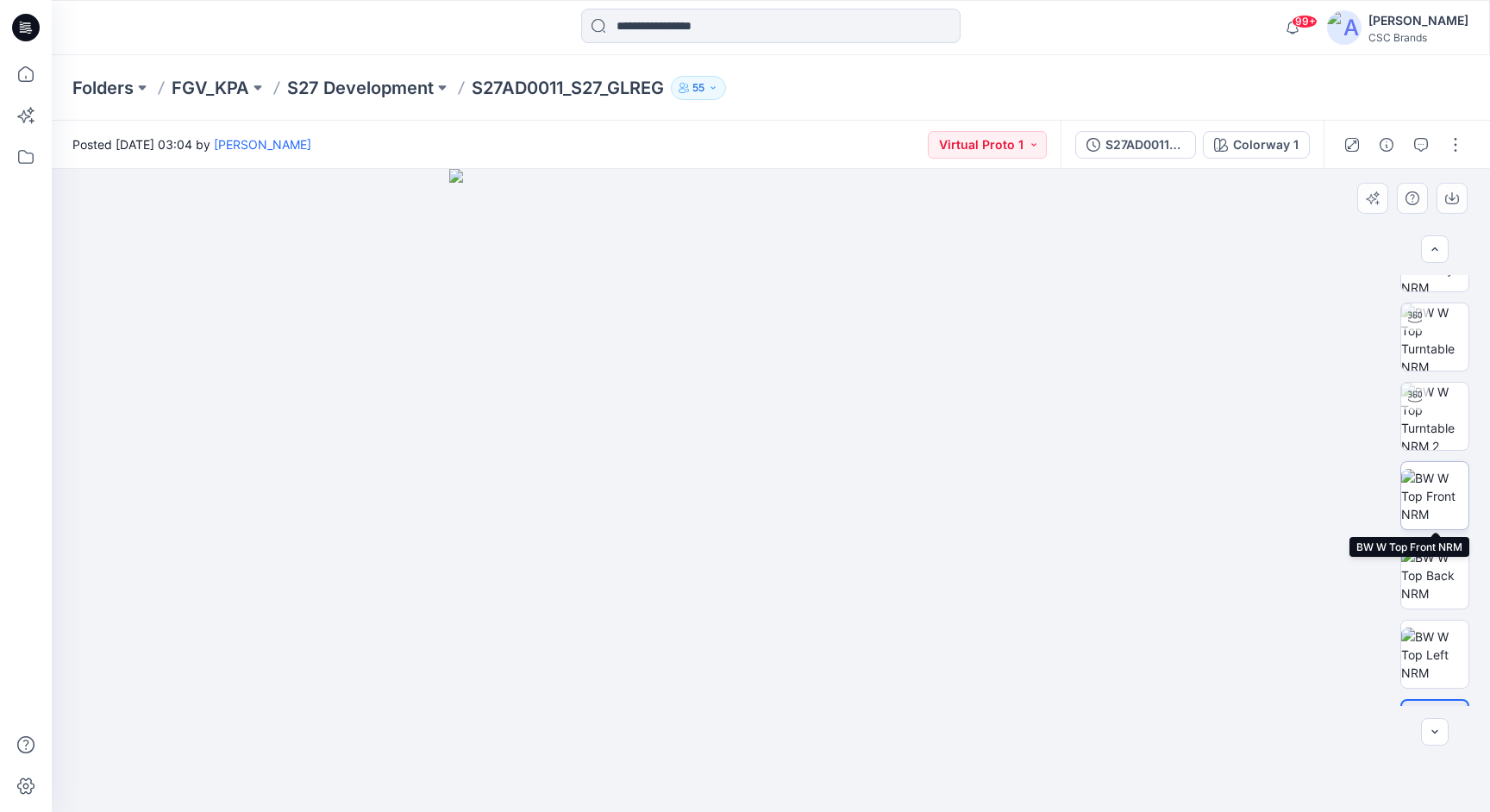
click at [1436, 492] on img at bounding box center [1435, 495] width 67 height 54
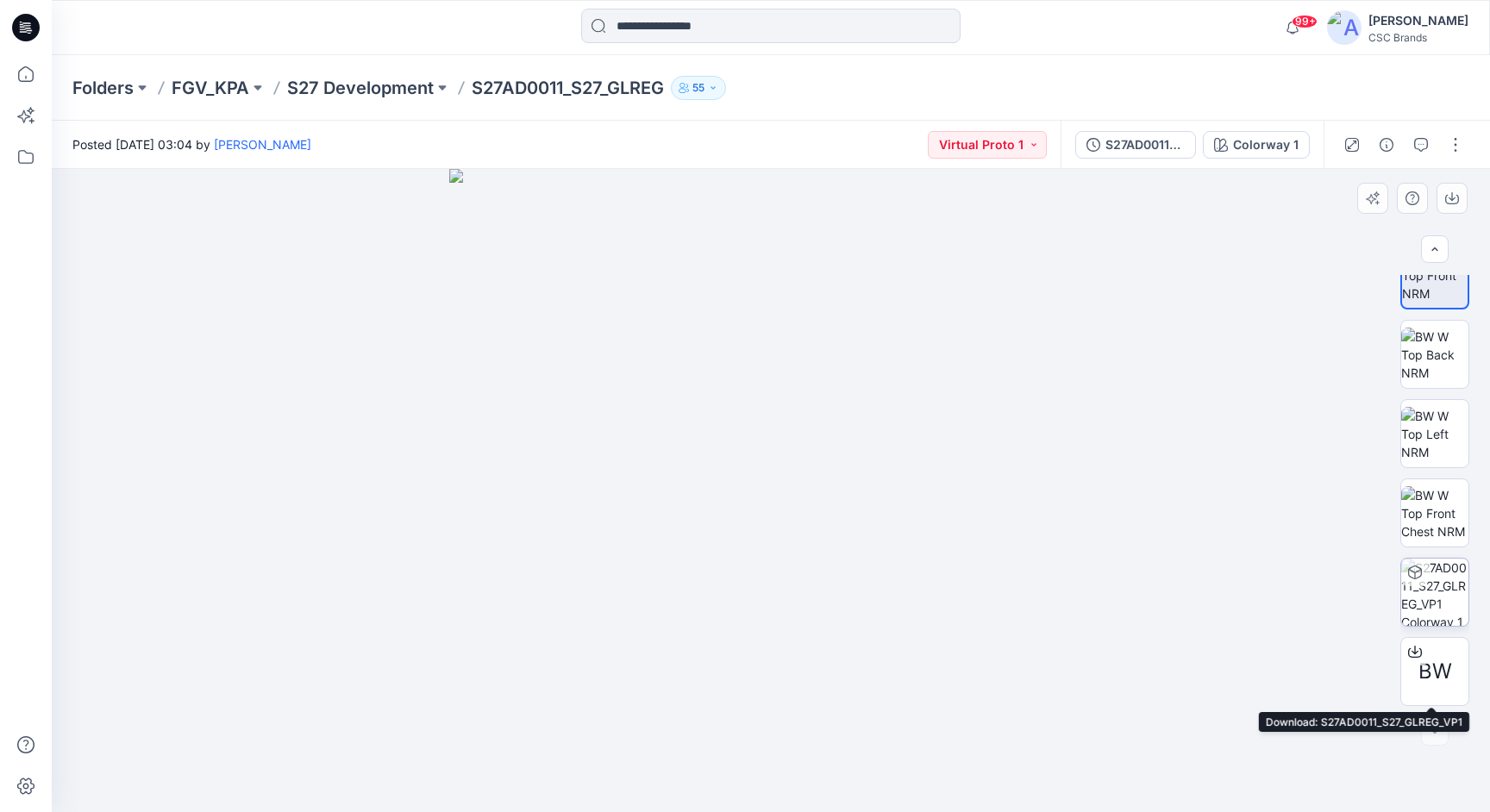
scroll to position [273, 0]
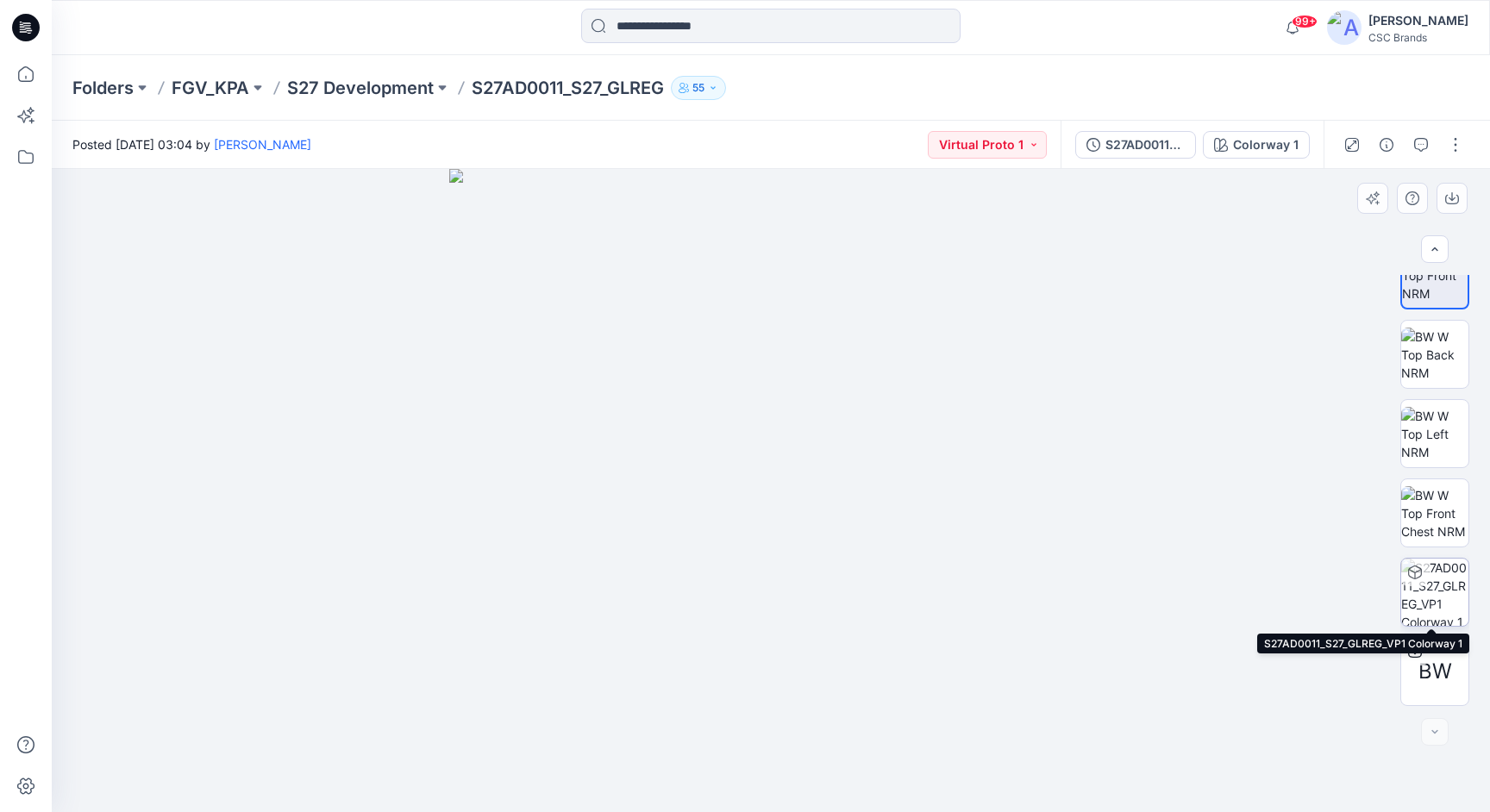
click at [1437, 592] on img at bounding box center [1435, 592] width 67 height 67
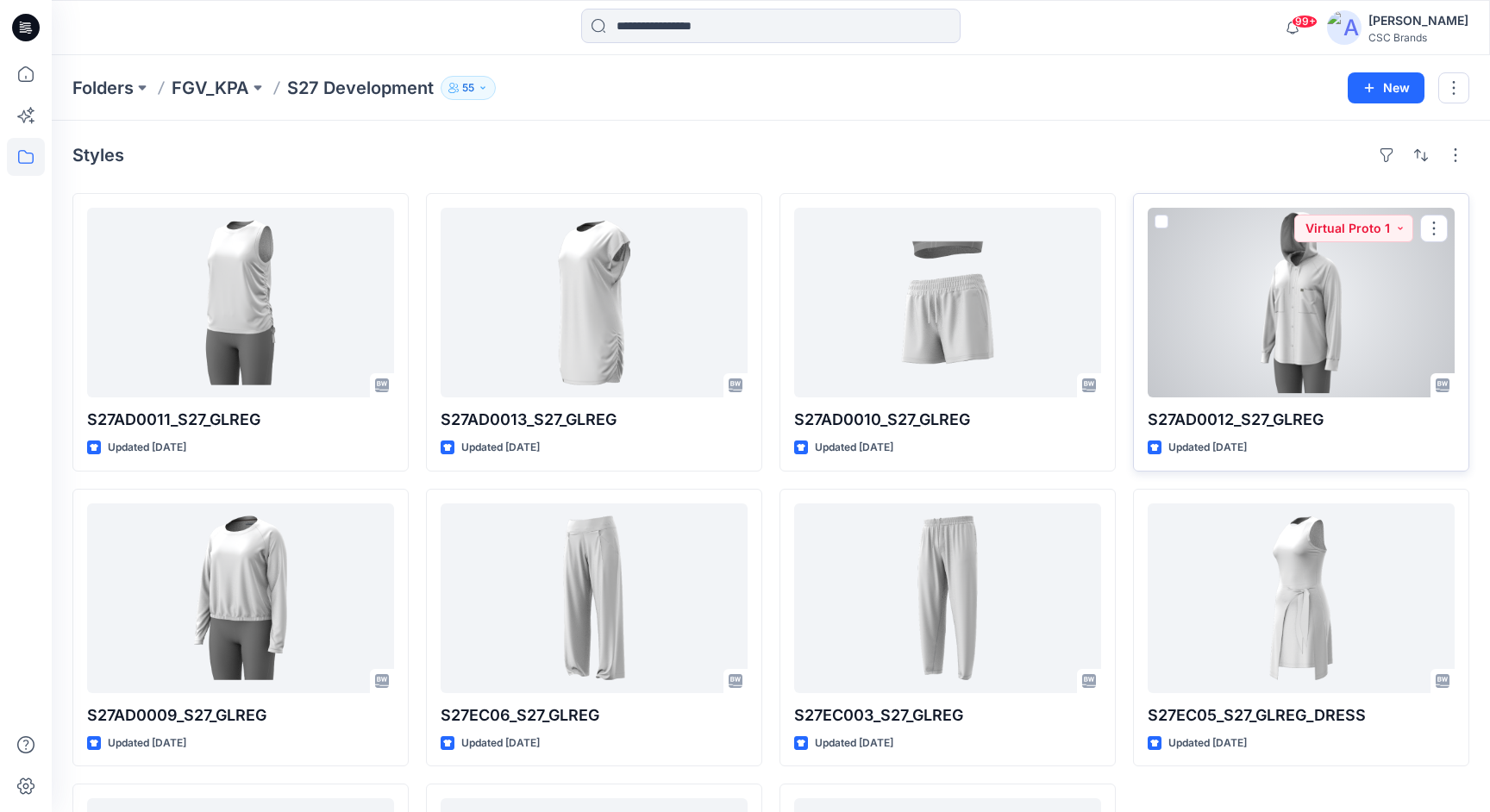
click at [1306, 309] on div at bounding box center [1300, 303] width 307 height 189
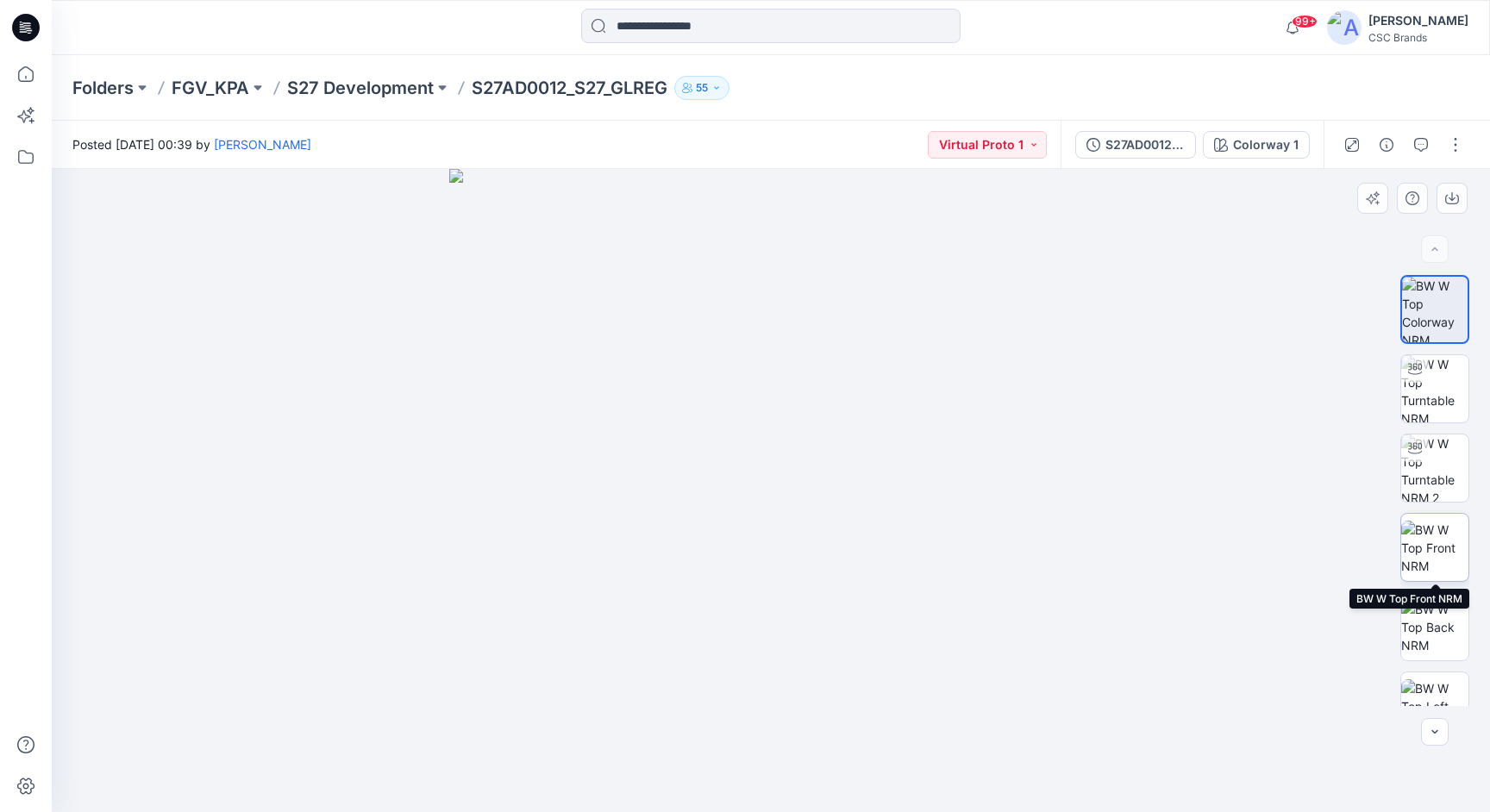
click at [1451, 534] on img at bounding box center [1435, 547] width 67 height 54
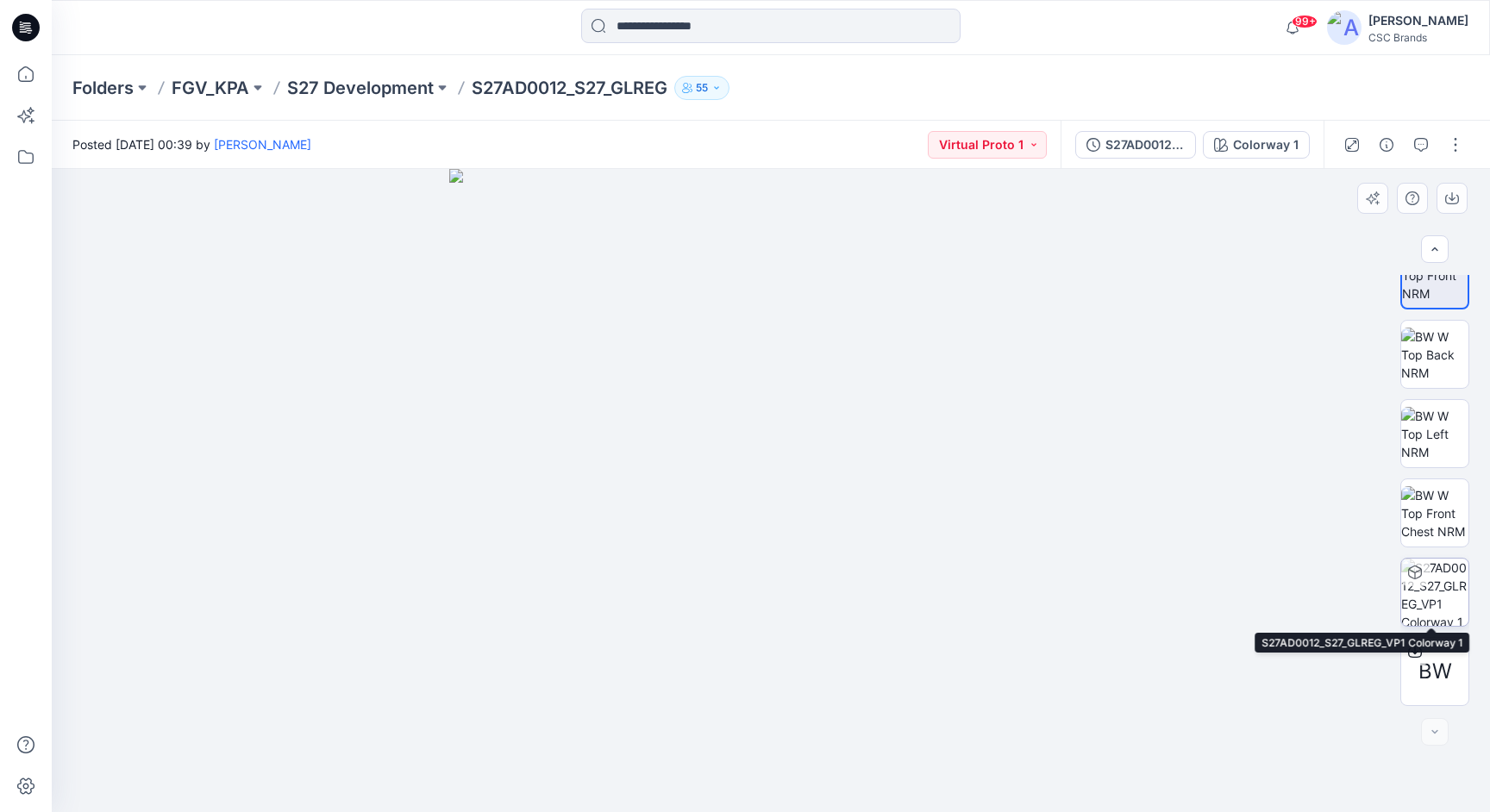
scroll to position [273, 0]
click at [1432, 587] on img at bounding box center [1435, 592] width 67 height 67
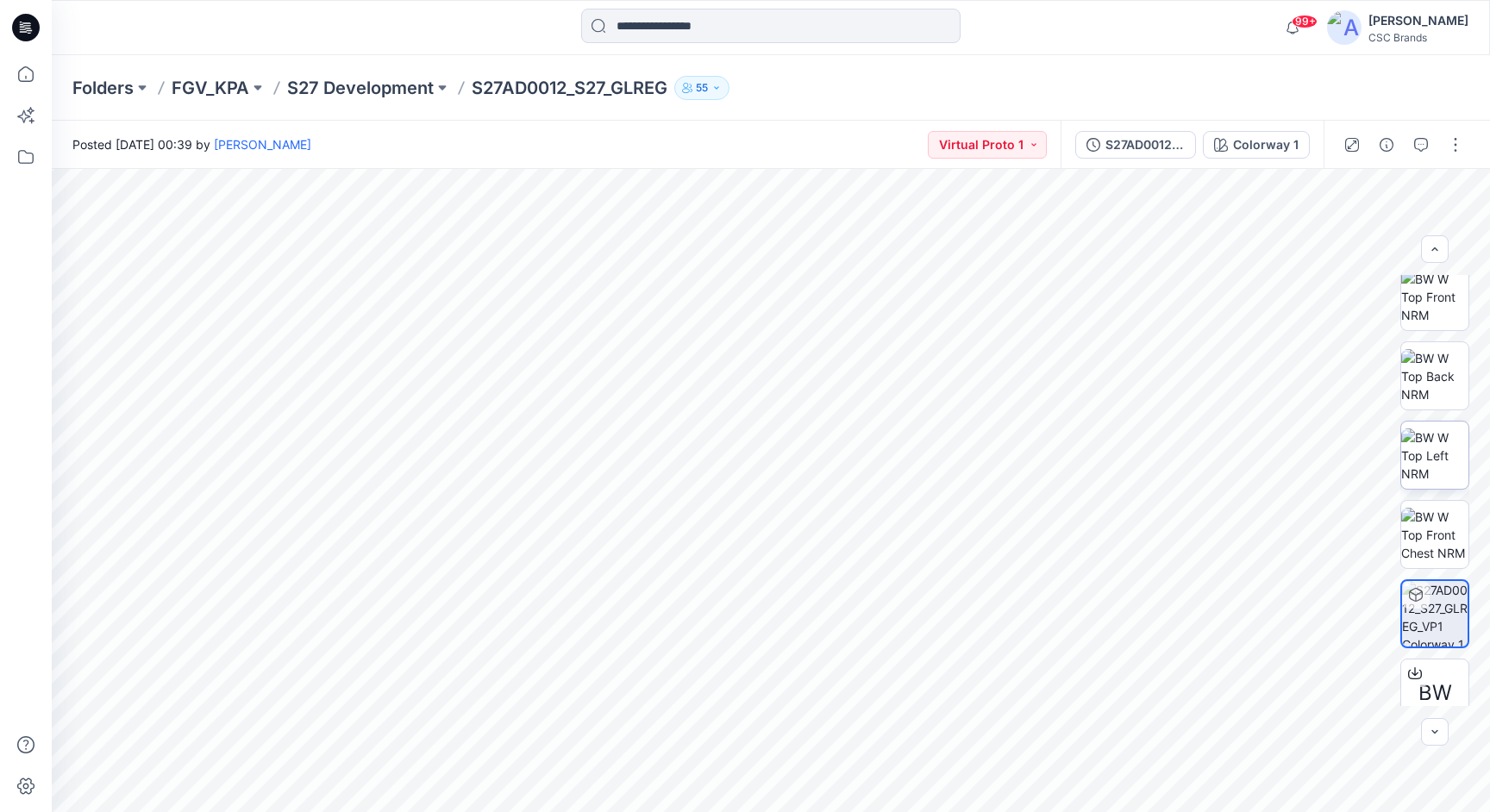
scroll to position [249, 0]
click at [1437, 303] on img at bounding box center [1435, 298] width 67 height 54
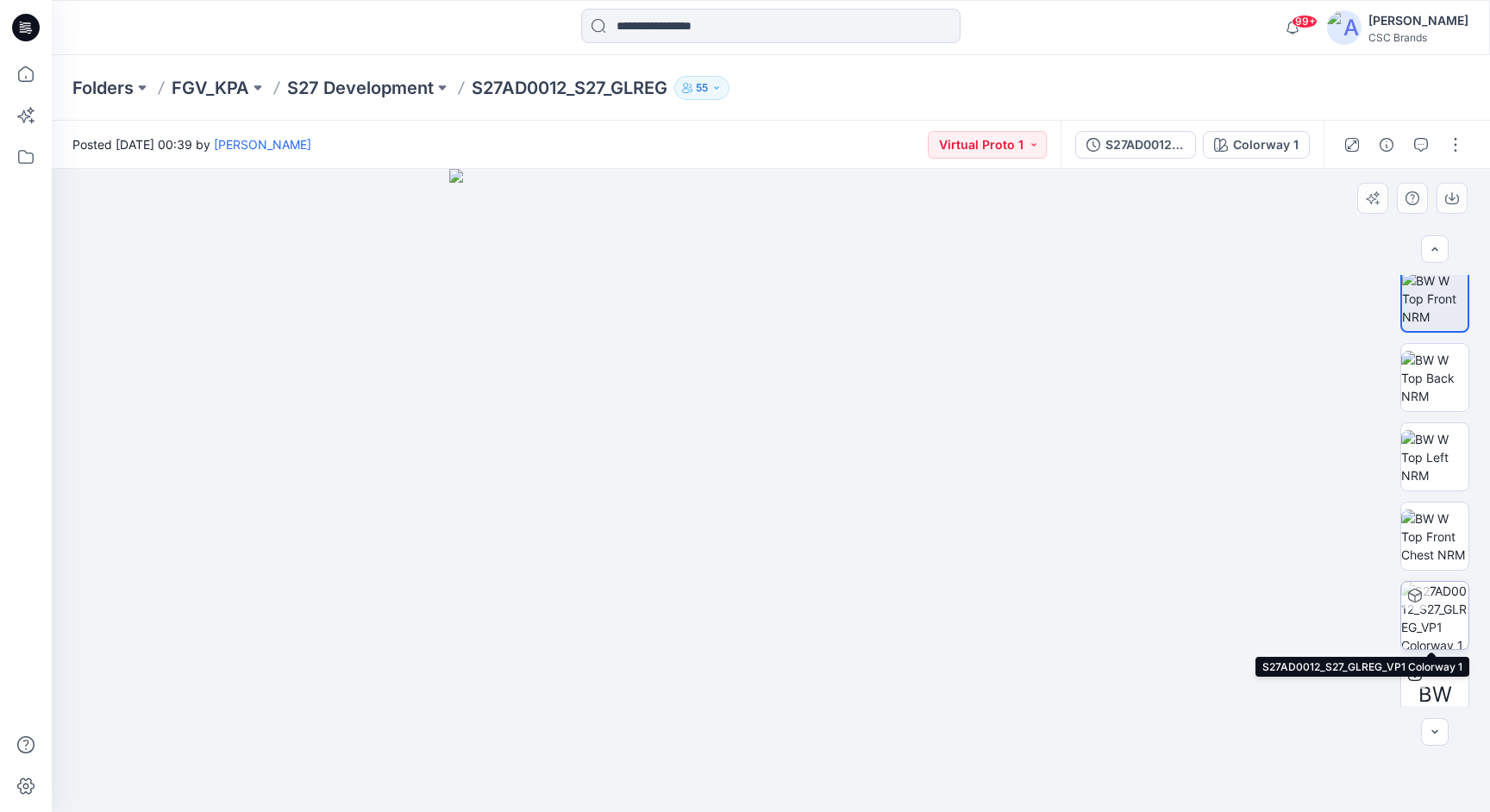
click at [1441, 606] on img at bounding box center [1435, 615] width 67 height 67
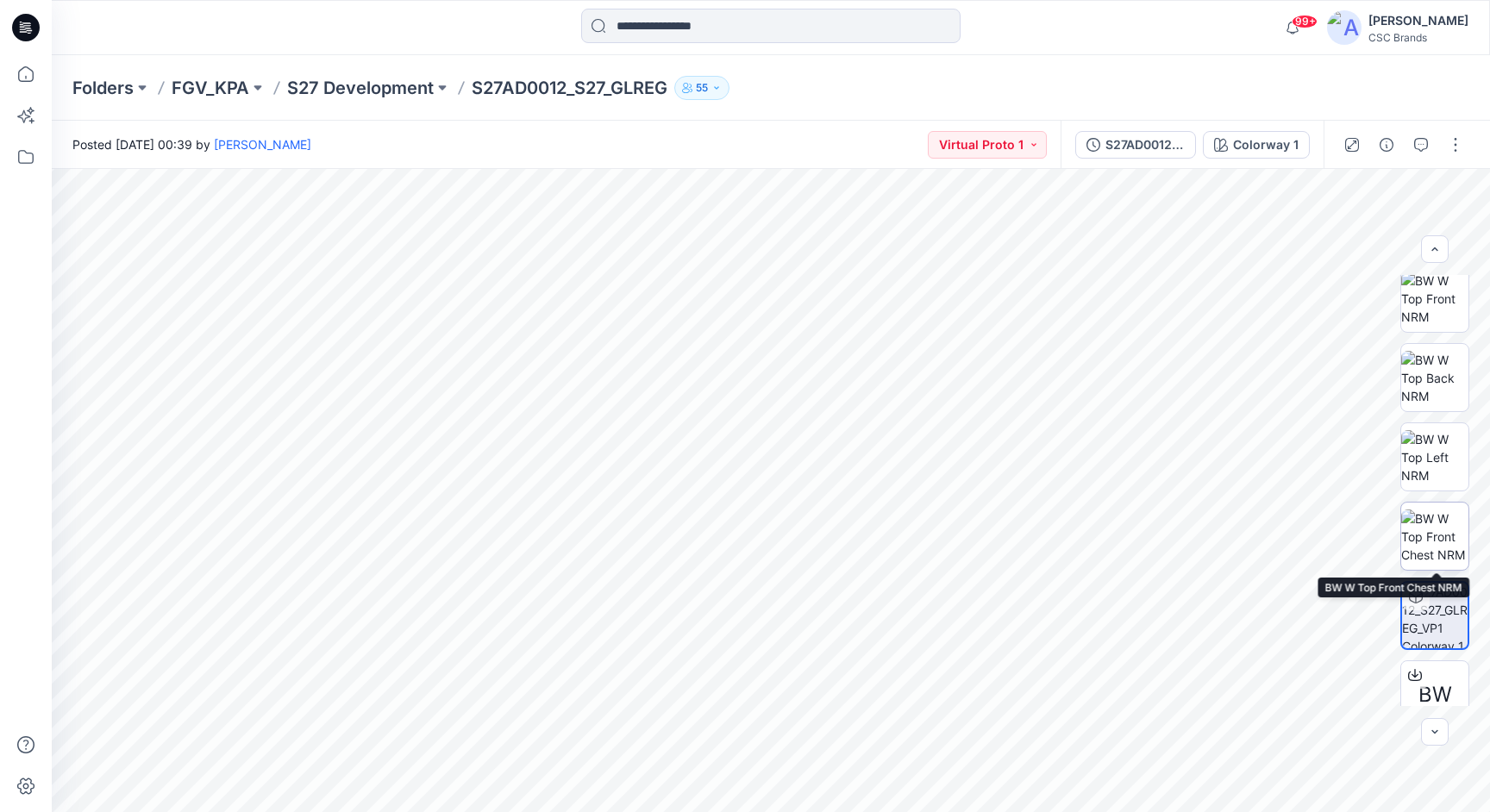
click at [1431, 530] on img at bounding box center [1435, 536] width 67 height 54
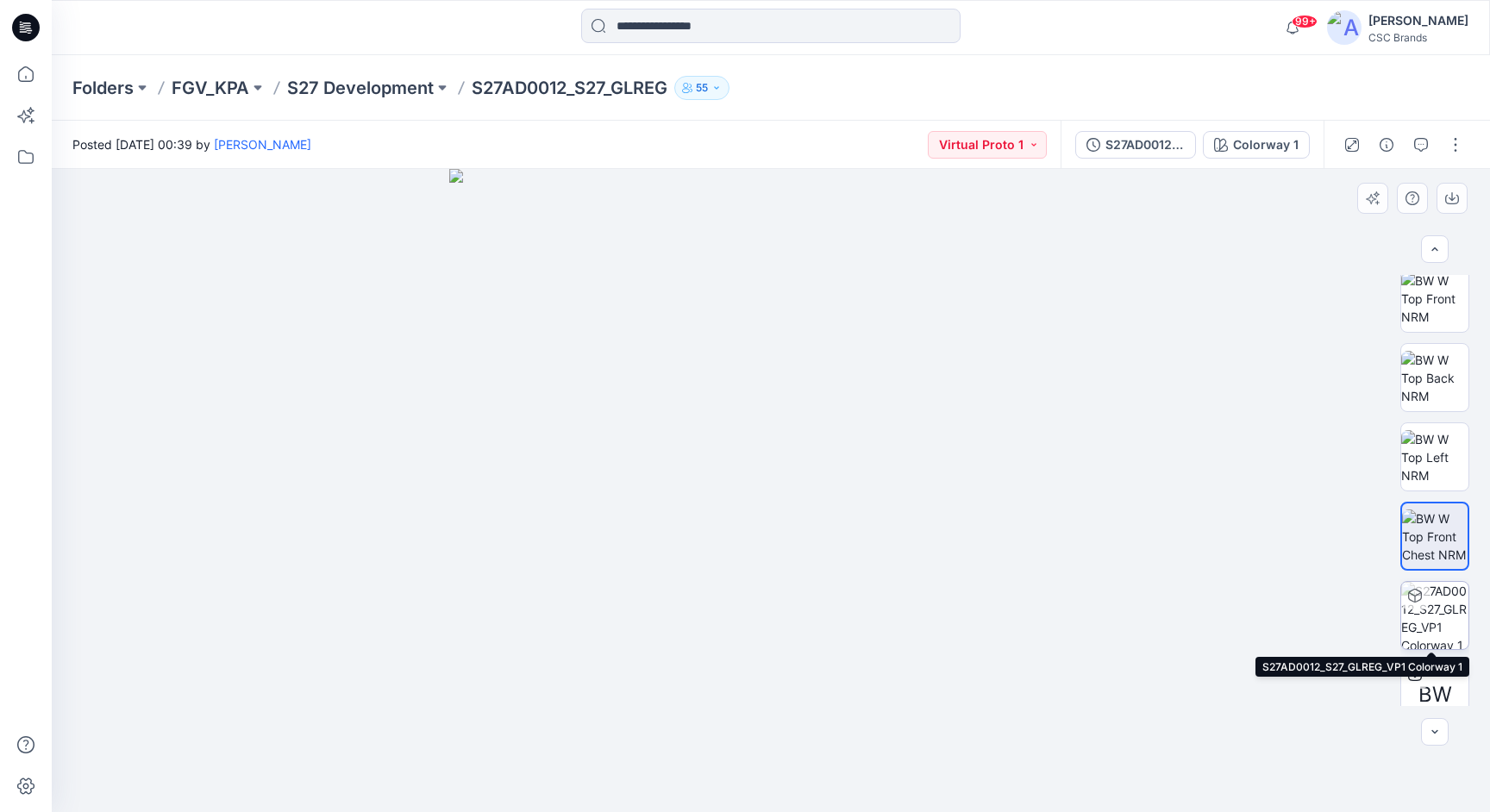
click at [1444, 627] on img at bounding box center [1435, 615] width 67 height 67
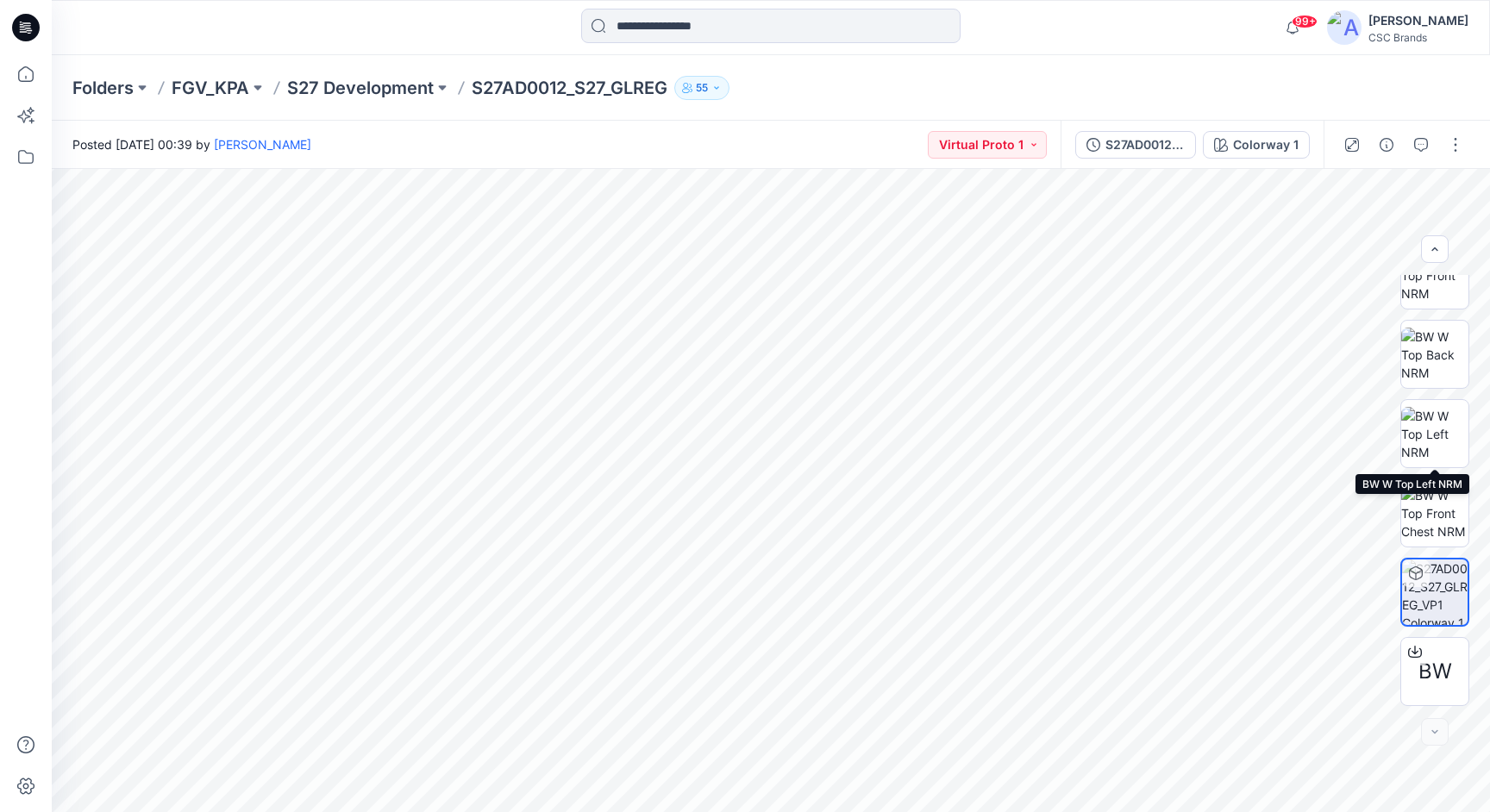
scroll to position [273, 0]
click at [1432, 517] on img at bounding box center [1435, 513] width 67 height 54
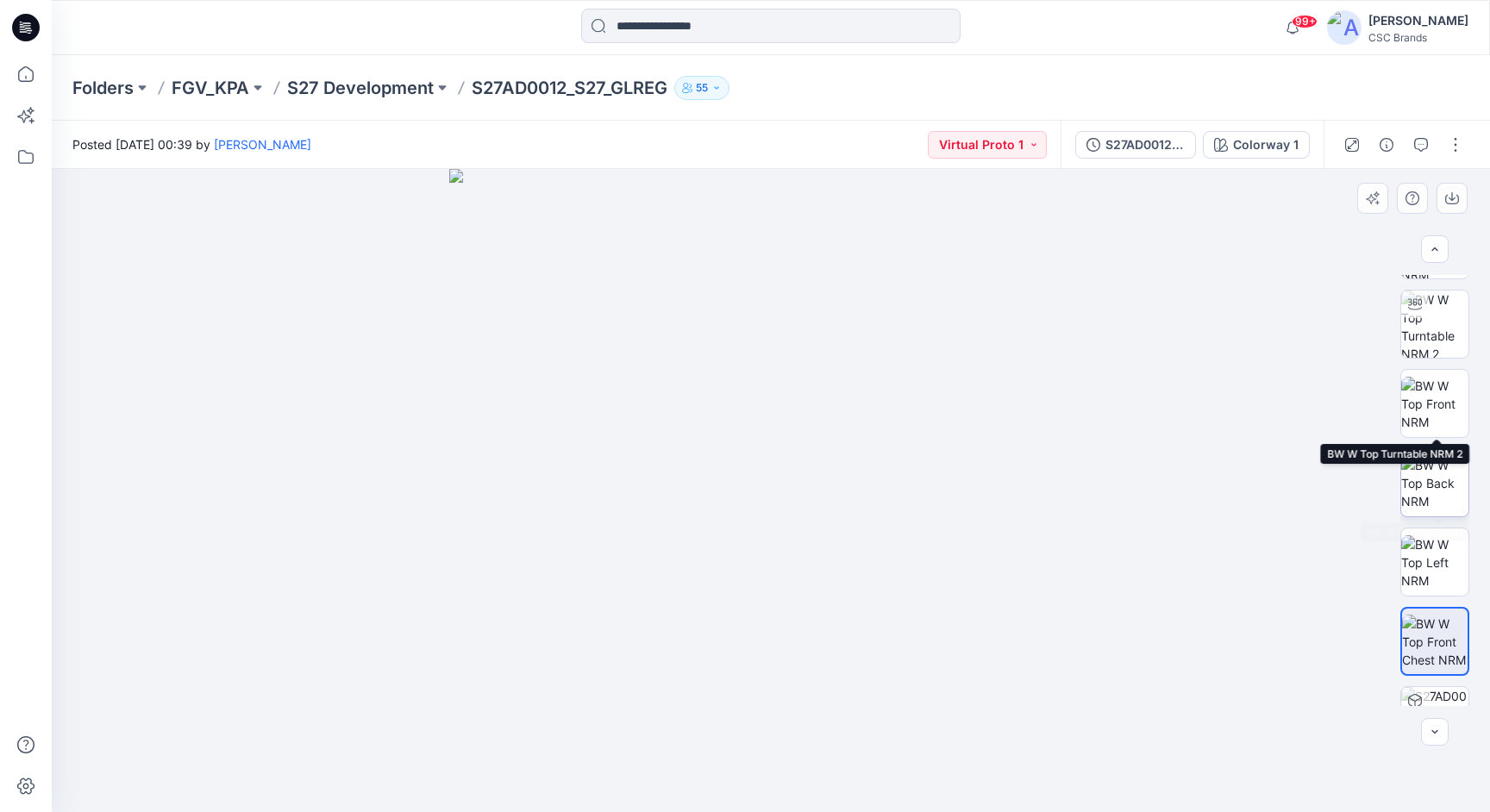
scroll to position [168, 0]
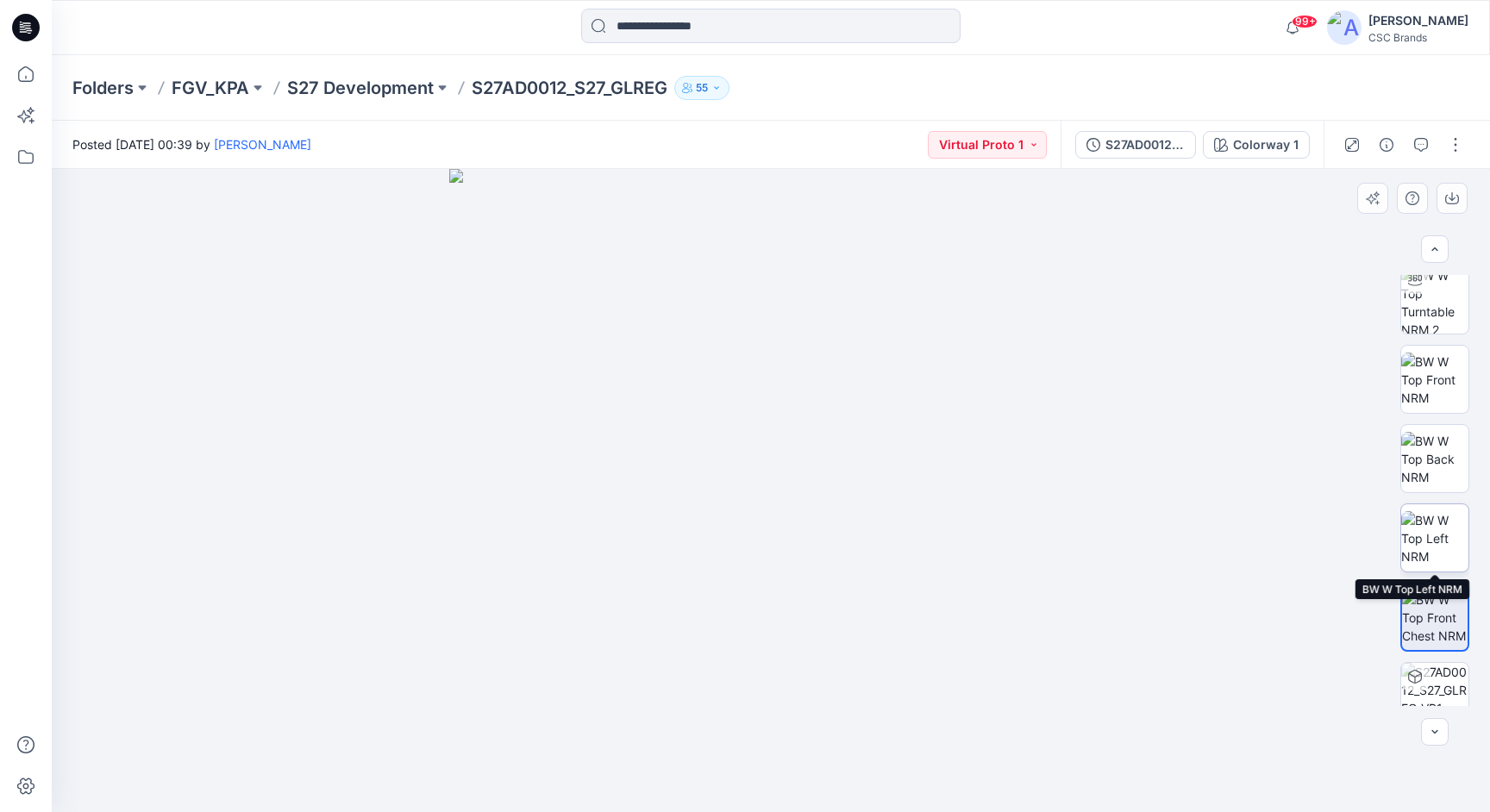
click at [1436, 543] on img at bounding box center [1435, 537] width 67 height 54
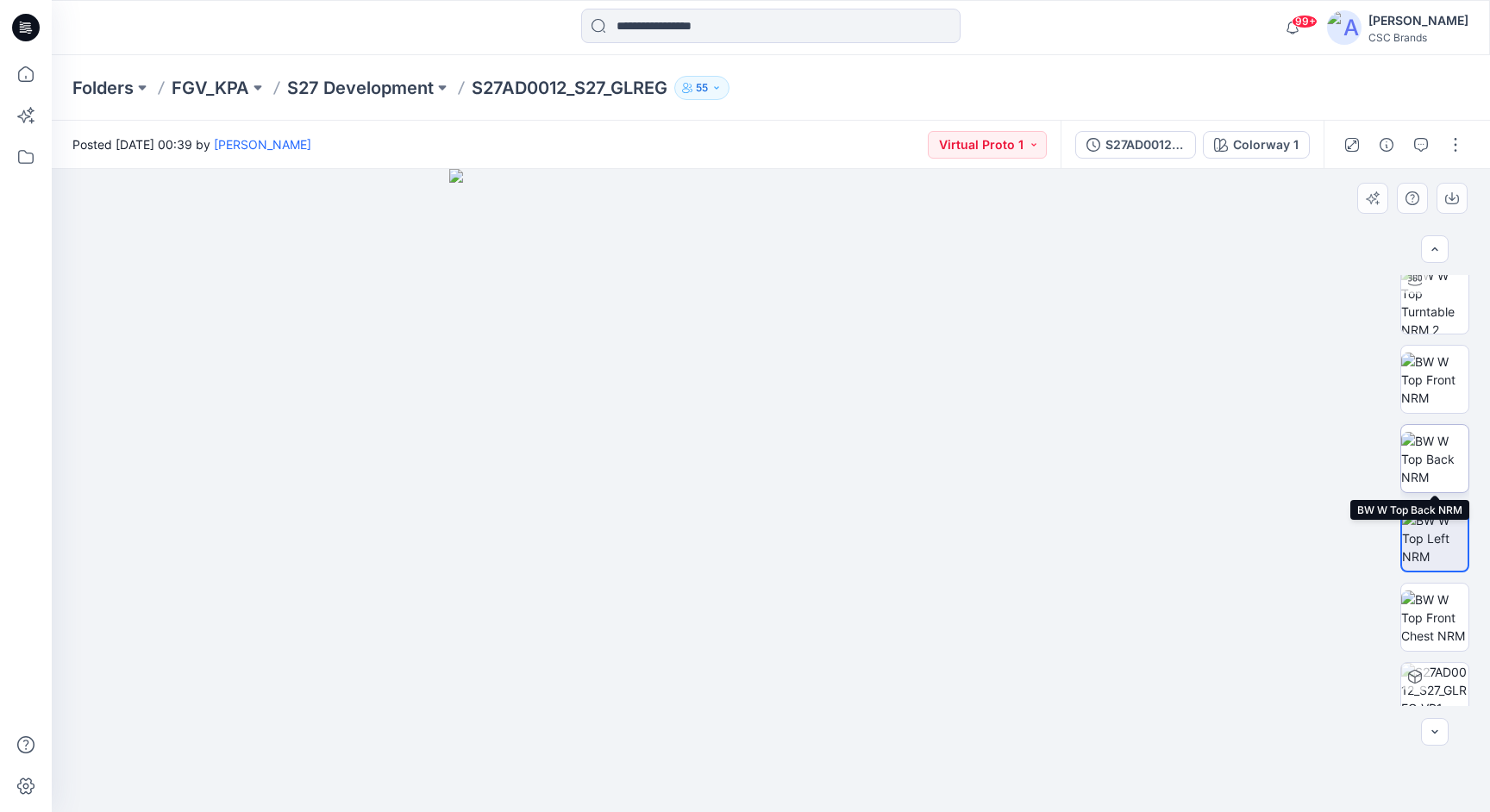
click at [1442, 446] on img at bounding box center [1435, 459] width 67 height 54
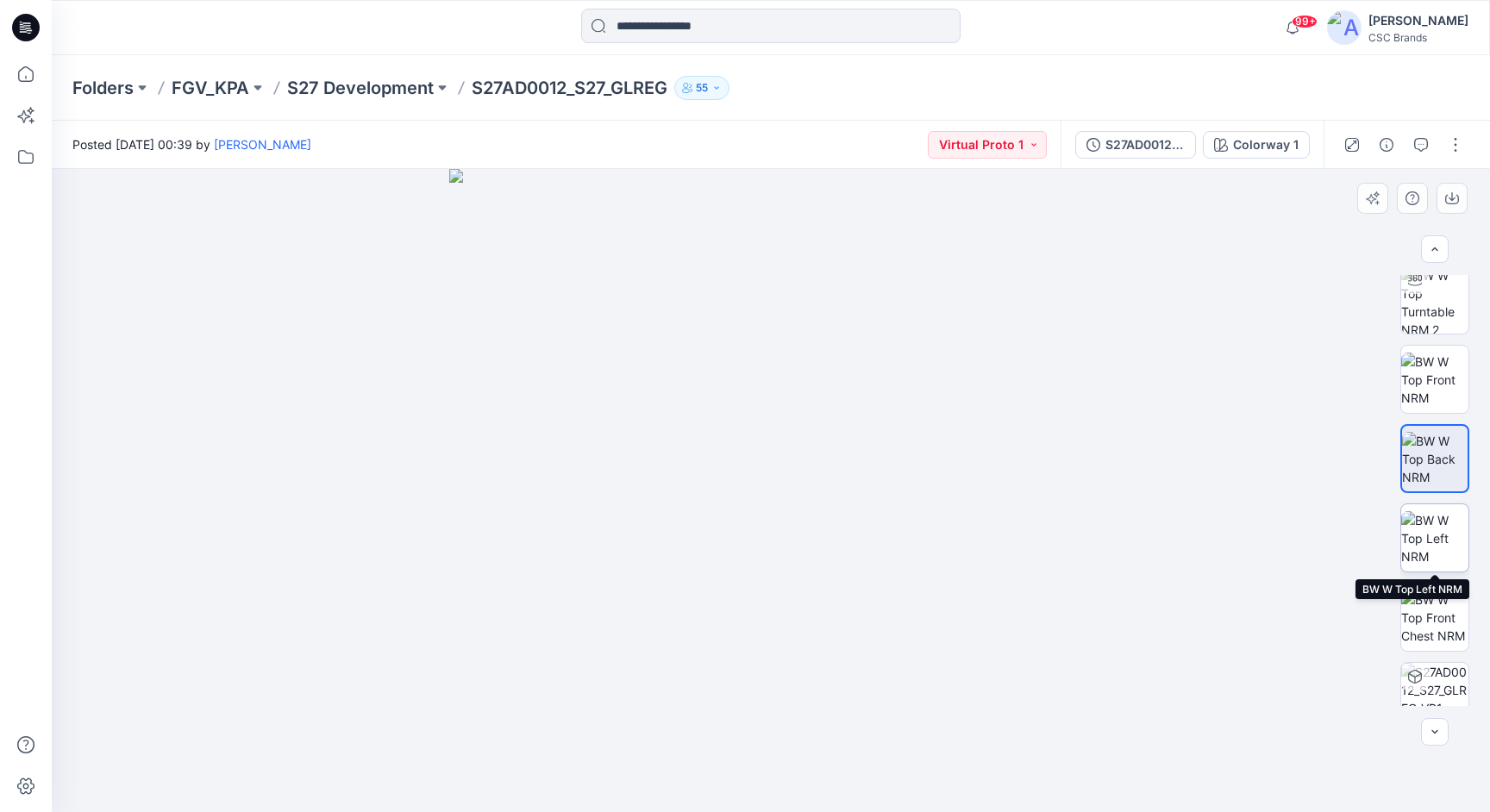
click at [1434, 534] on img at bounding box center [1435, 537] width 67 height 54
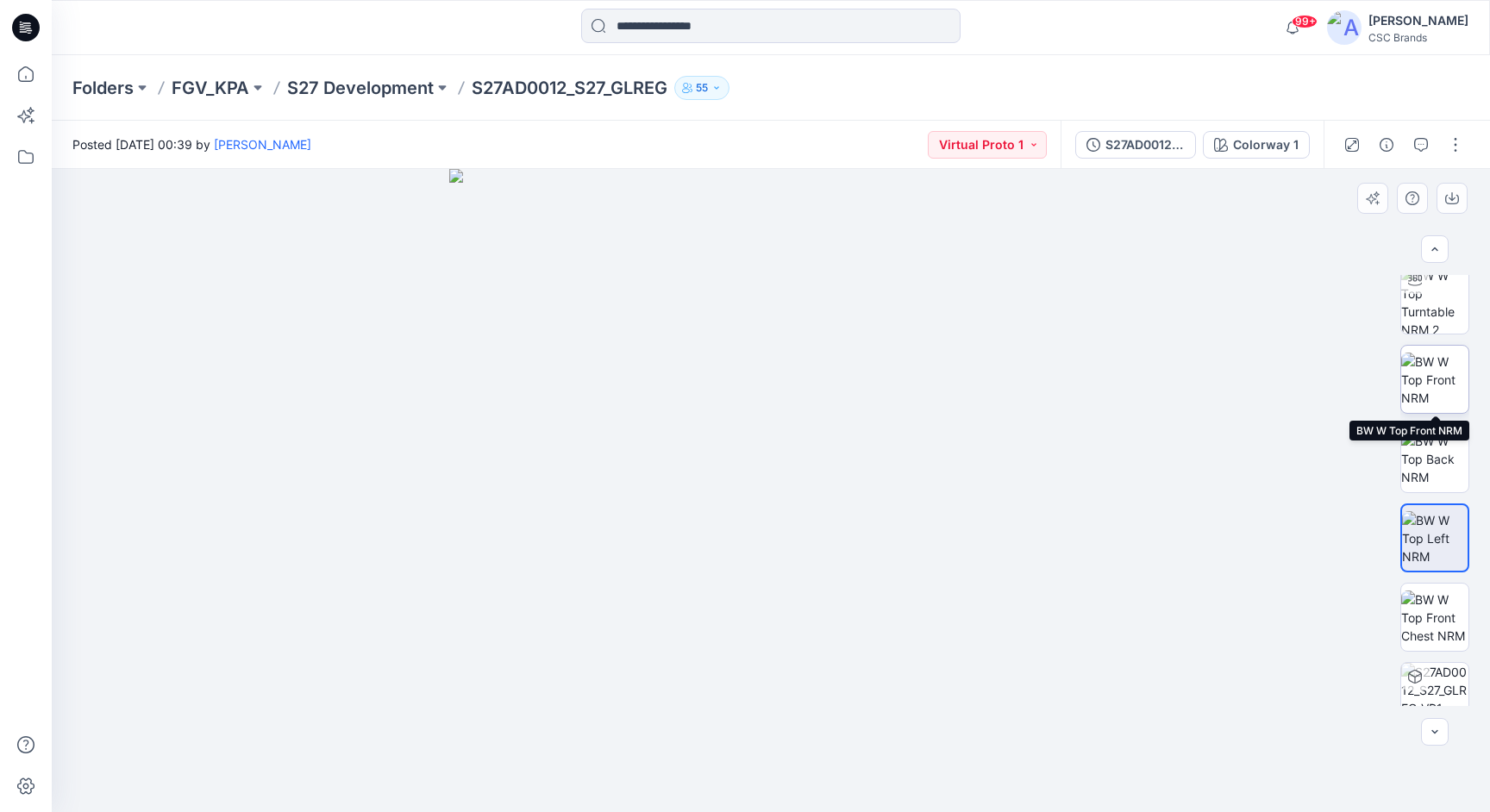
click at [1442, 363] on img at bounding box center [1435, 379] width 67 height 54
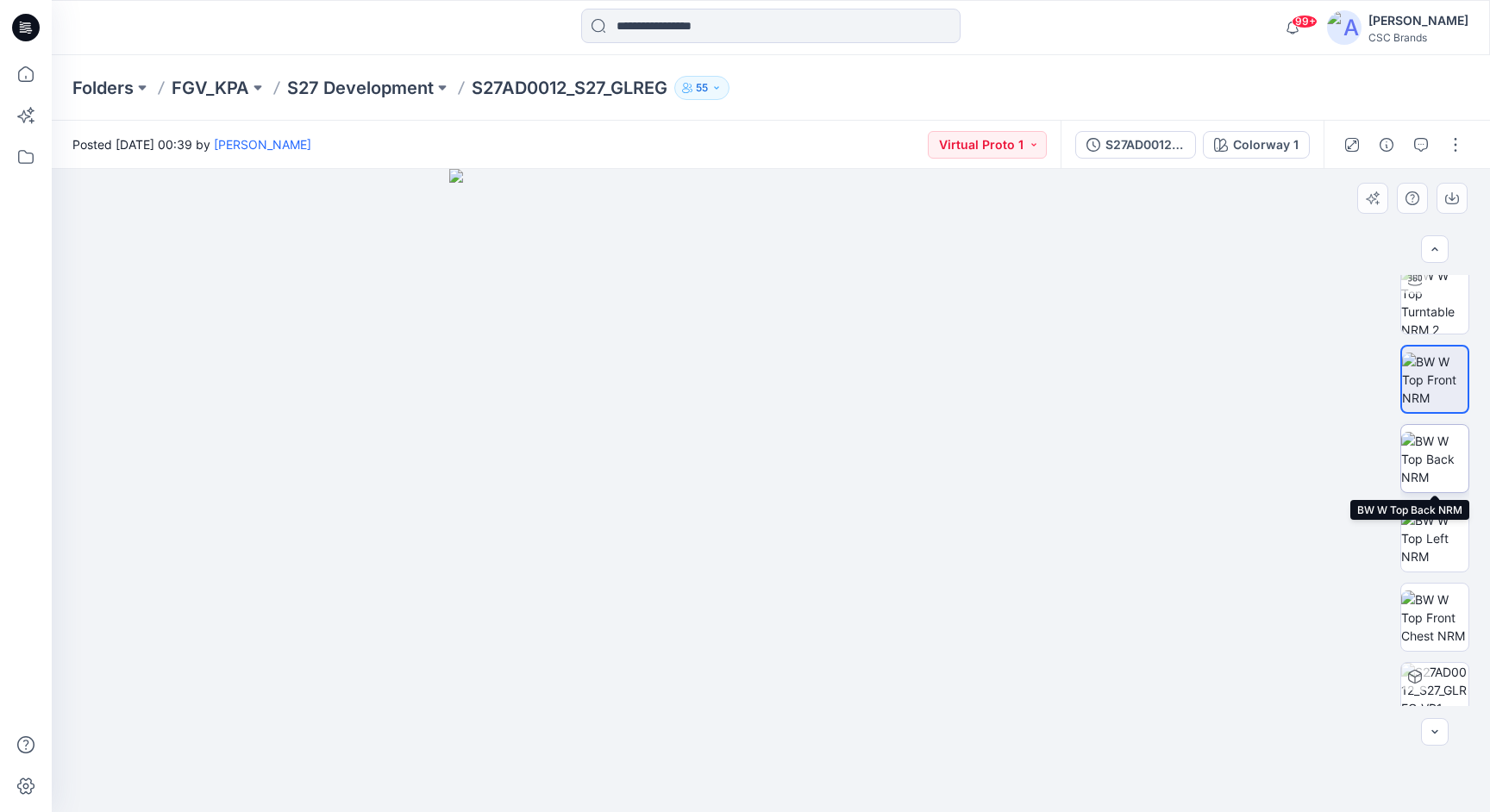
click at [1441, 462] on img at bounding box center [1435, 459] width 67 height 54
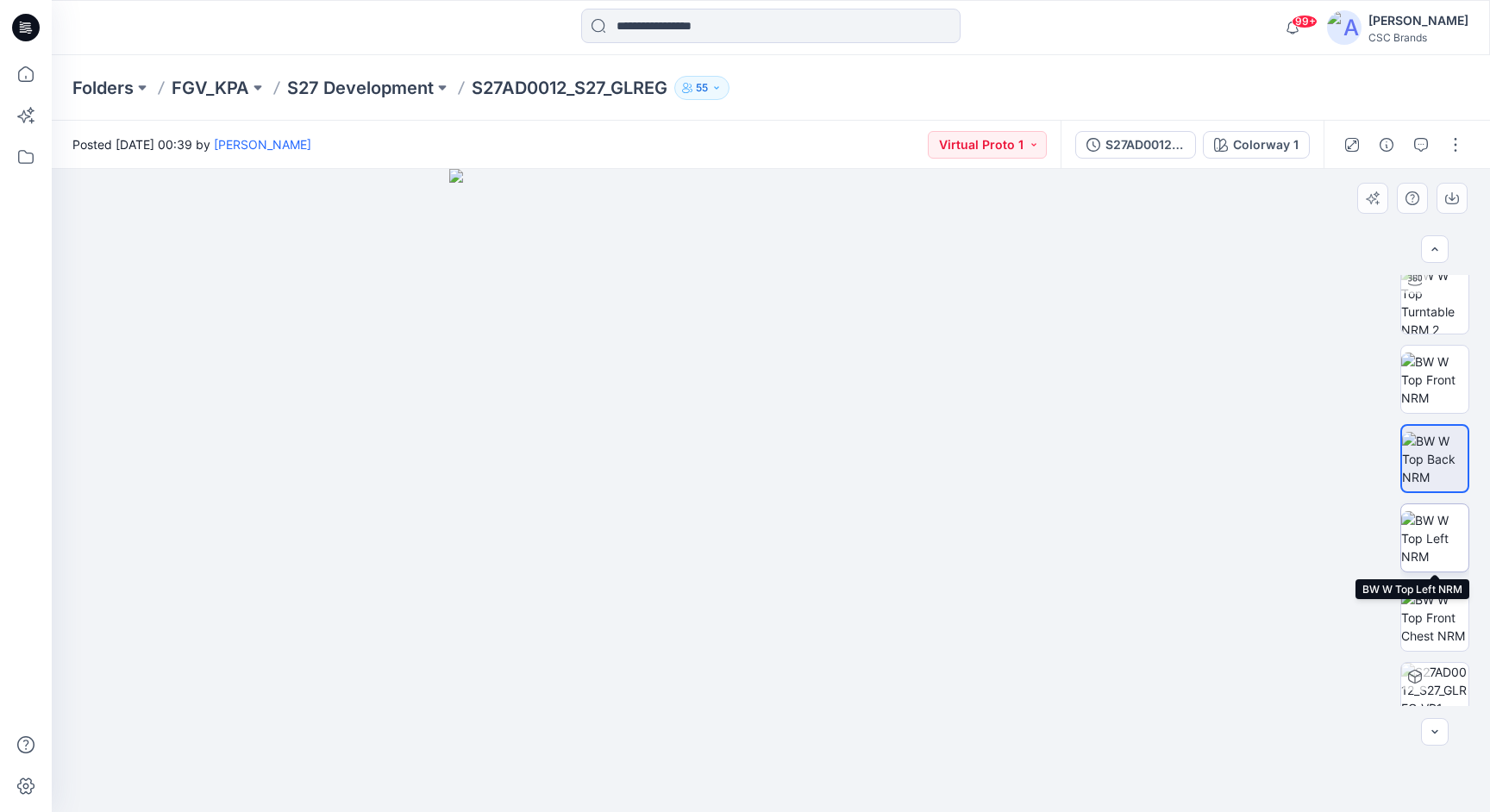
click at [1430, 536] on img at bounding box center [1435, 537] width 67 height 54
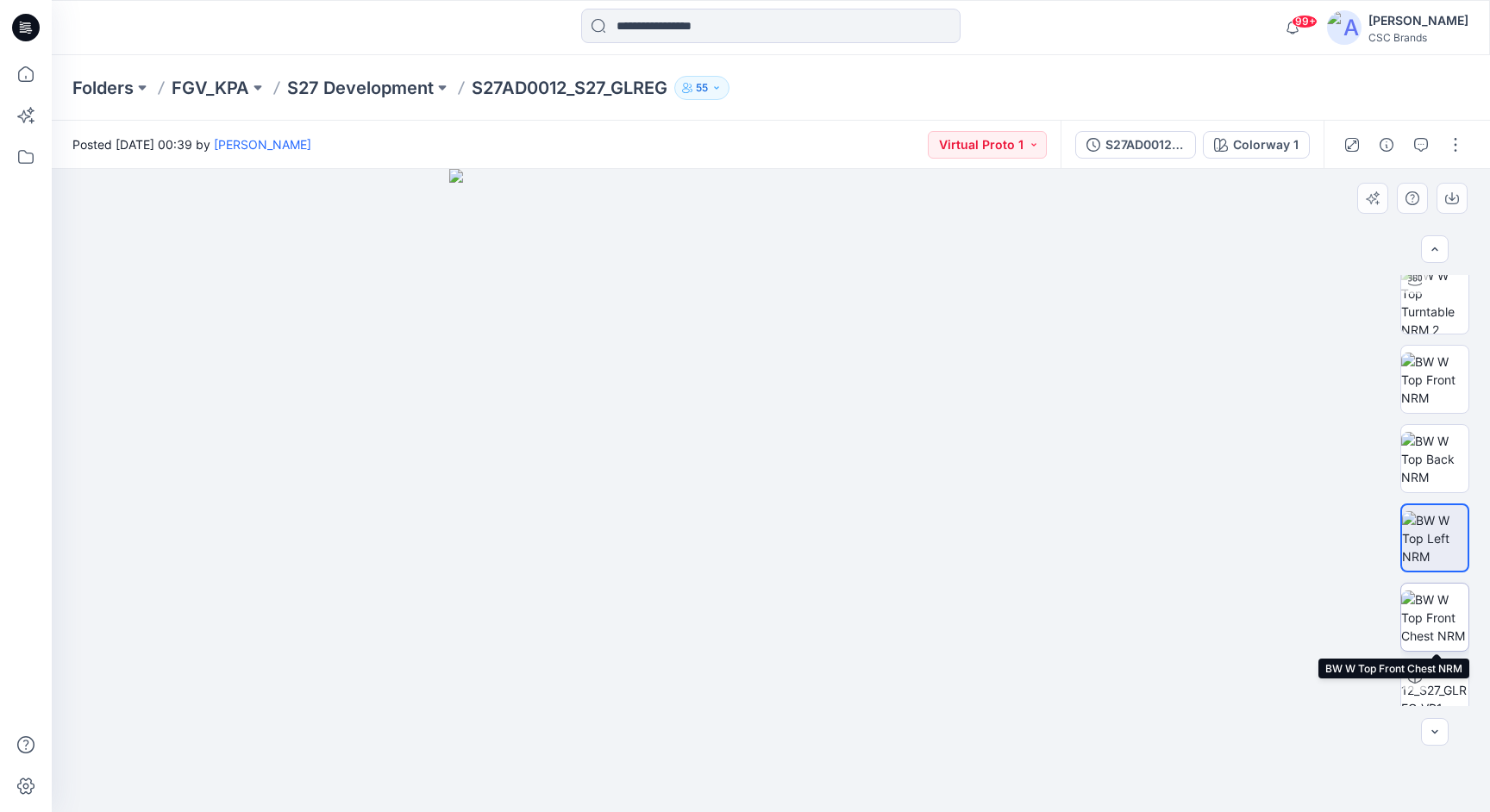
click at [1440, 601] on img at bounding box center [1435, 617] width 67 height 54
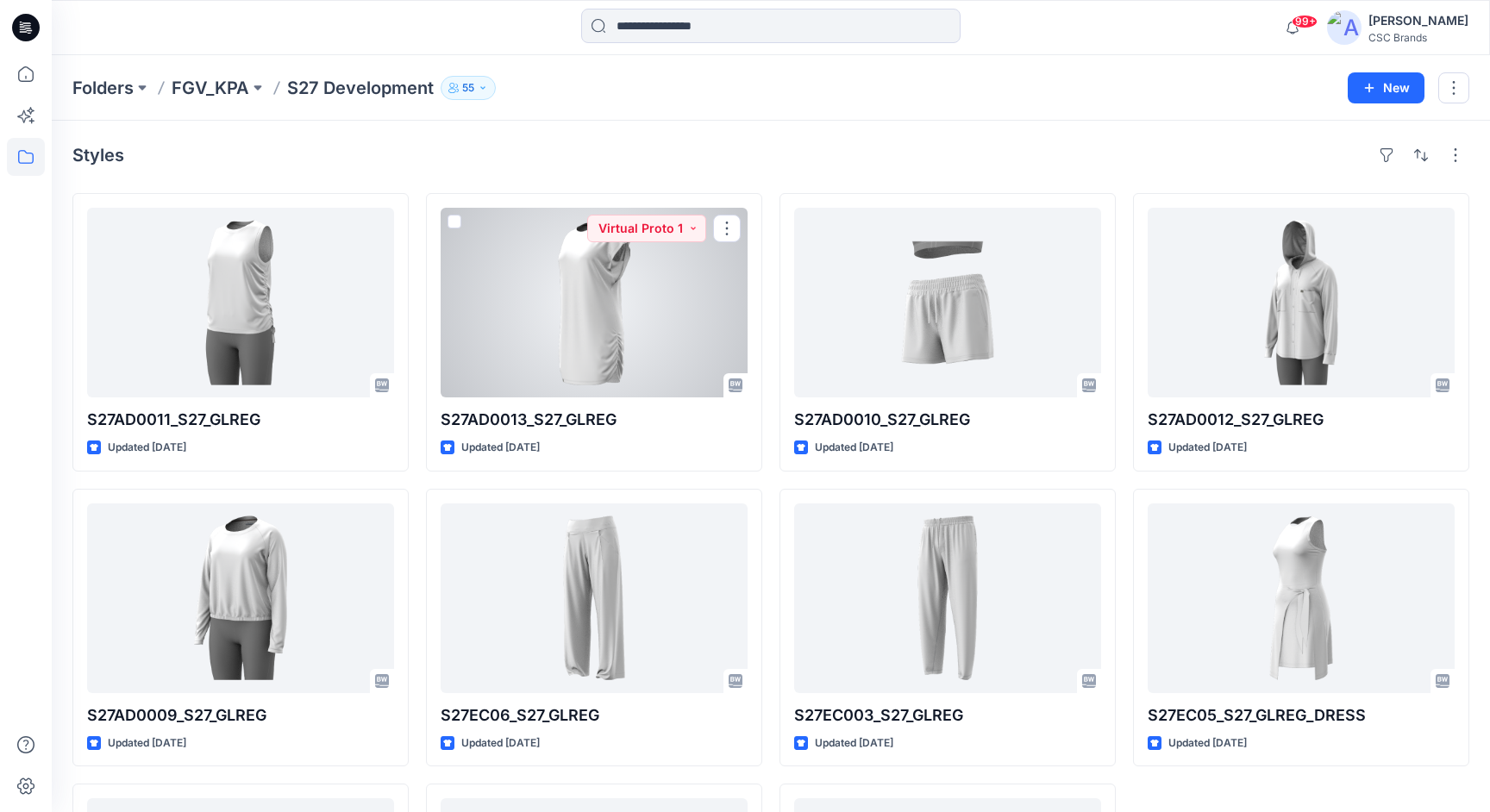
click at [587, 308] on div at bounding box center [594, 303] width 307 height 189
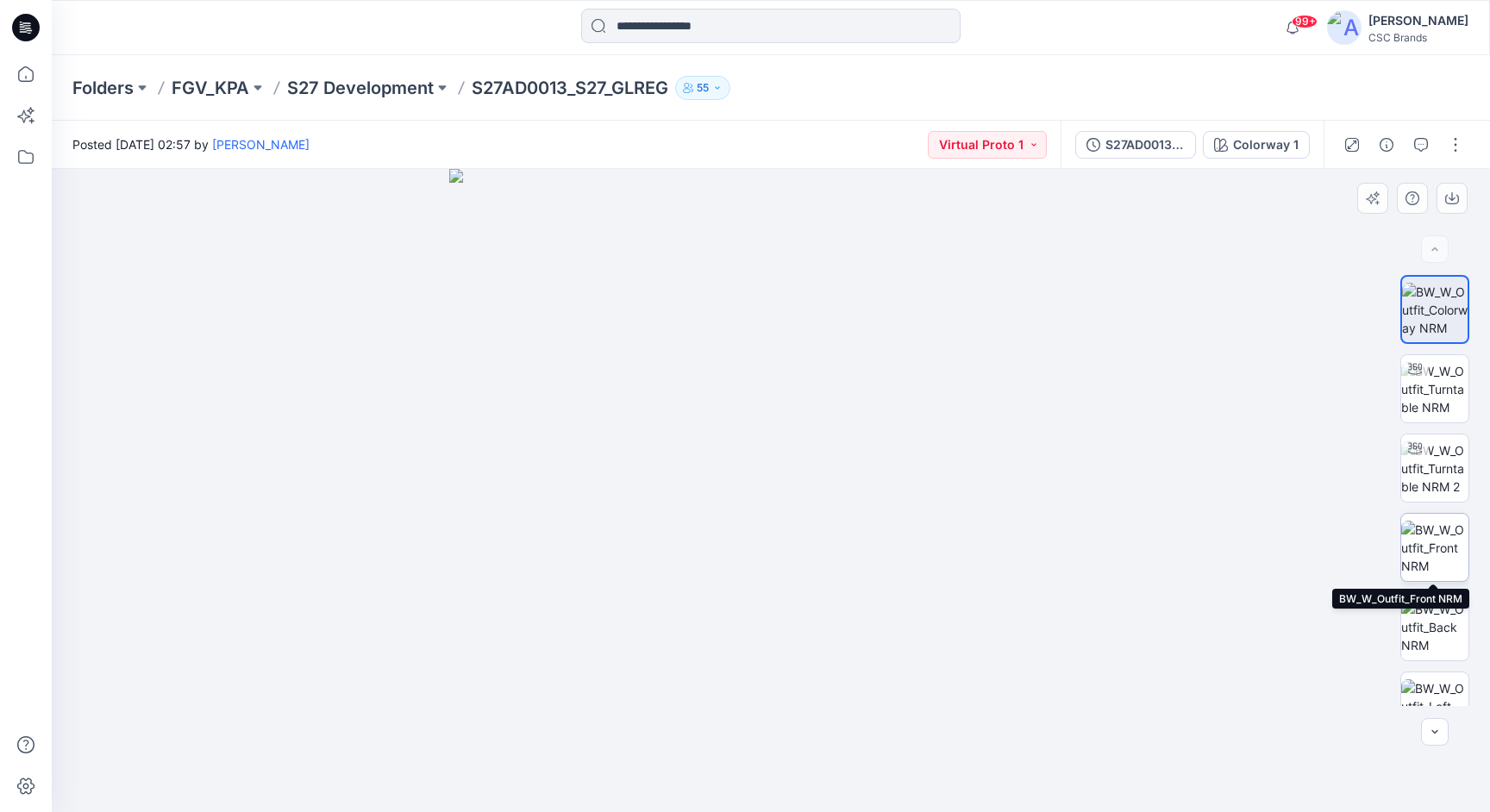
click at [1436, 546] on img at bounding box center [1435, 547] width 67 height 54
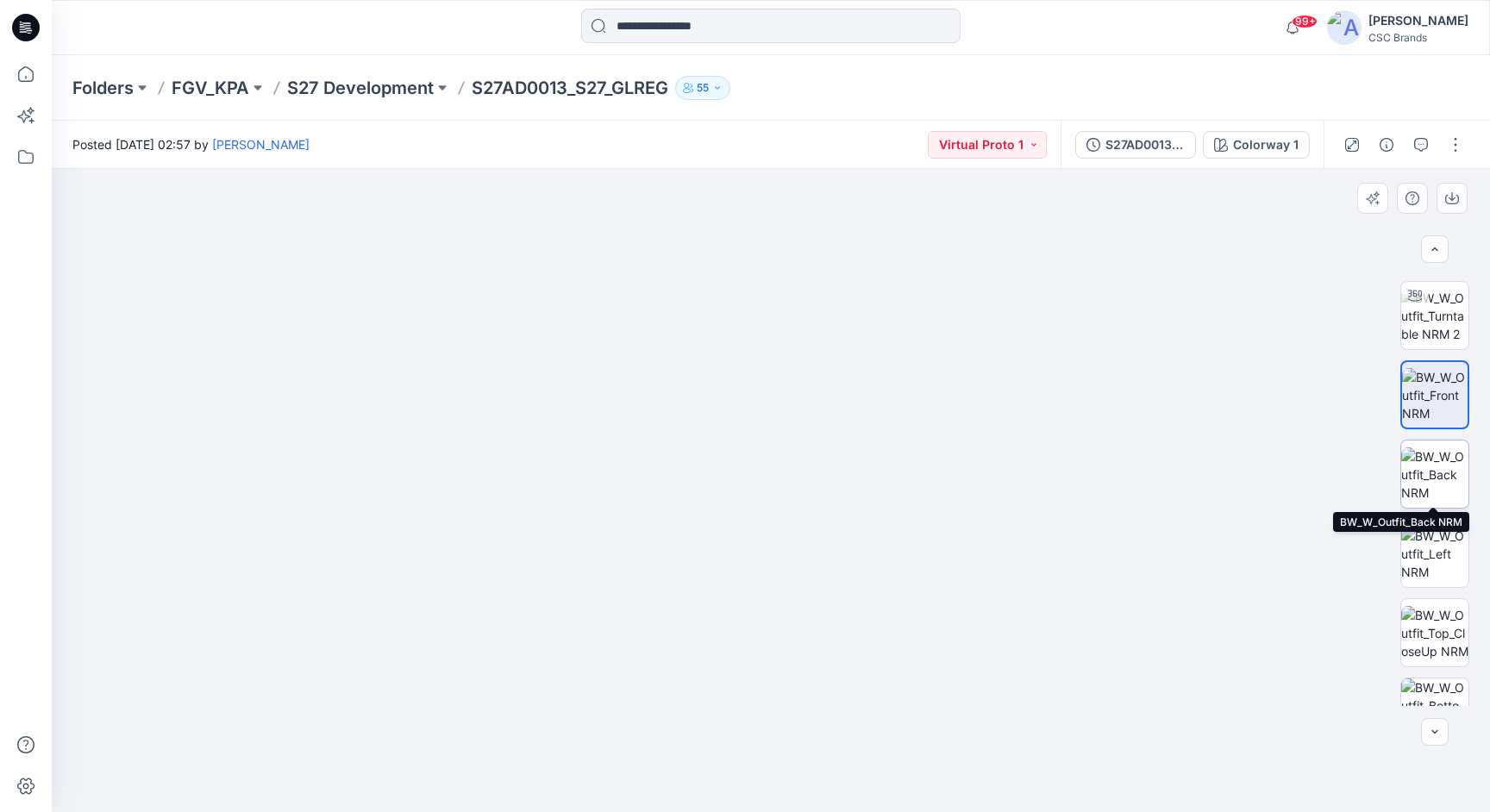
scroll to position [169, 0]
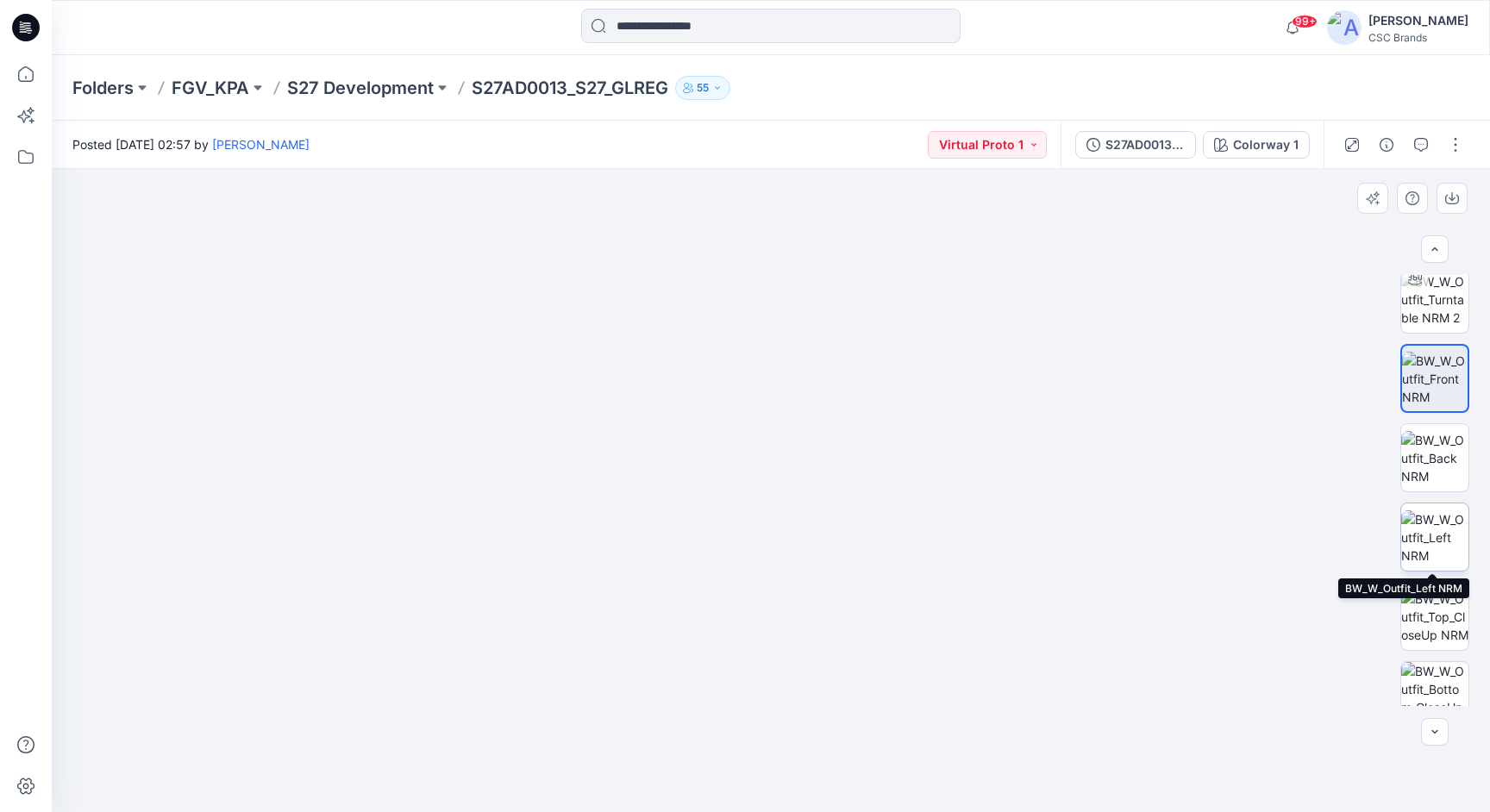
click at [1436, 534] on img at bounding box center [1435, 537] width 67 height 54
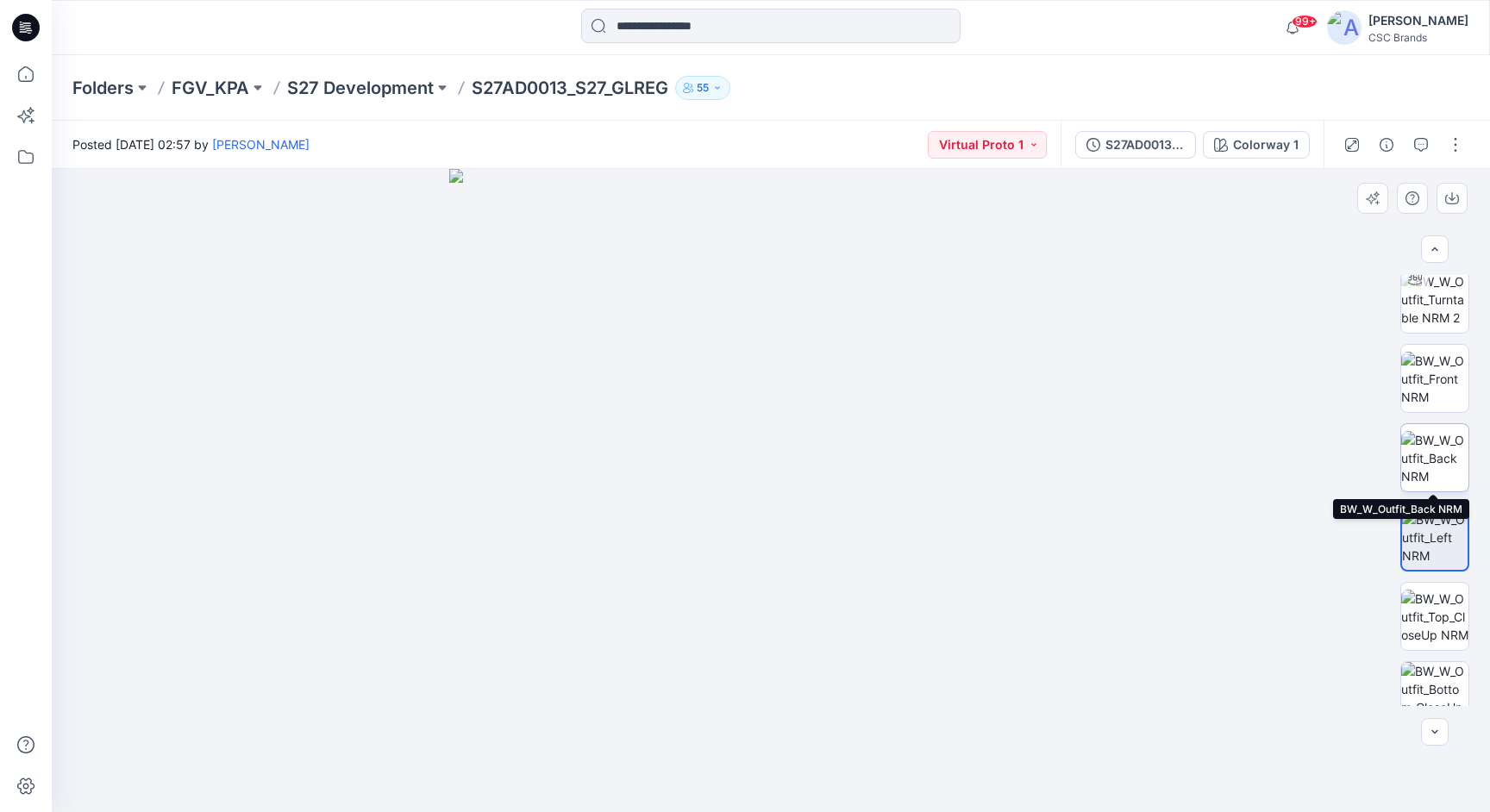
click at [1437, 460] on img at bounding box center [1435, 458] width 67 height 54
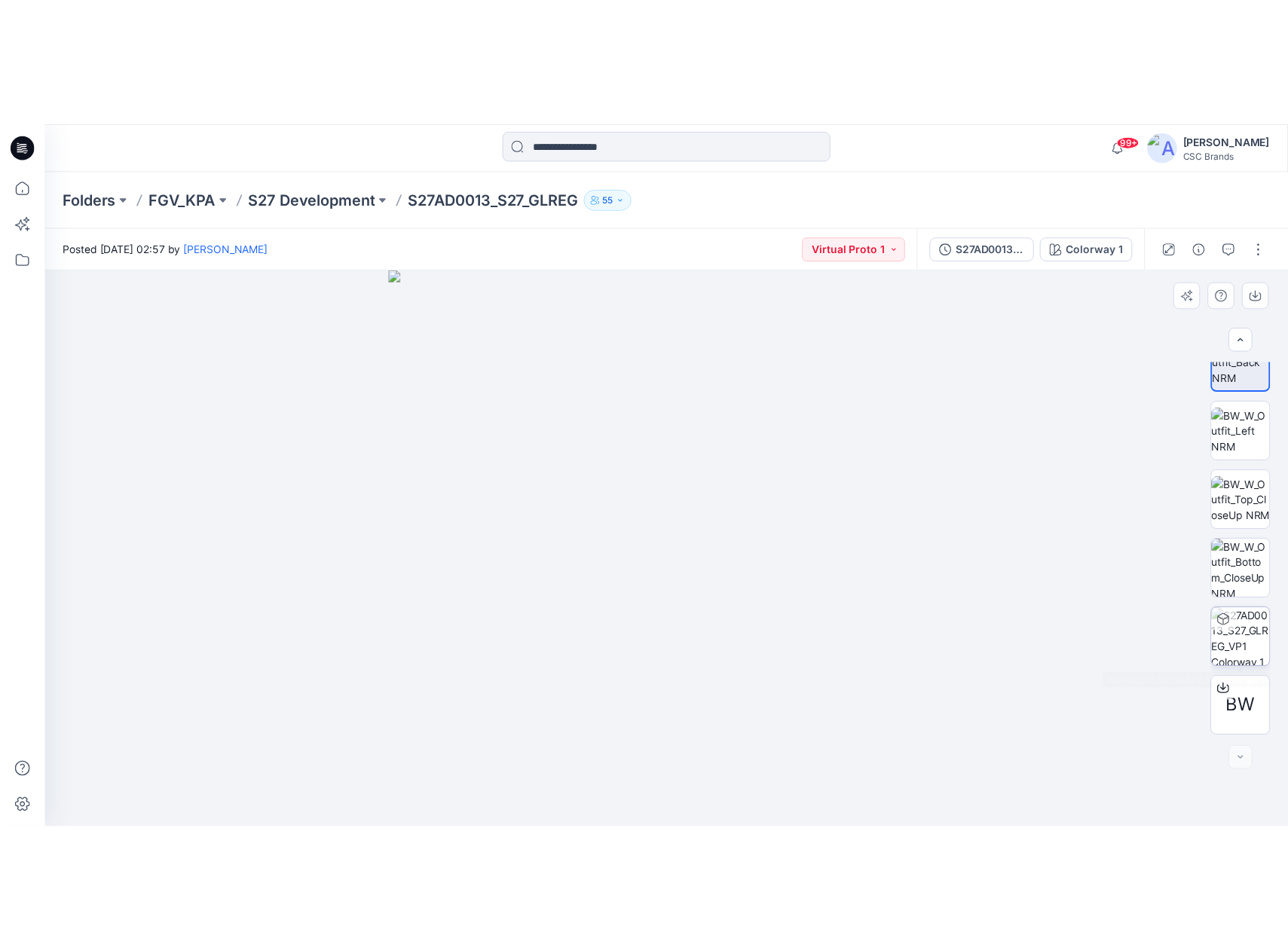
scroll to position [307, 0]
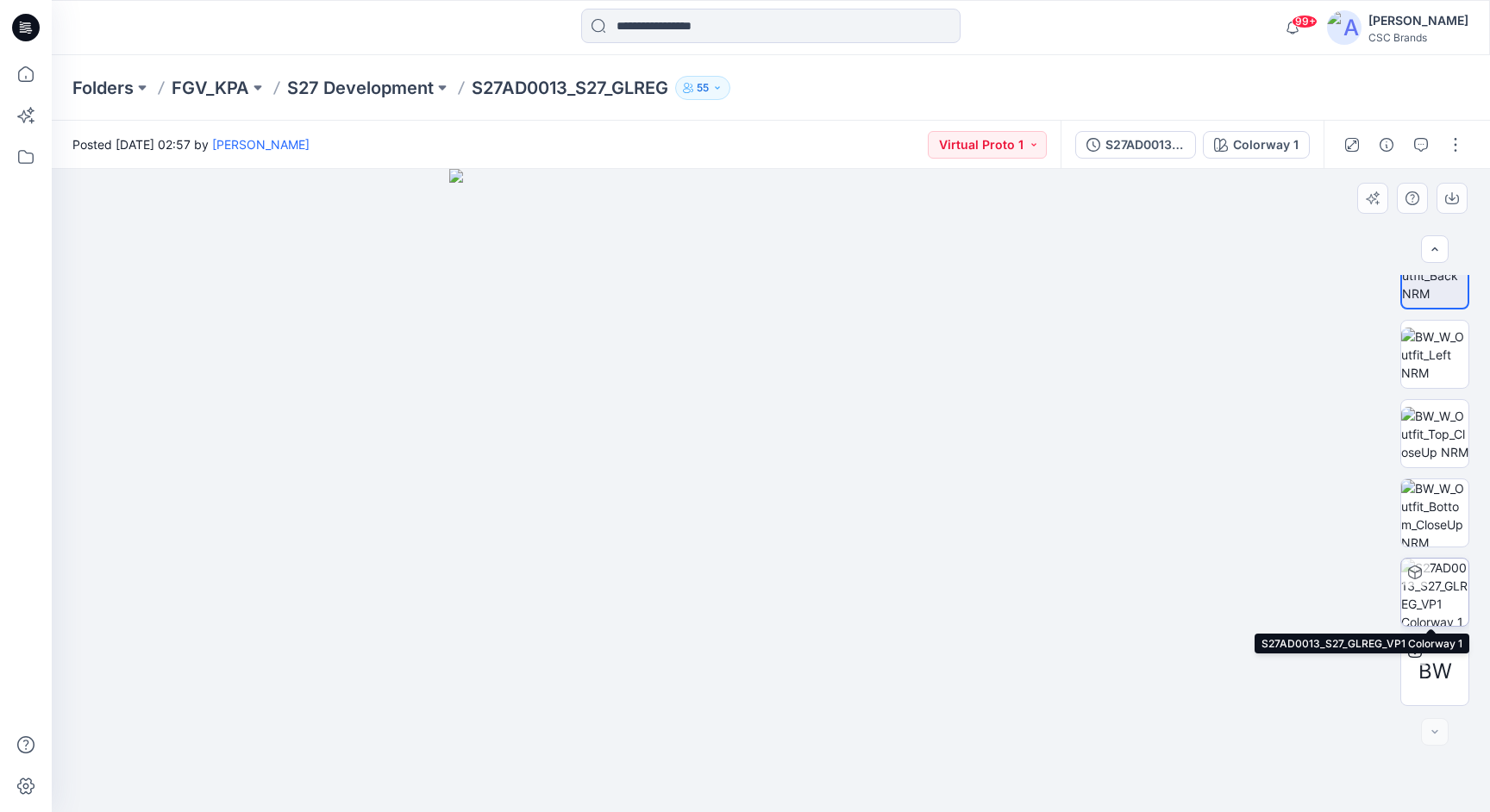
click at [1444, 589] on img at bounding box center [1435, 592] width 67 height 67
